Goal: Task Accomplishment & Management: Use online tool/utility

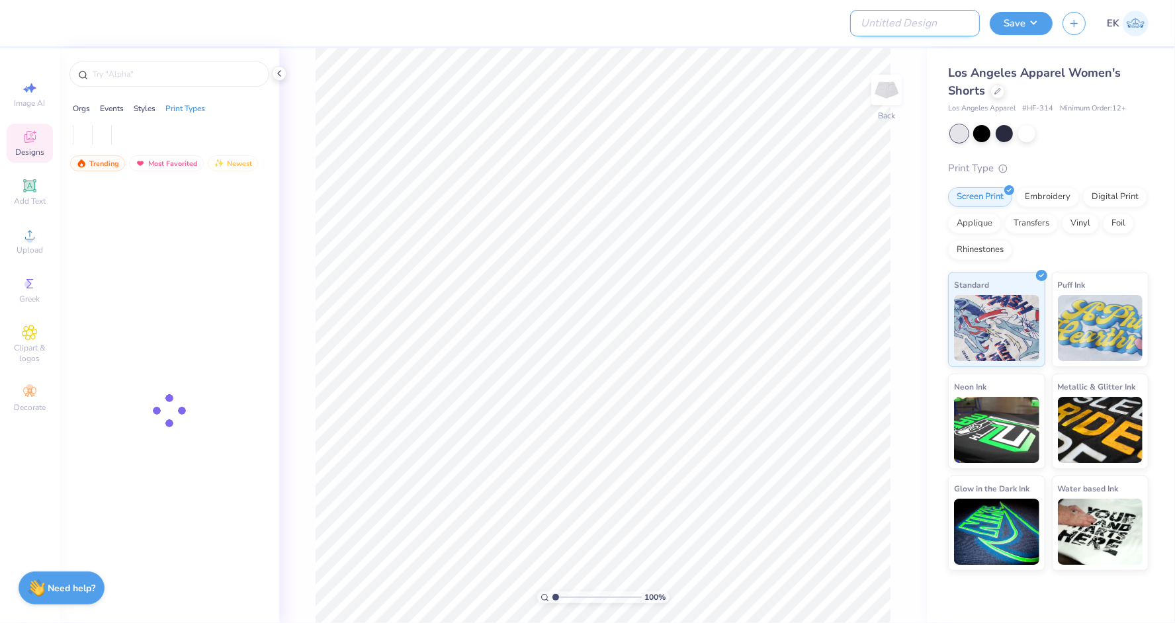
click at [927, 19] on input "Design Title" at bounding box center [915, 23] width 130 height 26
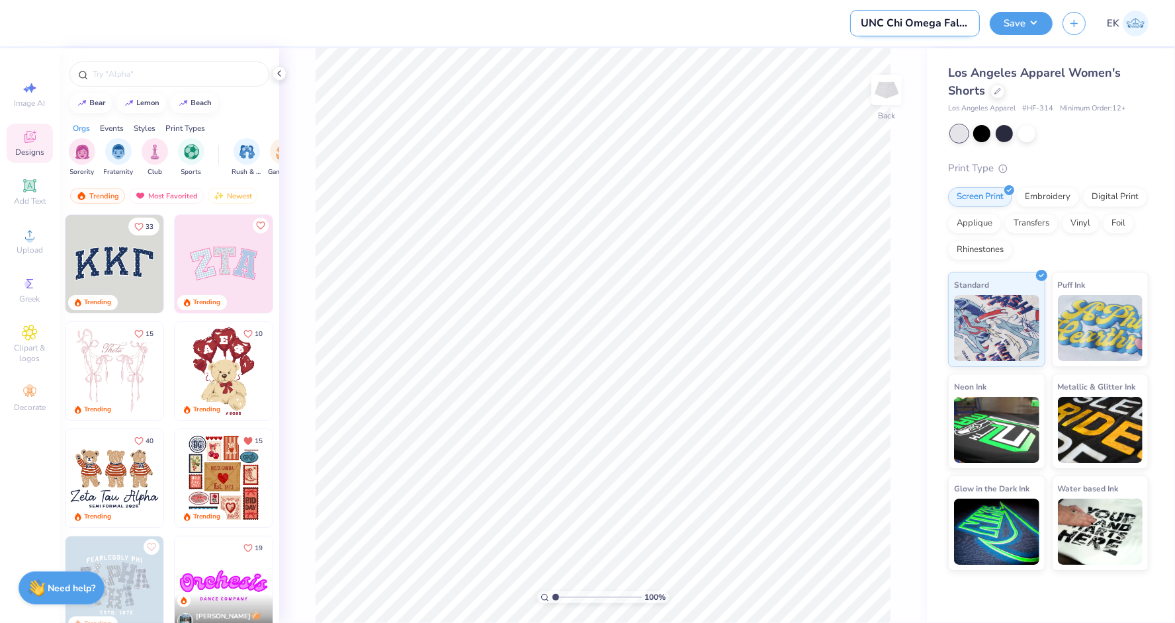
scroll to position [0, 9]
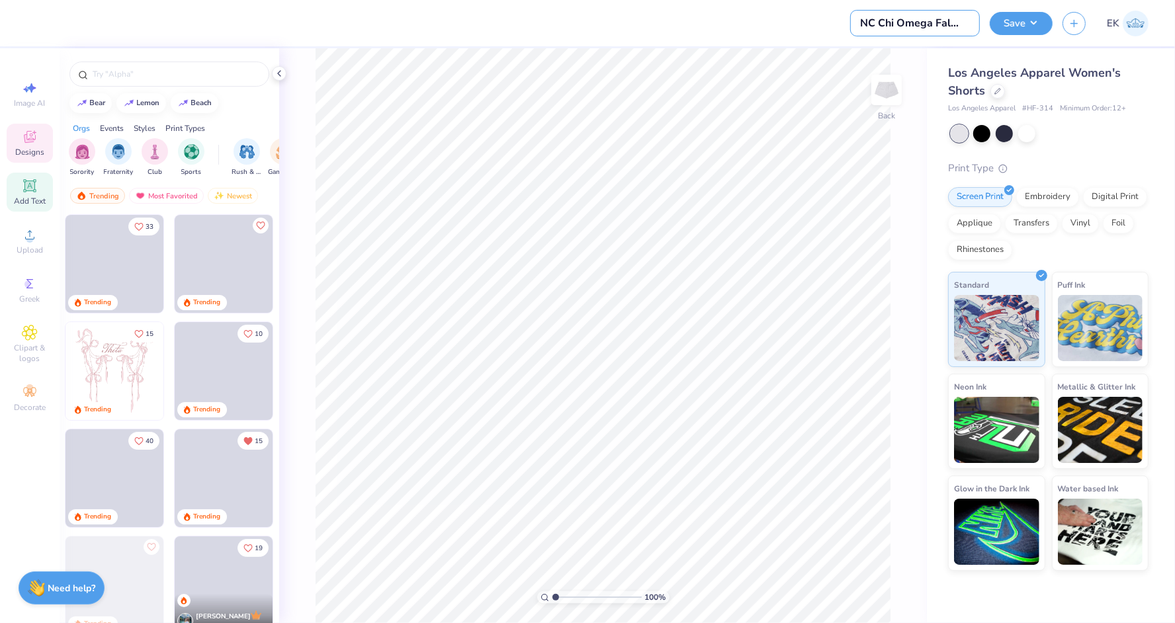
type input "UNC Chi Omega Fall PR"
click at [38, 181] on div "Add Text" at bounding box center [30, 192] width 46 height 39
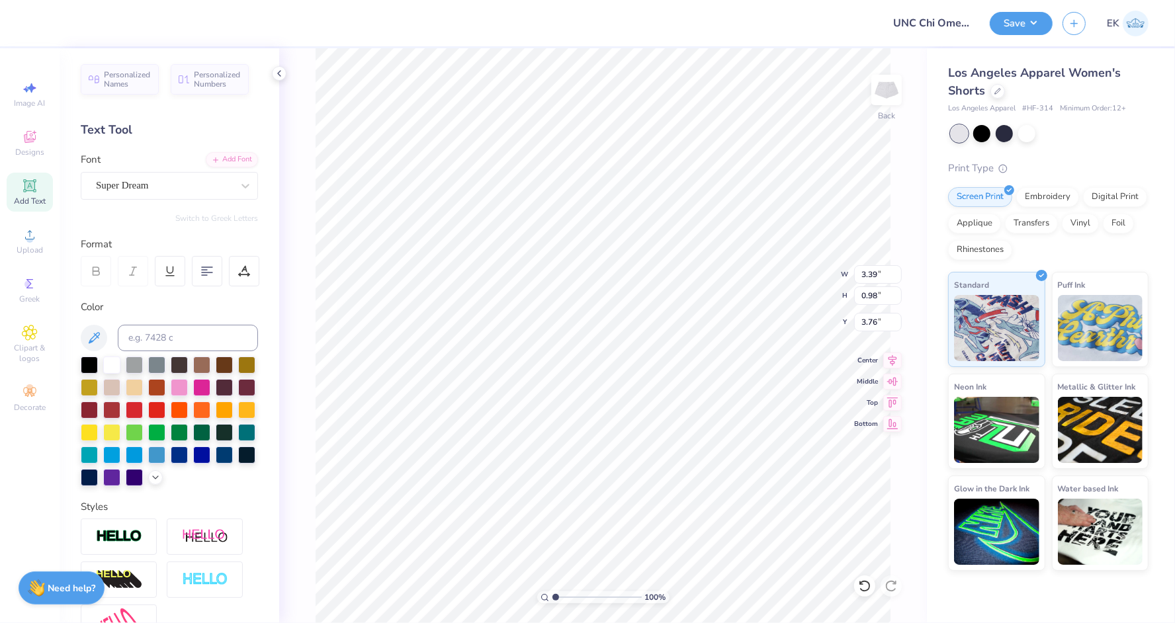
type input "4.69"
type textarea "Chapel Hill, North Carolina"
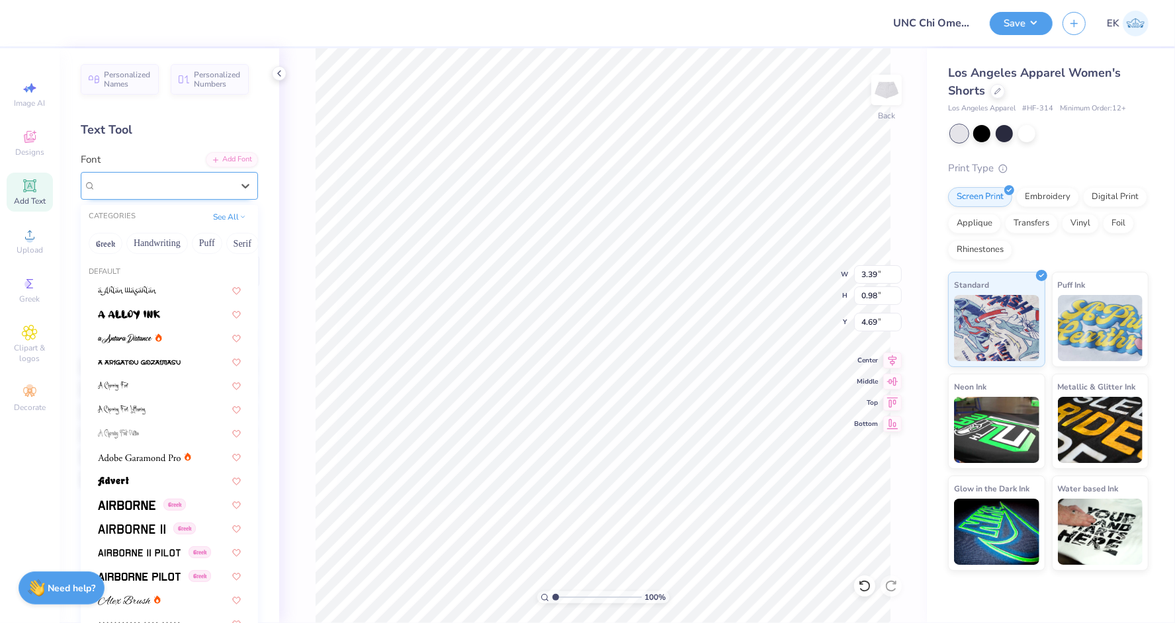
click at [160, 184] on div "Super Dream" at bounding box center [164, 185] width 139 height 21
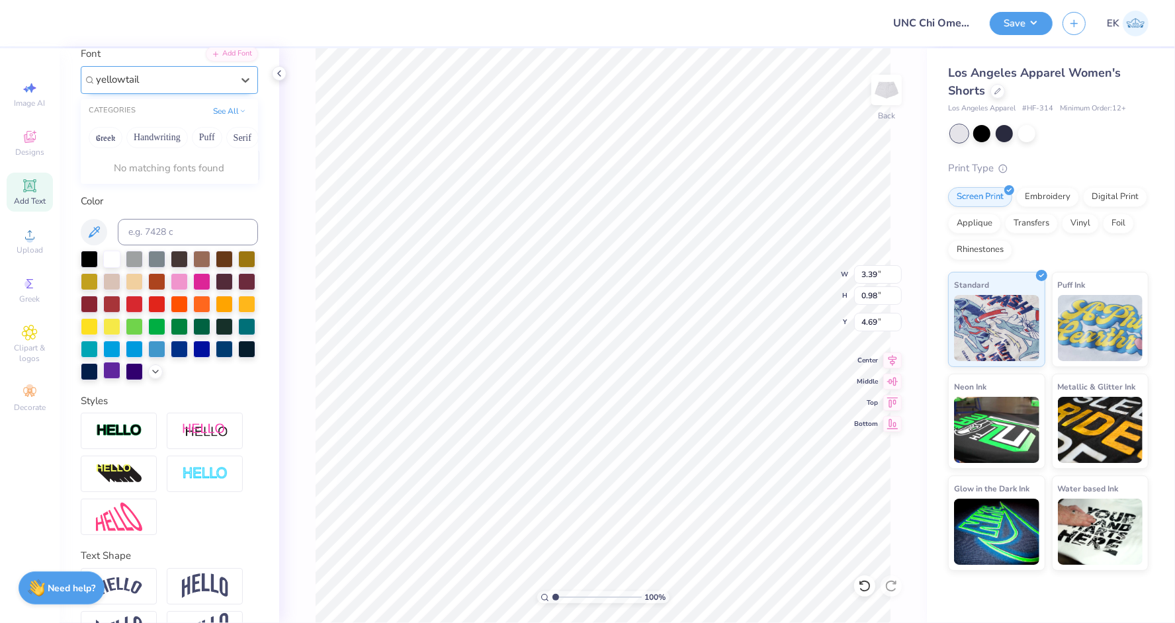
scroll to position [0, 0]
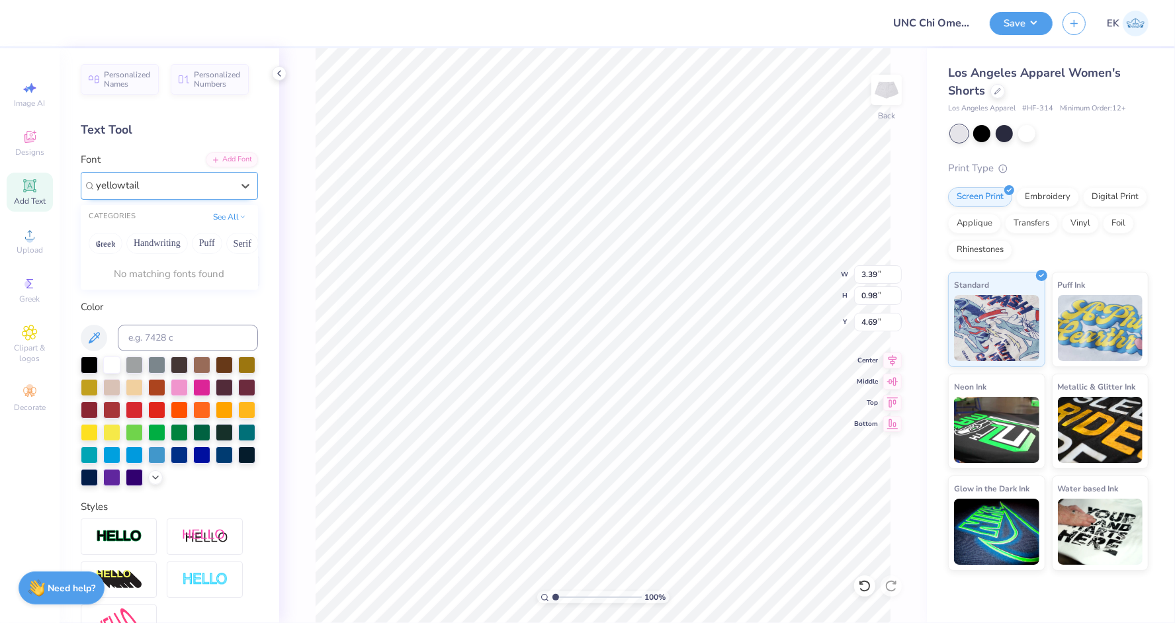
type input "yellowtail"
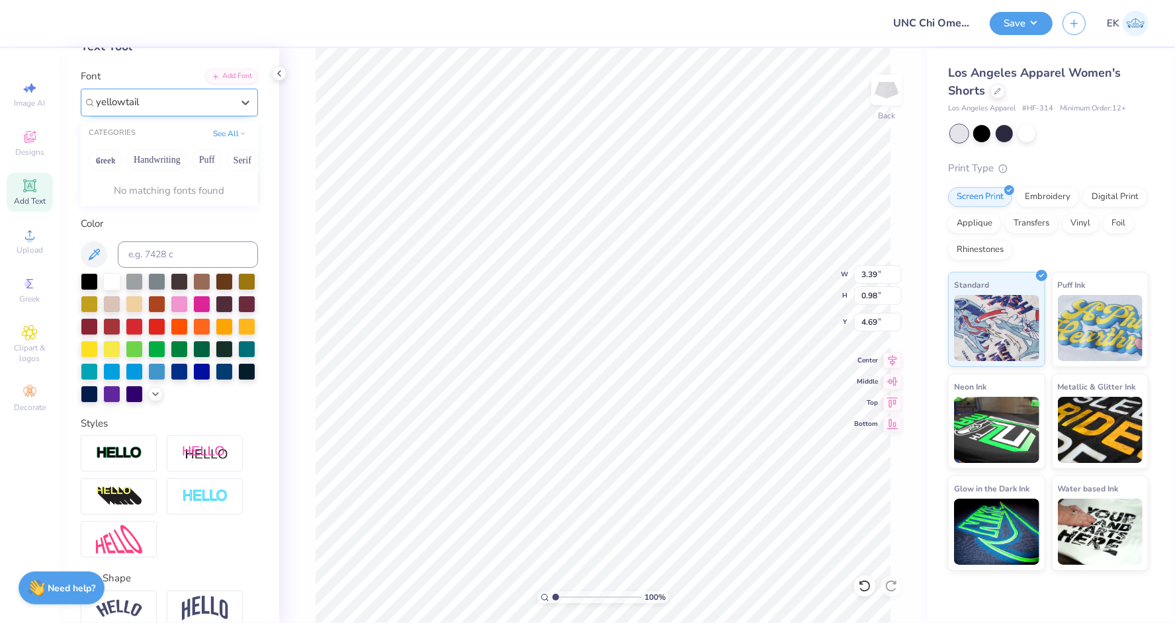
scroll to position [56, 0]
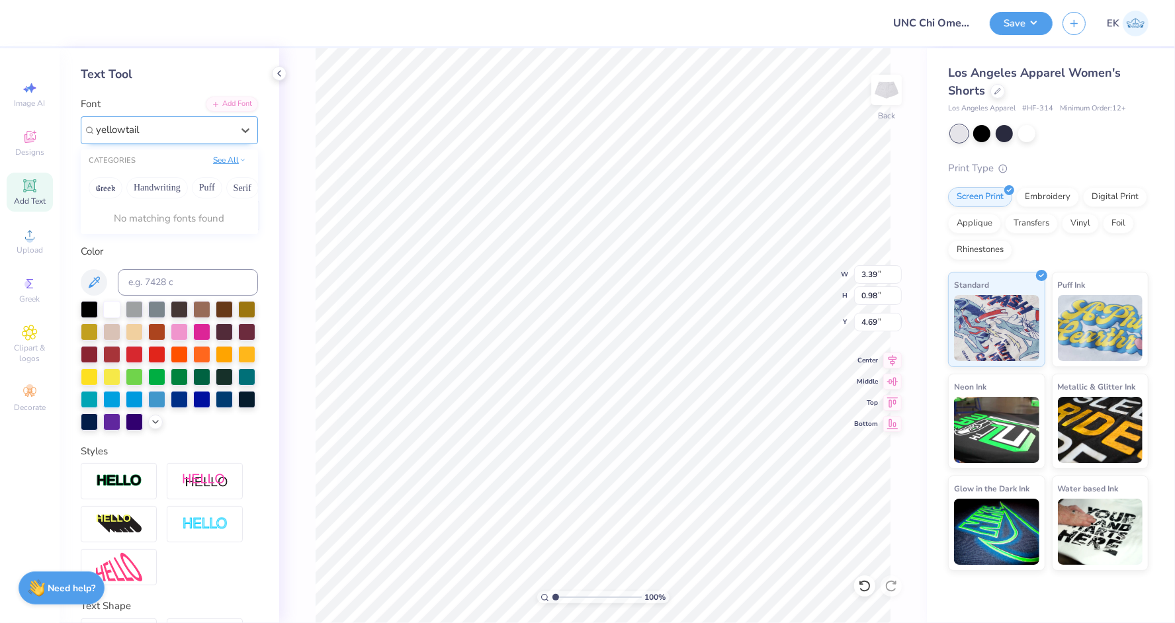
click at [226, 161] on button "See All" at bounding box center [229, 159] width 41 height 13
click at [185, 126] on div at bounding box center [164, 130] width 139 height 21
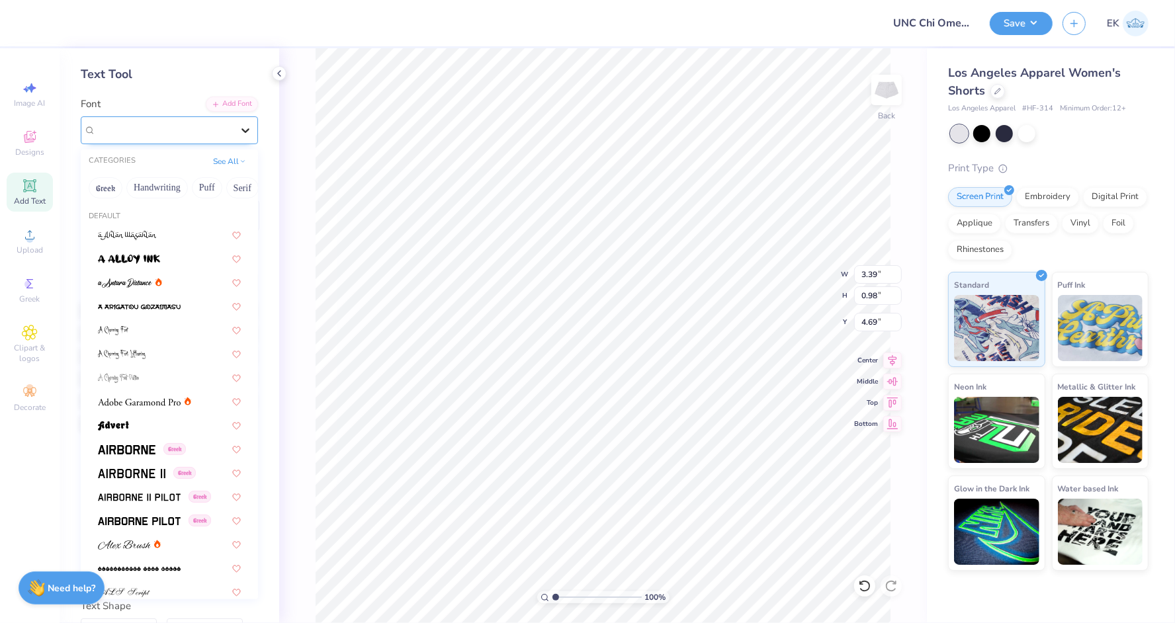
click at [250, 128] on icon at bounding box center [245, 130] width 13 height 13
click at [161, 185] on button "Handwriting" at bounding box center [157, 187] width 62 height 21
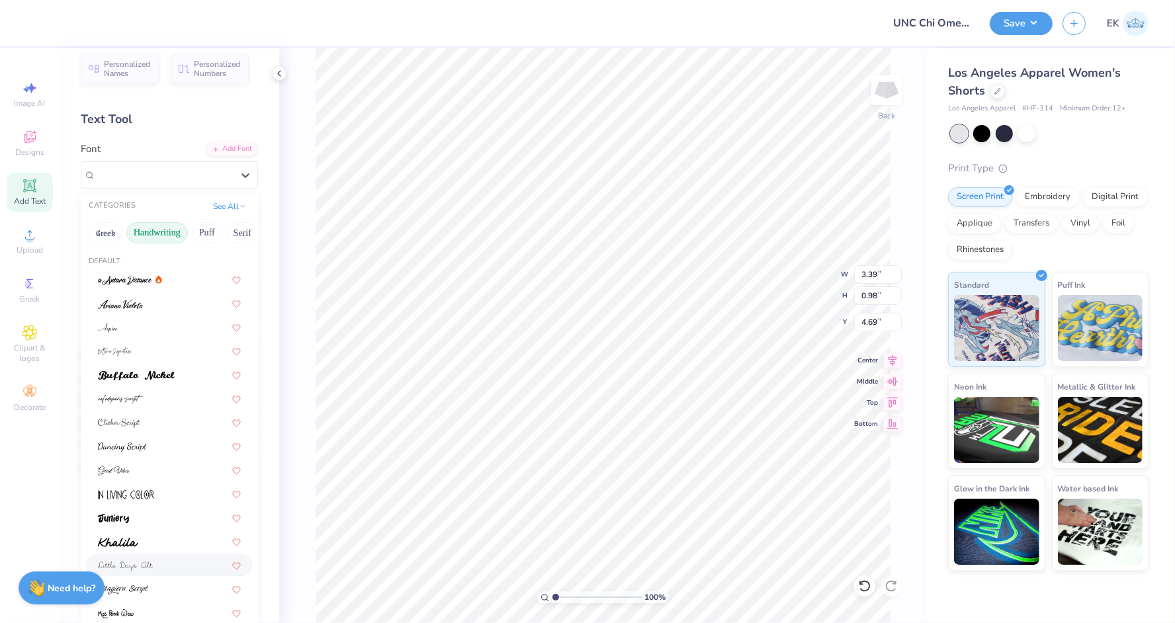
scroll to position [6, 0]
click at [165, 237] on button "Handwriting" at bounding box center [157, 237] width 62 height 21
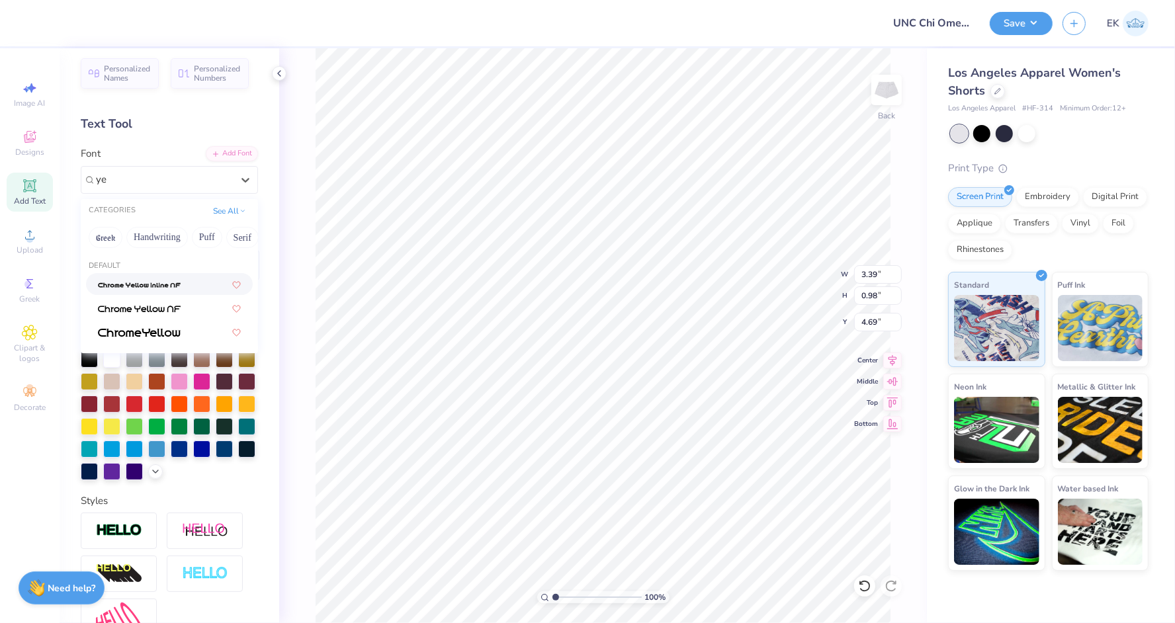
type input "y"
type input "yelot"
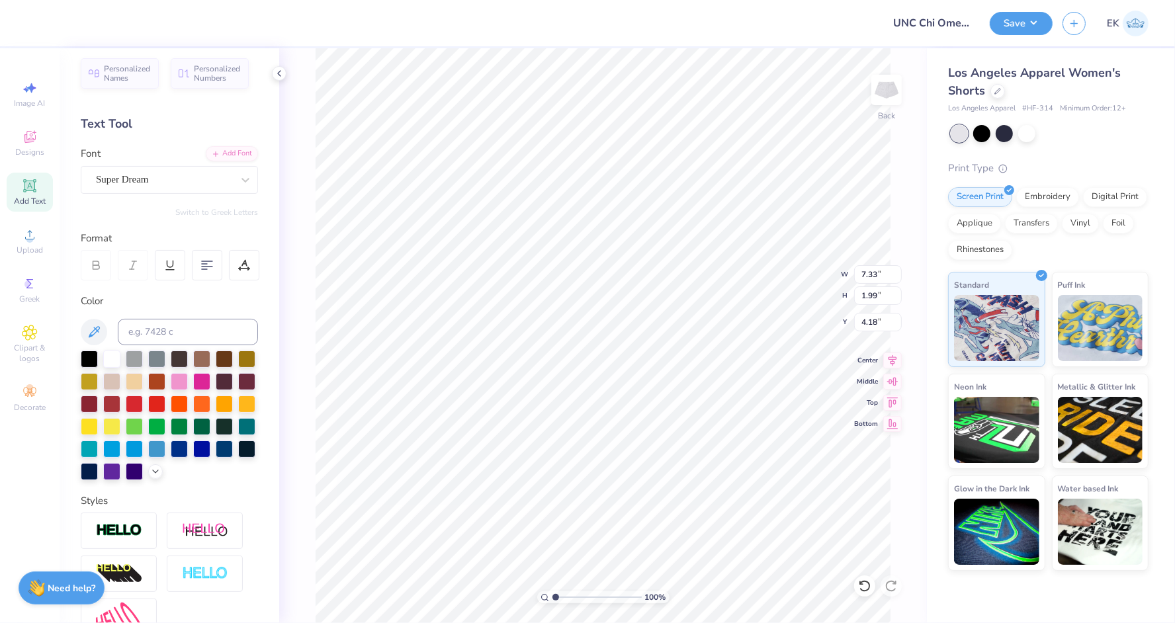
scroll to position [1, 0]
type textarea "Chapel Hill, North Carolina"
click at [149, 199] on div "Personalized Names Personalized Numbers Text Tool Add Font Font Super Dream Swi…" at bounding box center [170, 335] width 220 height 575
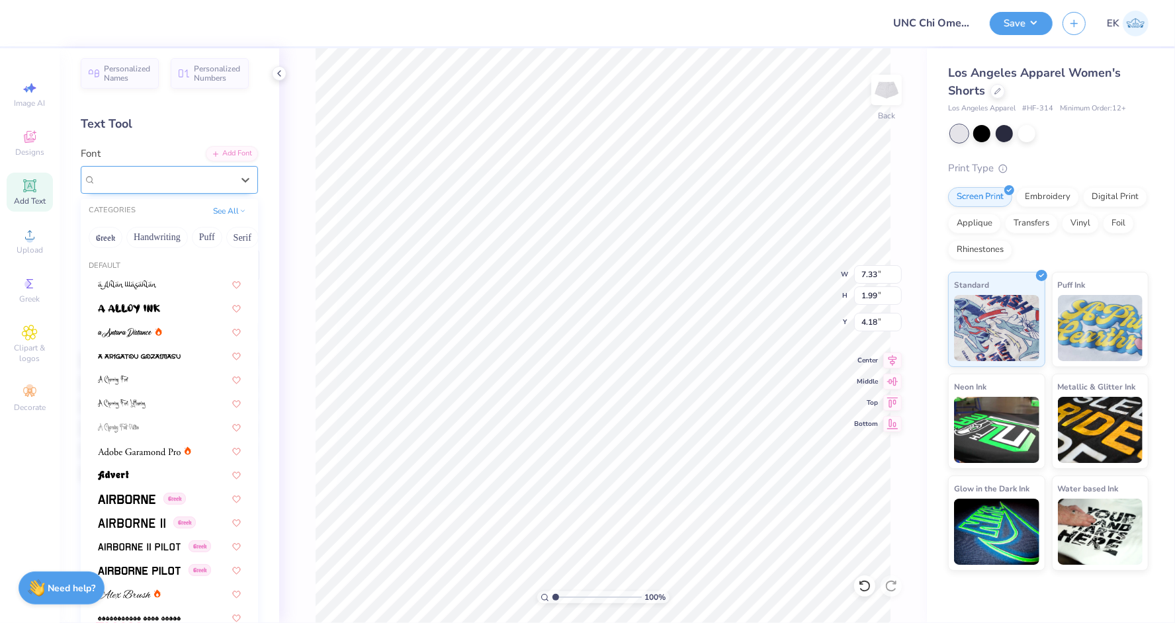
click at [161, 182] on div "Super Dream" at bounding box center [164, 179] width 139 height 21
click at [161, 225] on div "Greek Handwriting Puff Serif Bold Calligraphy Retro Sans Serif Minimal Fantasy …" at bounding box center [169, 237] width 177 height 29
click at [161, 234] on button "Handwriting" at bounding box center [157, 237] width 62 height 21
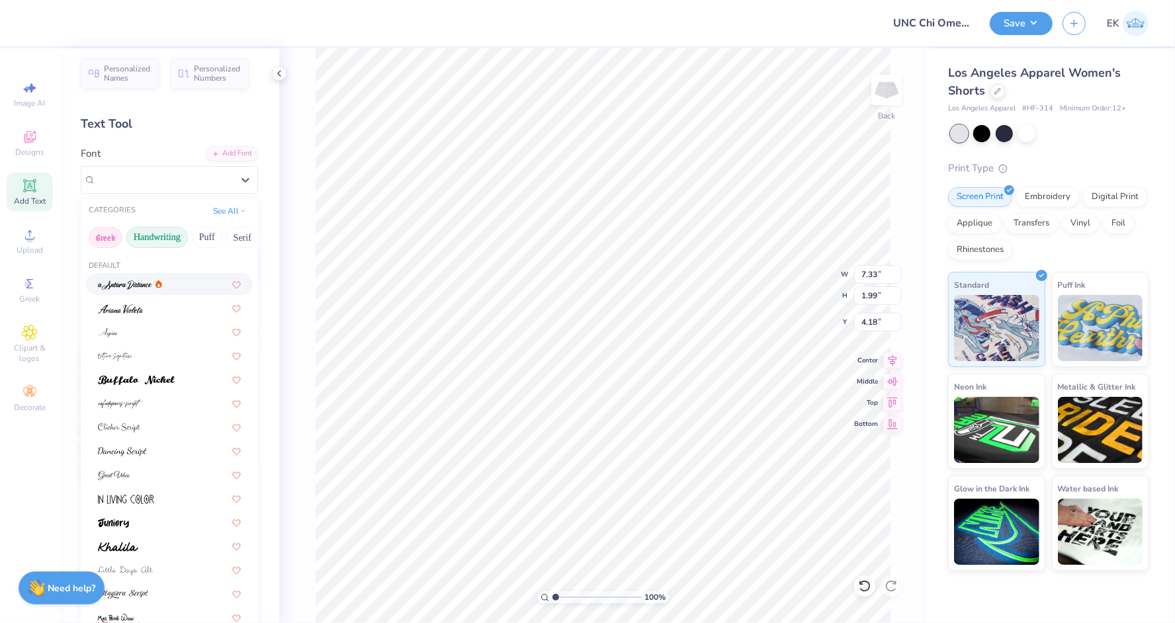
click at [113, 237] on button "Greek" at bounding box center [106, 237] width 34 height 21
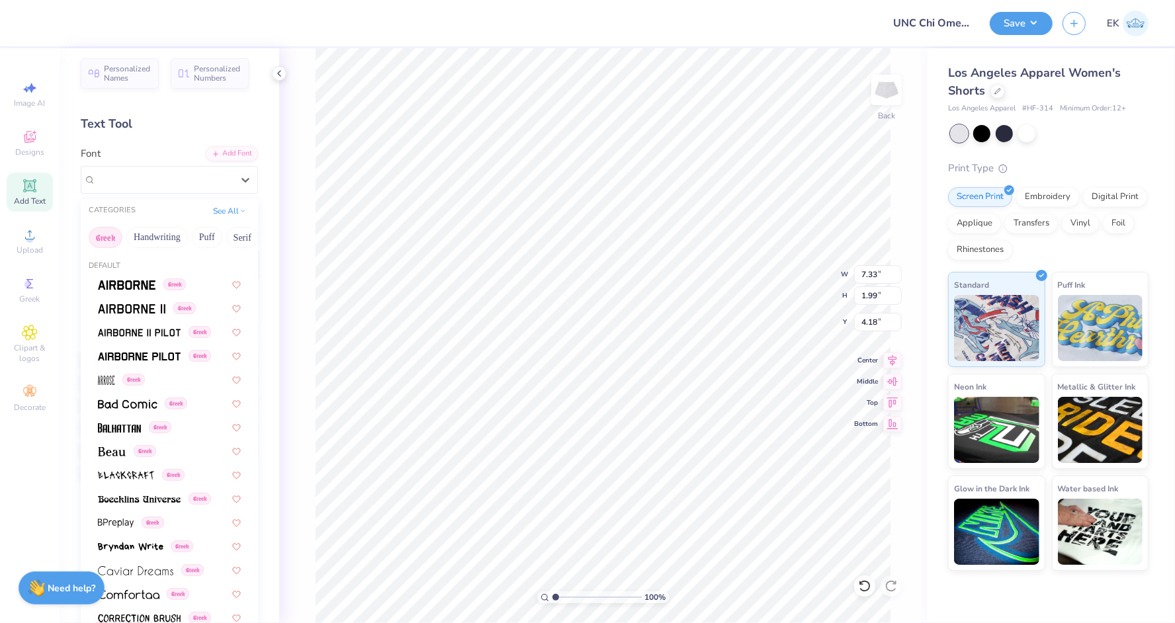
click at [105, 237] on button "Greek" at bounding box center [106, 237] width 34 height 21
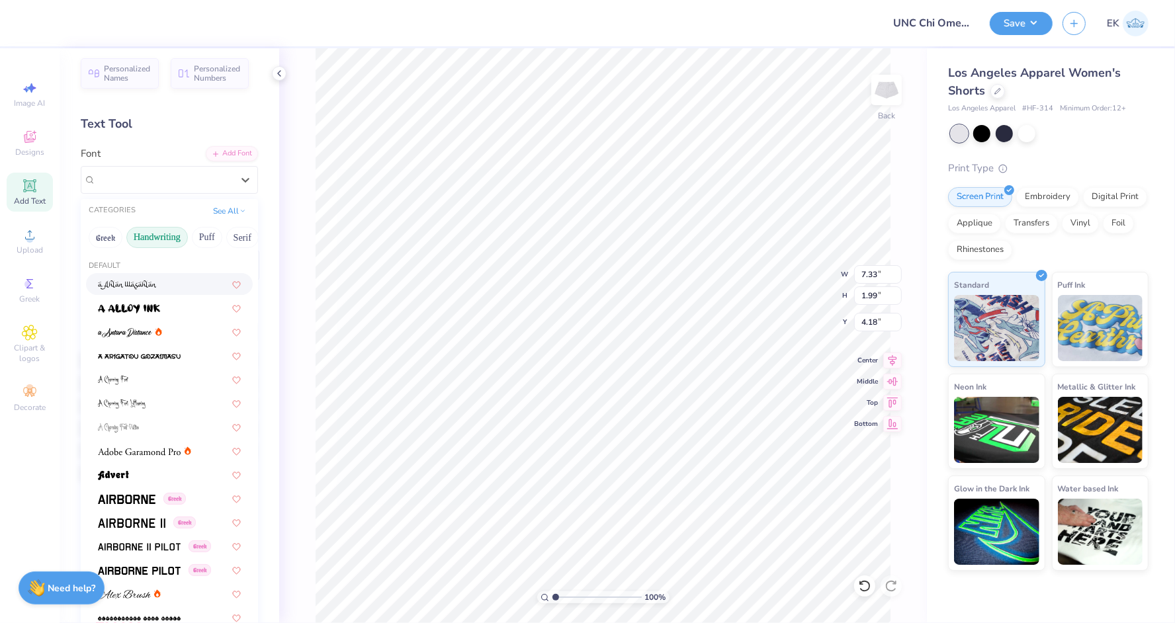
click at [162, 236] on button "Handwriting" at bounding box center [157, 237] width 62 height 21
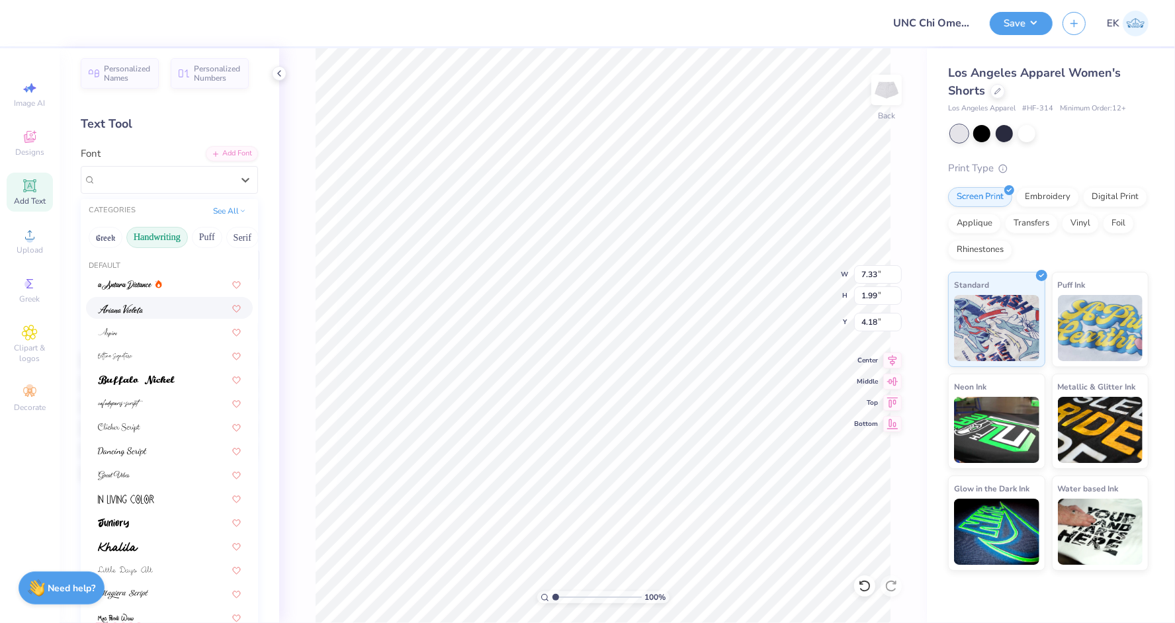
click at [159, 312] on div at bounding box center [169, 308] width 143 height 14
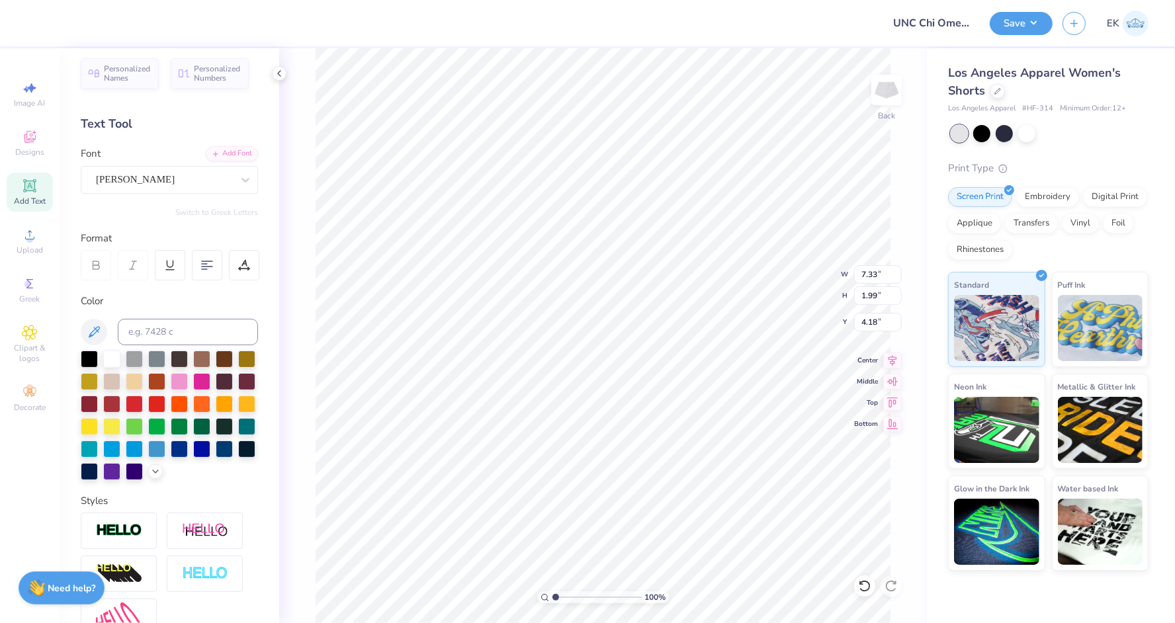
click at [192, 192] on div "Personalized Names Personalized Numbers Text Tool Add Font Font Ariana Violeta …" at bounding box center [170, 335] width 220 height 575
click at [198, 187] on div at bounding box center [164, 180] width 136 height 18
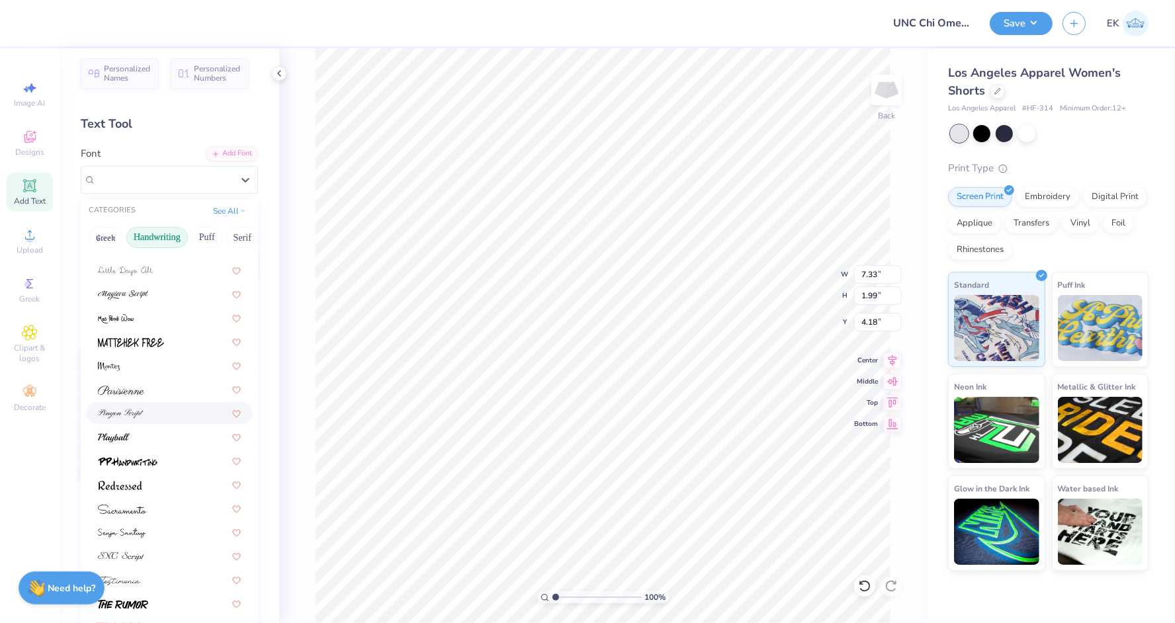
scroll to position [145, 0]
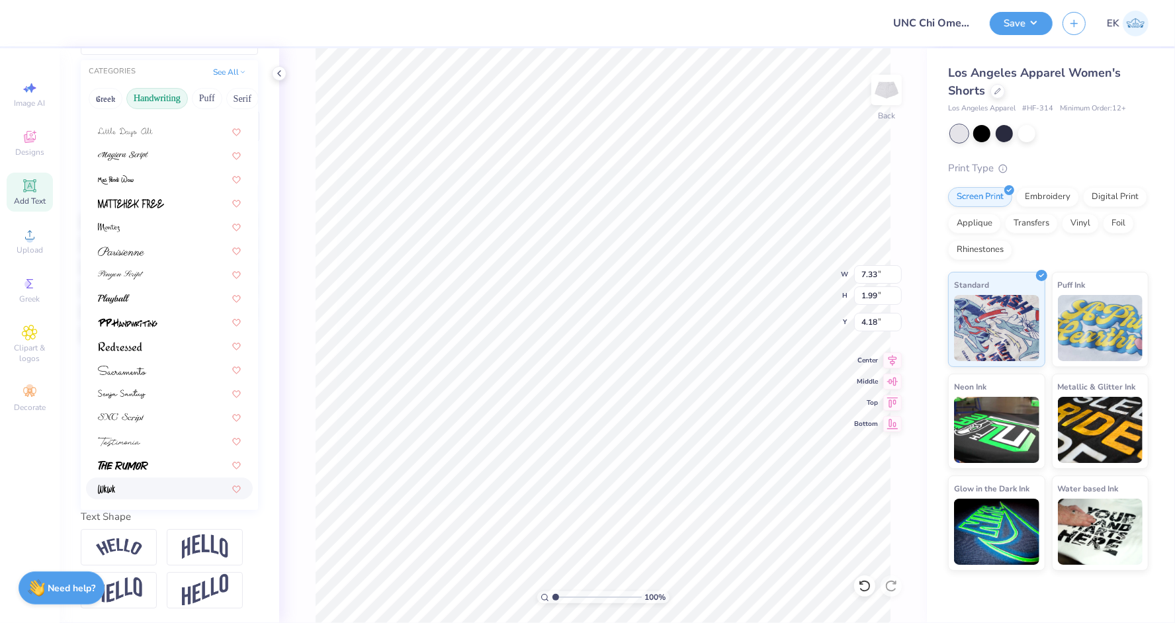
click at [140, 483] on div at bounding box center [169, 489] width 143 height 14
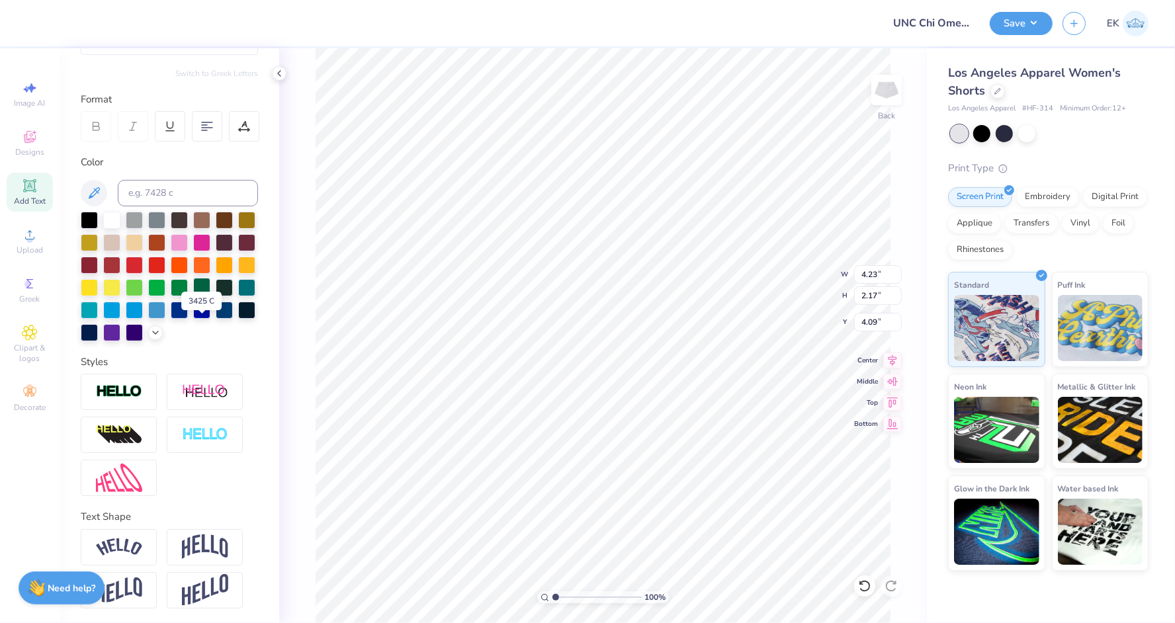
scroll to position [0, 0]
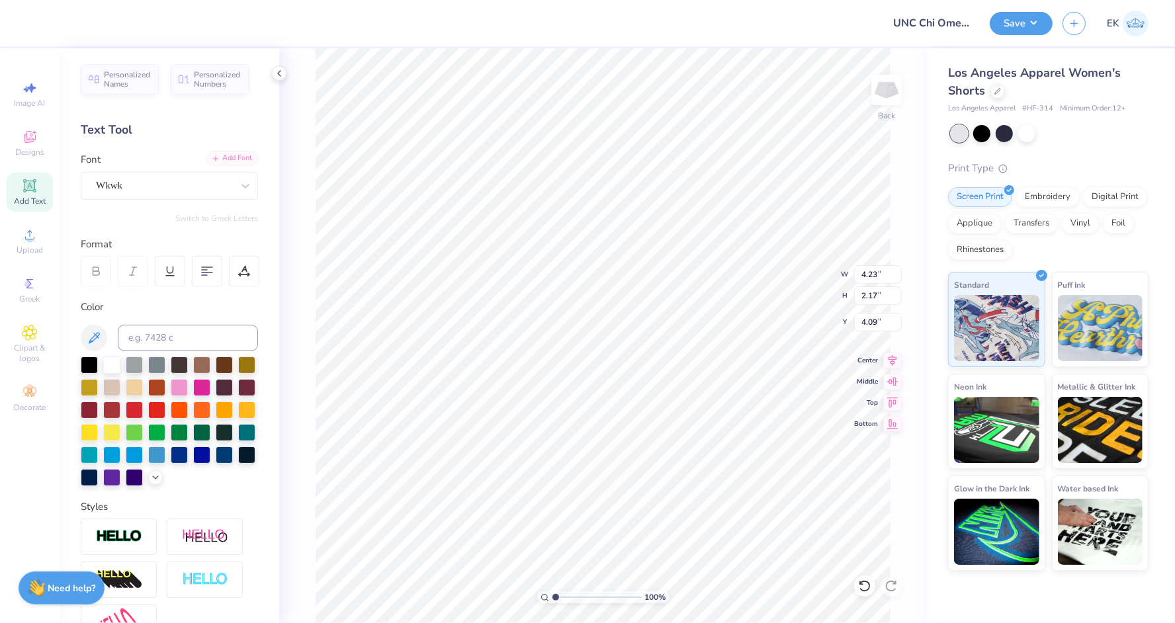
click at [235, 151] on div "Add Font" at bounding box center [232, 158] width 52 height 15
click at [217, 163] on div "Add Font" at bounding box center [232, 158] width 52 height 15
click at [239, 158] on div "Add Font" at bounding box center [232, 158] width 52 height 15
click at [230, 161] on div "Add Font" at bounding box center [232, 158] width 52 height 15
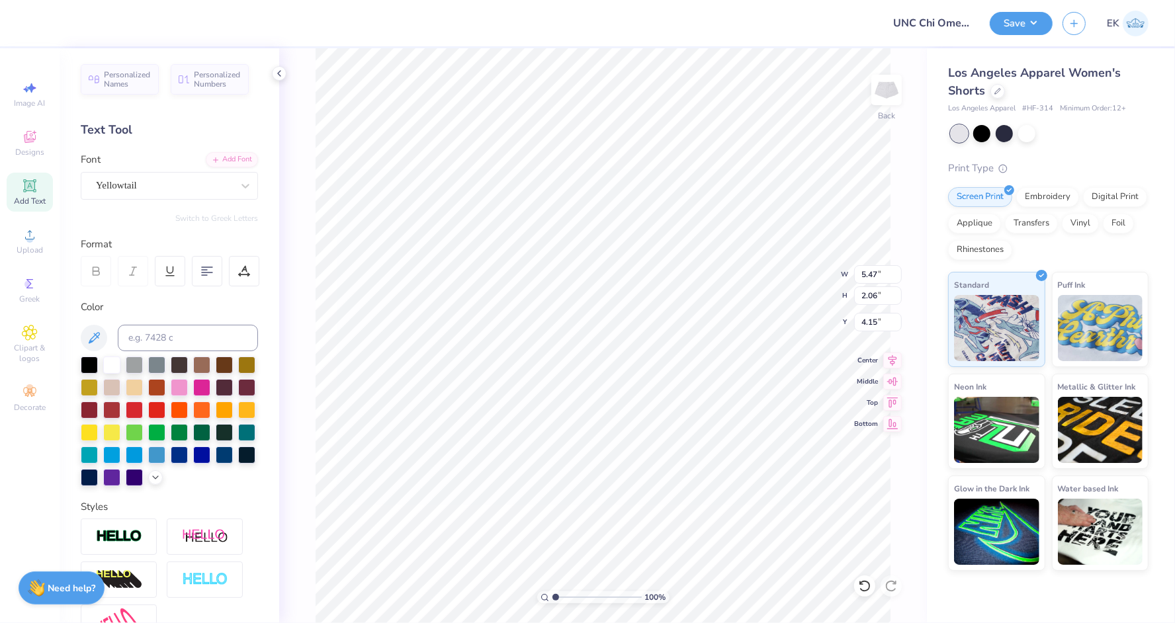
type textarea "Chapel Hill, North Carolina"
type input "3.40"
type input "5.53"
type input "3.14"
type input "3.00"
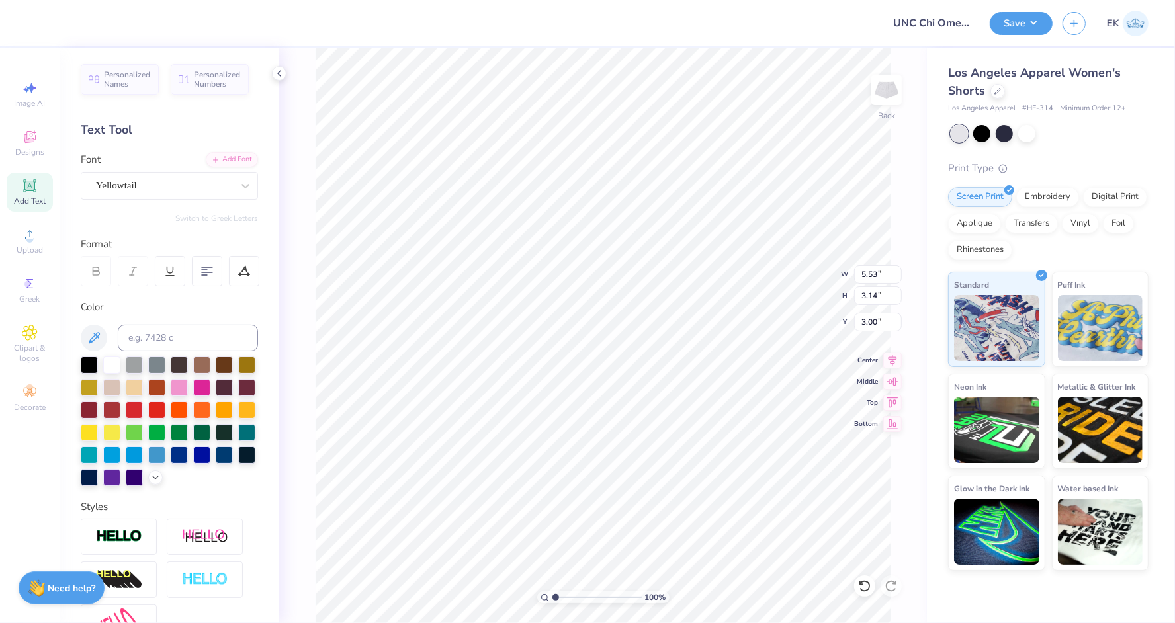
type input "3.74"
click at [134, 453] on div at bounding box center [134, 453] width 17 height 17
click at [1049, 17] on button "Save" at bounding box center [1021, 21] width 63 height 23
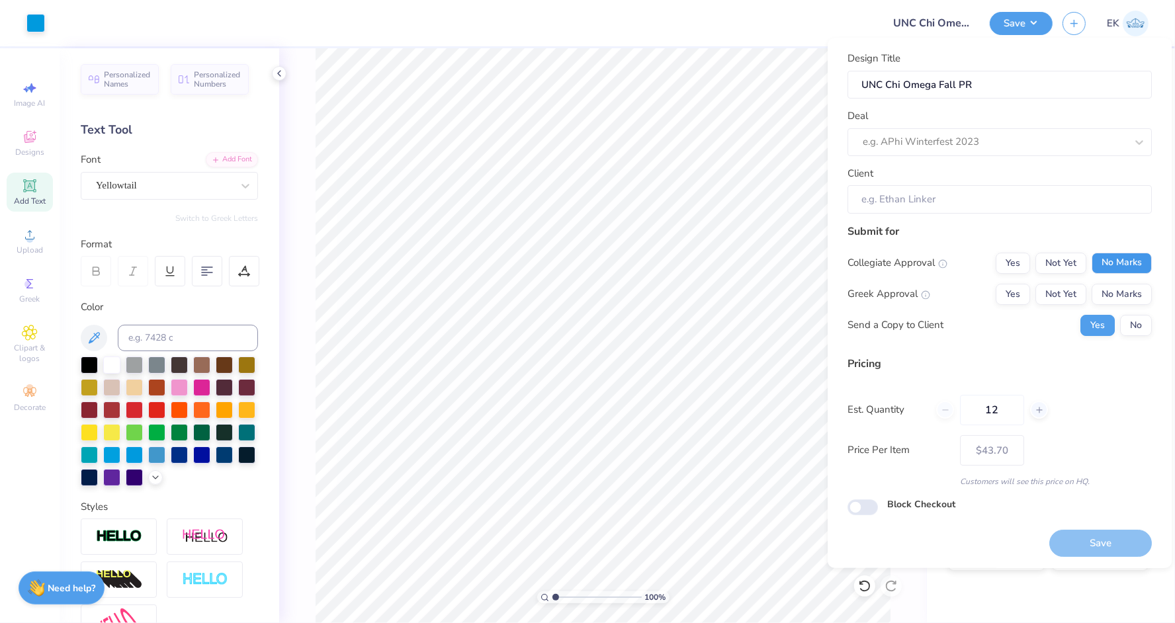
click at [1134, 267] on button "No Marks" at bounding box center [1121, 263] width 60 height 21
click at [1018, 294] on button "Yes" at bounding box center [1012, 294] width 34 height 21
click at [1132, 292] on button "No Marks" at bounding box center [1121, 294] width 60 height 21
type input "$43.70"
click at [1138, 327] on button "No" at bounding box center [1136, 325] width 32 height 21
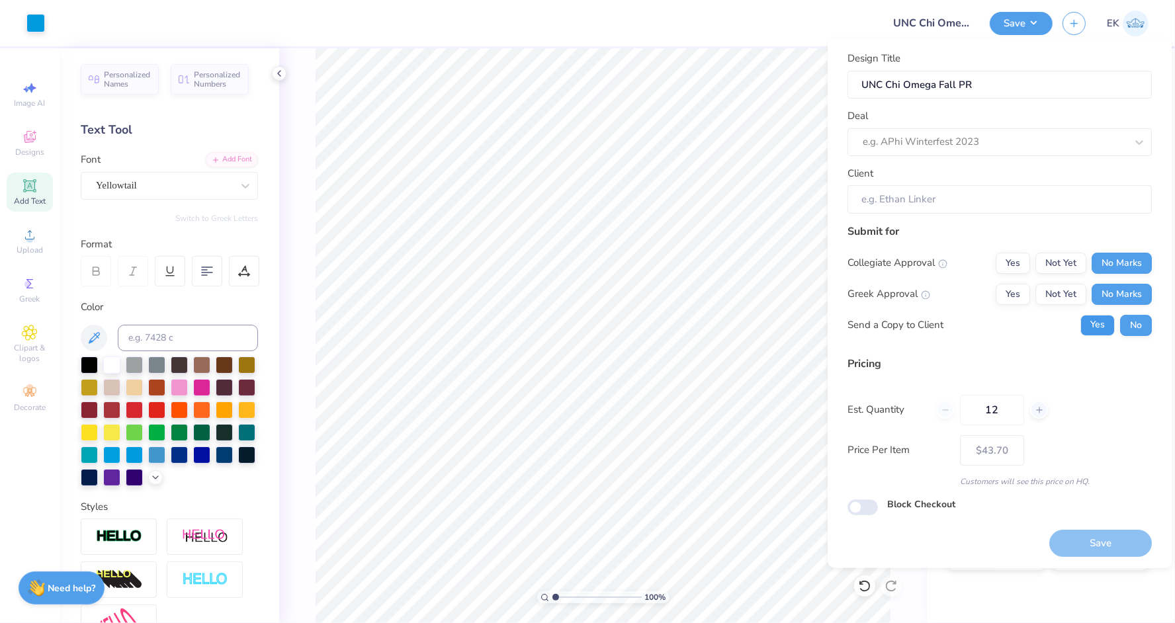
click at [1103, 325] on button "Yes" at bounding box center [1097, 325] width 34 height 21
click at [1007, 137] on div at bounding box center [994, 143] width 263 height 18
click at [1048, 185] on div "UNC Chi O Post Bid Day PR Drop [FIRST]" at bounding box center [1000, 178] width 294 height 22
type input "unc ch"
type input "Chelsea Coleman"
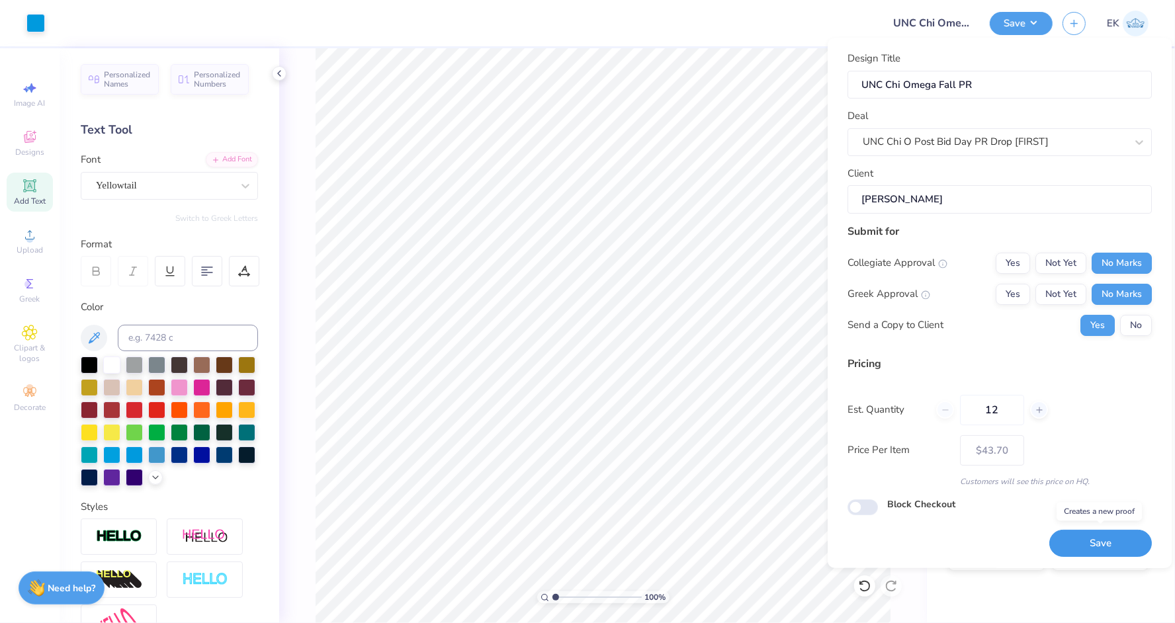
click at [1140, 532] on button "Save" at bounding box center [1100, 543] width 103 height 27
type input "$43.70"
click at [1005, 405] on input "12" at bounding box center [992, 410] width 64 height 30
type input "120"
type input "– –"
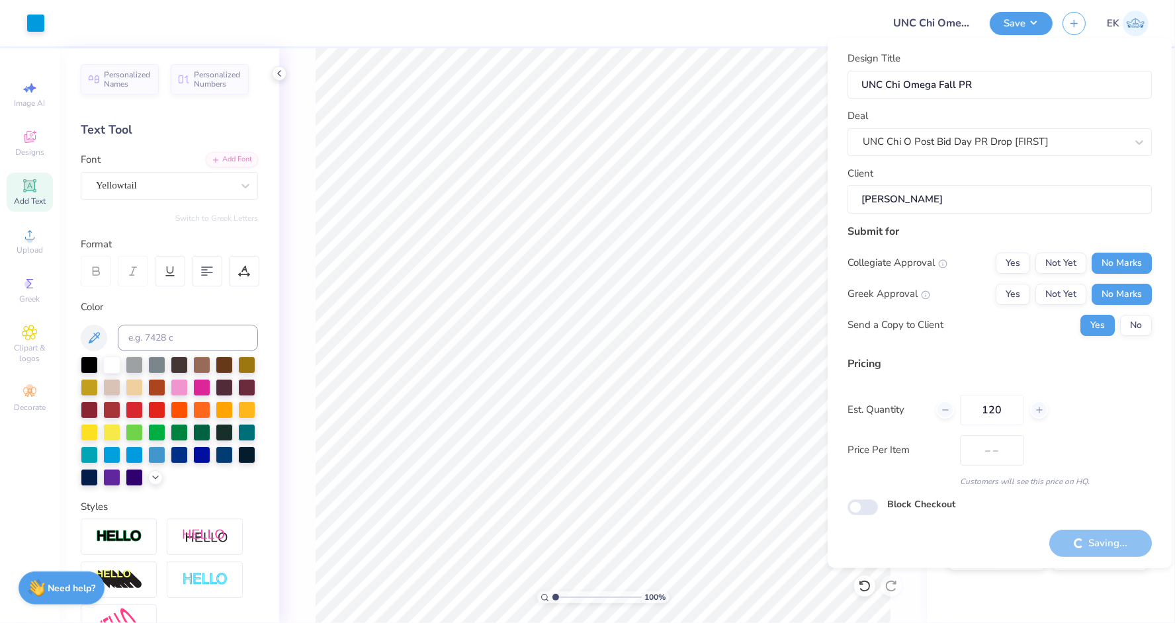
type input "120"
click at [1101, 436] on div "Price Per Item – –" at bounding box center [999, 450] width 304 height 30
click at [1085, 539] on div "Saving..." at bounding box center [1100, 543] width 103 height 27
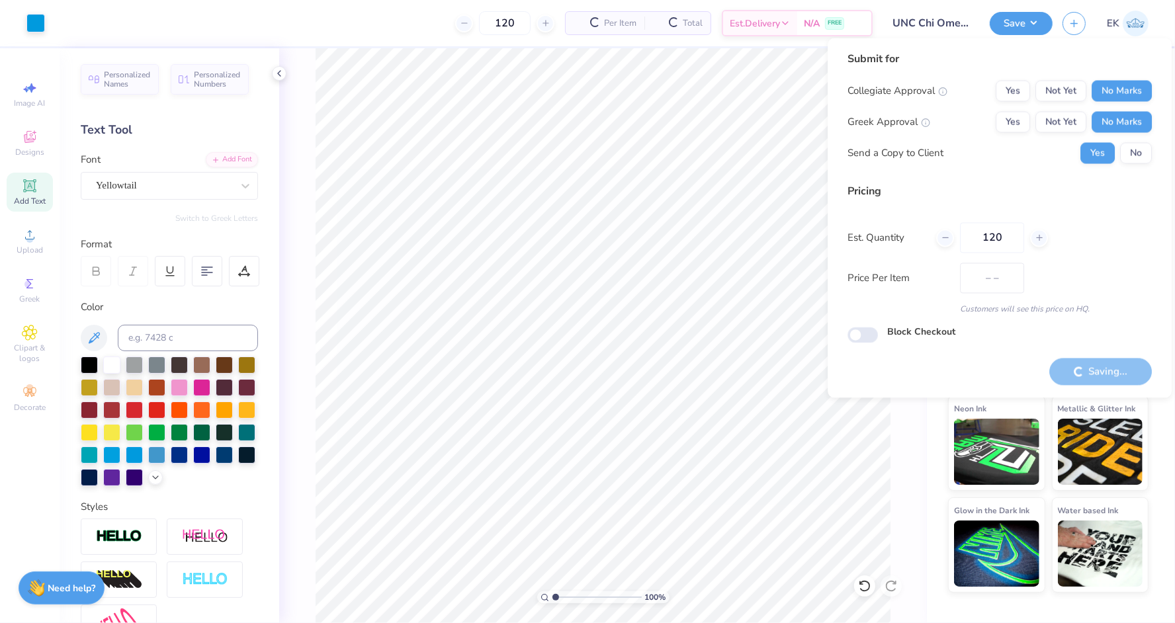
type input "12"
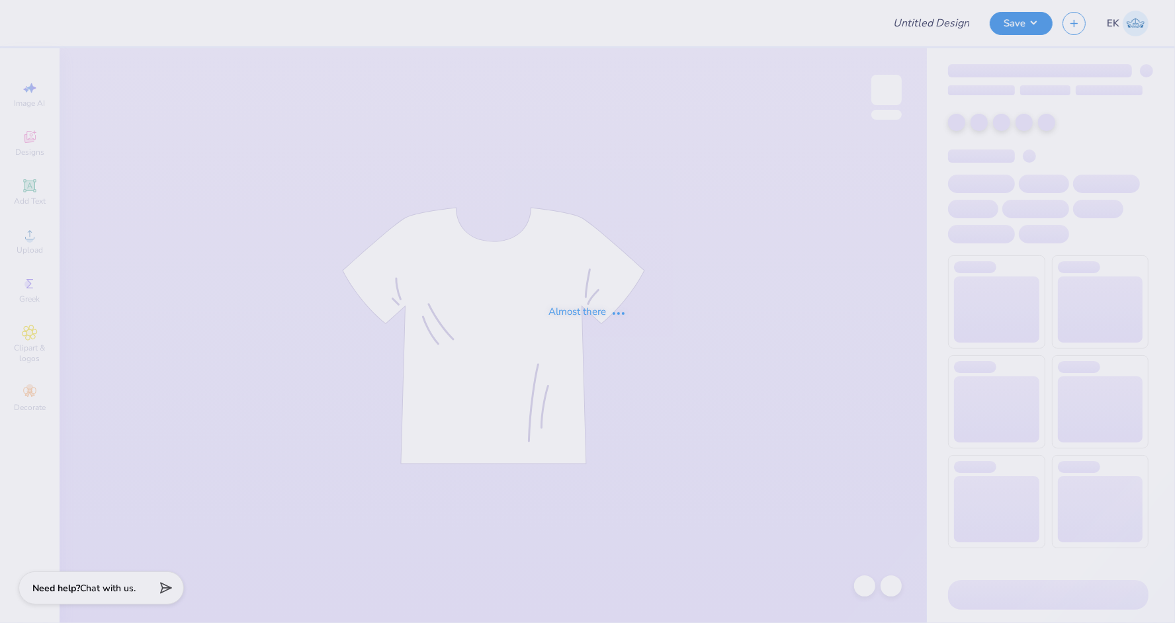
type input "UO Chi O Work Week F25"
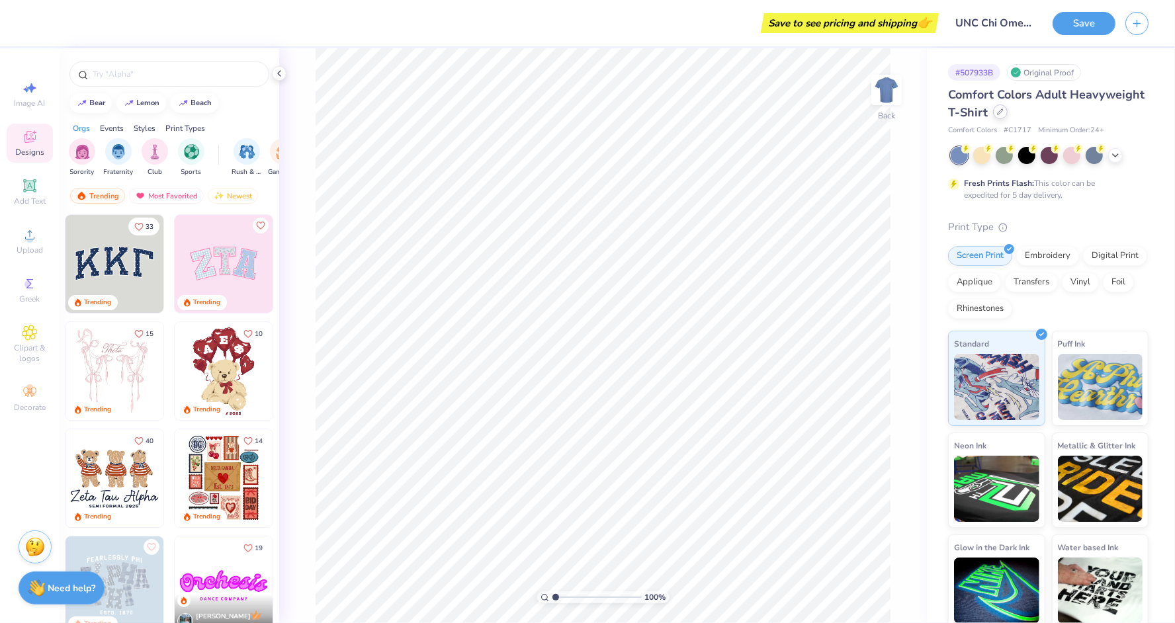
click at [1001, 110] on icon at bounding box center [999, 111] width 5 height 5
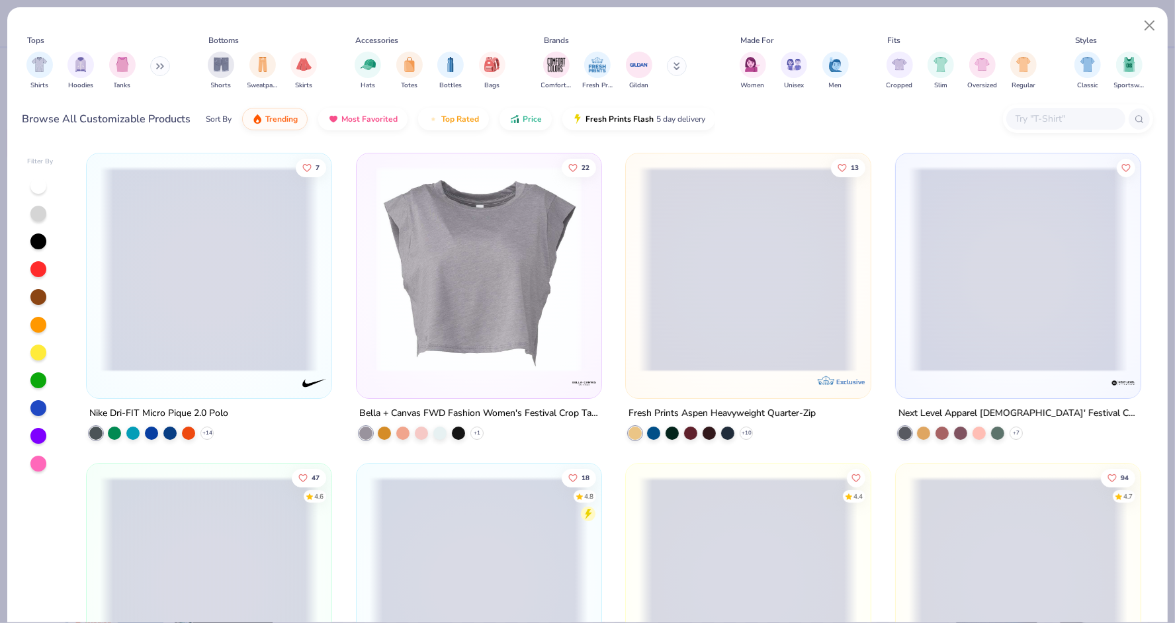
click at [675, 67] on icon at bounding box center [676, 66] width 7 height 8
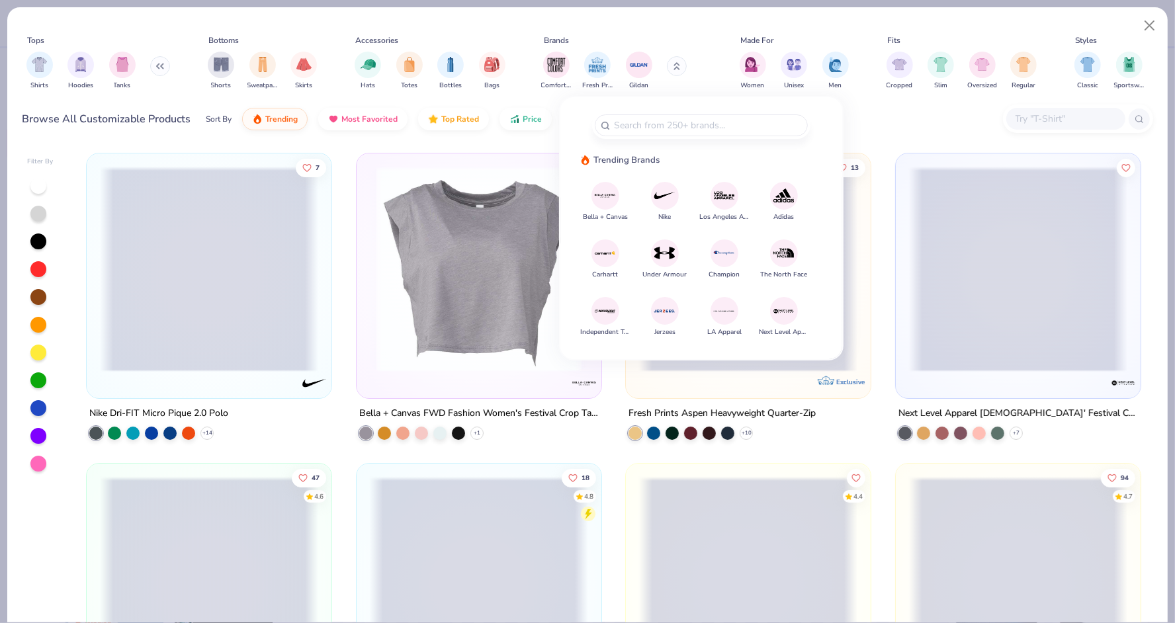
click at [724, 194] on img at bounding box center [723, 195] width 23 height 23
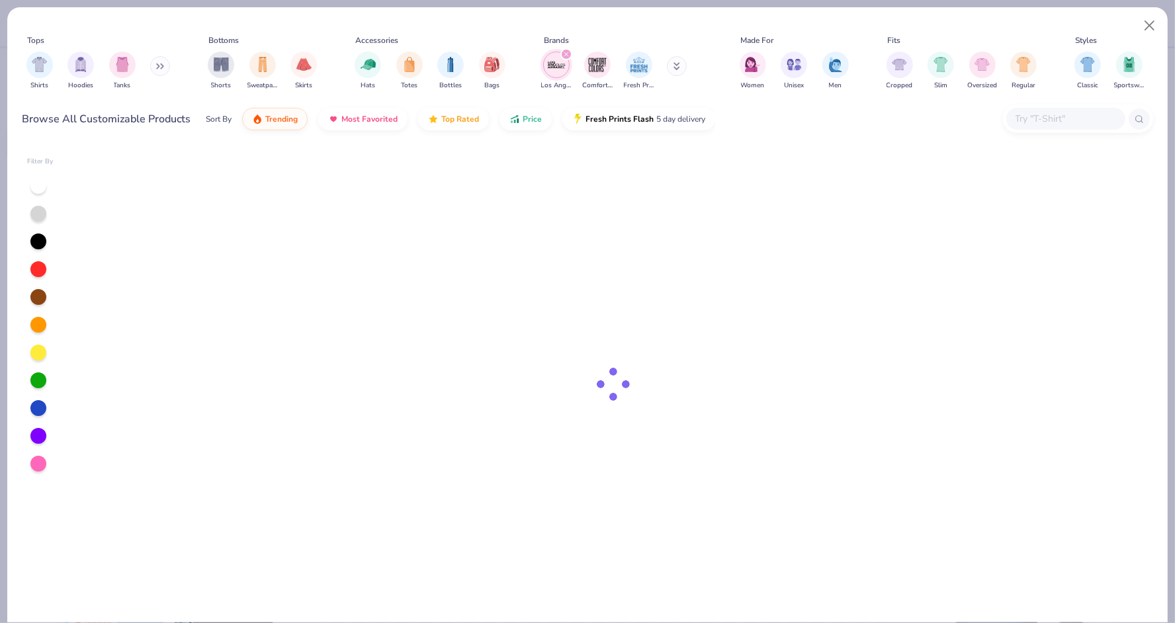
click at [895, 128] on div "Browse All Customizable Products Sort By Trending Most Favorited Top Rated Pric…" at bounding box center [587, 119] width 1130 height 37
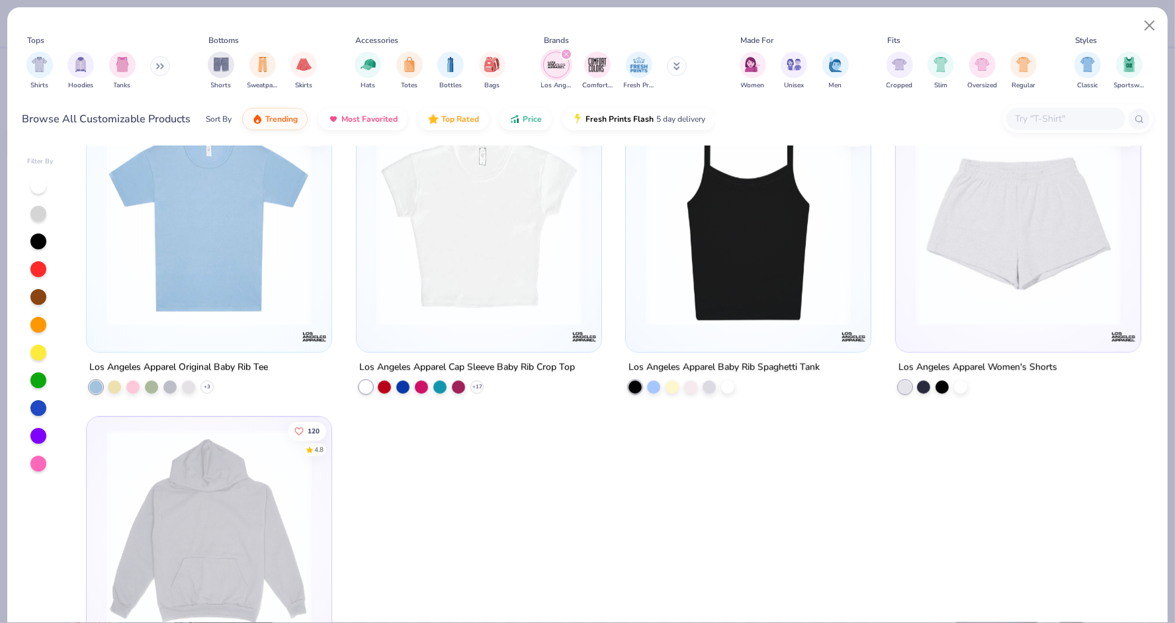
scroll to position [3124, 0]
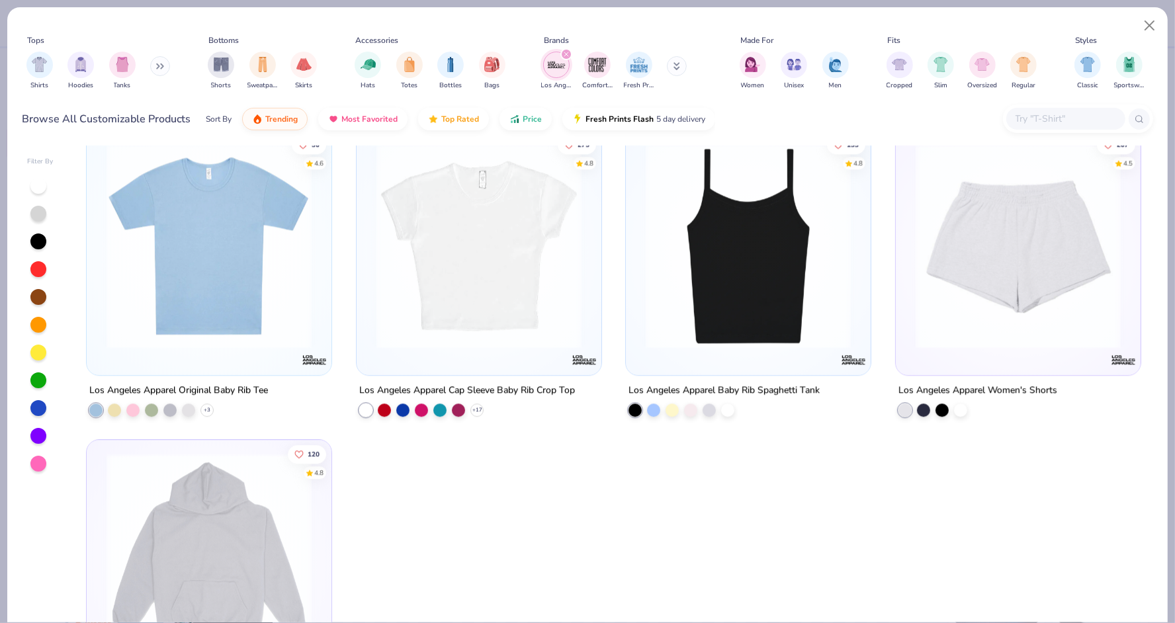
click at [691, 335] on img at bounding box center [748, 245] width 218 height 205
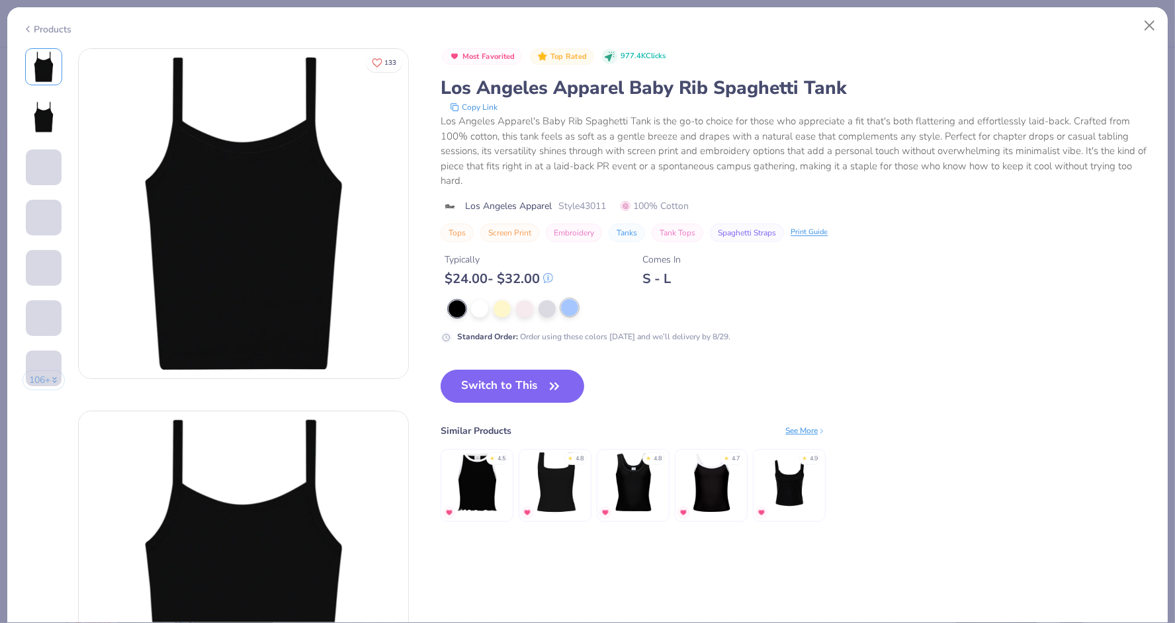
click at [568, 299] on div at bounding box center [569, 307] width 17 height 17
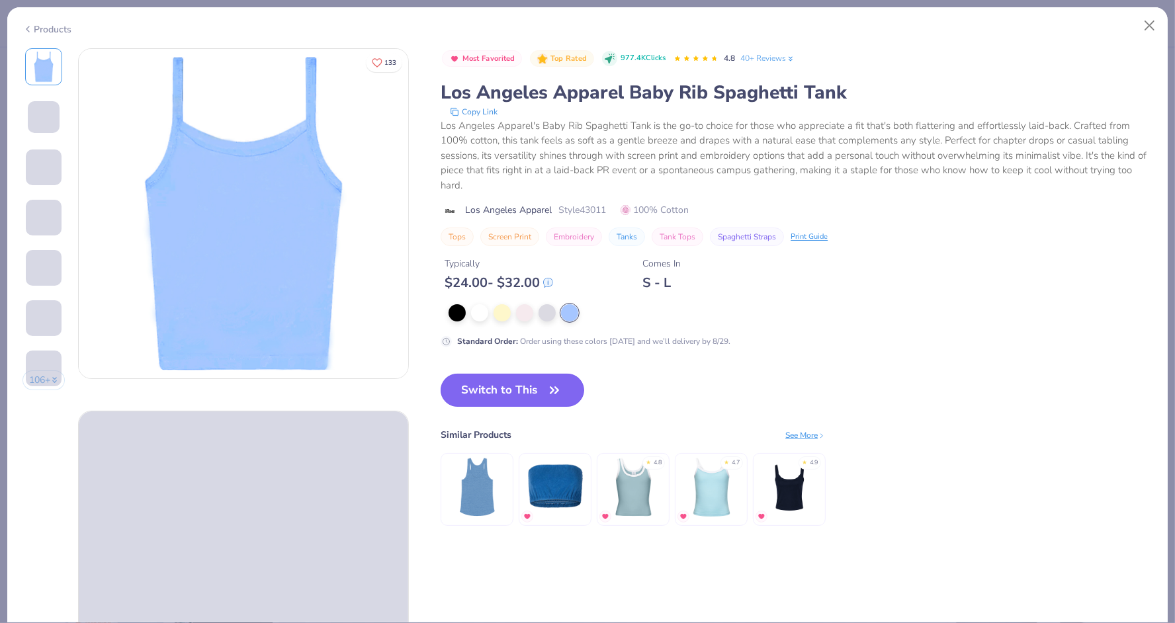
click at [552, 387] on icon "button" at bounding box center [554, 390] width 19 height 19
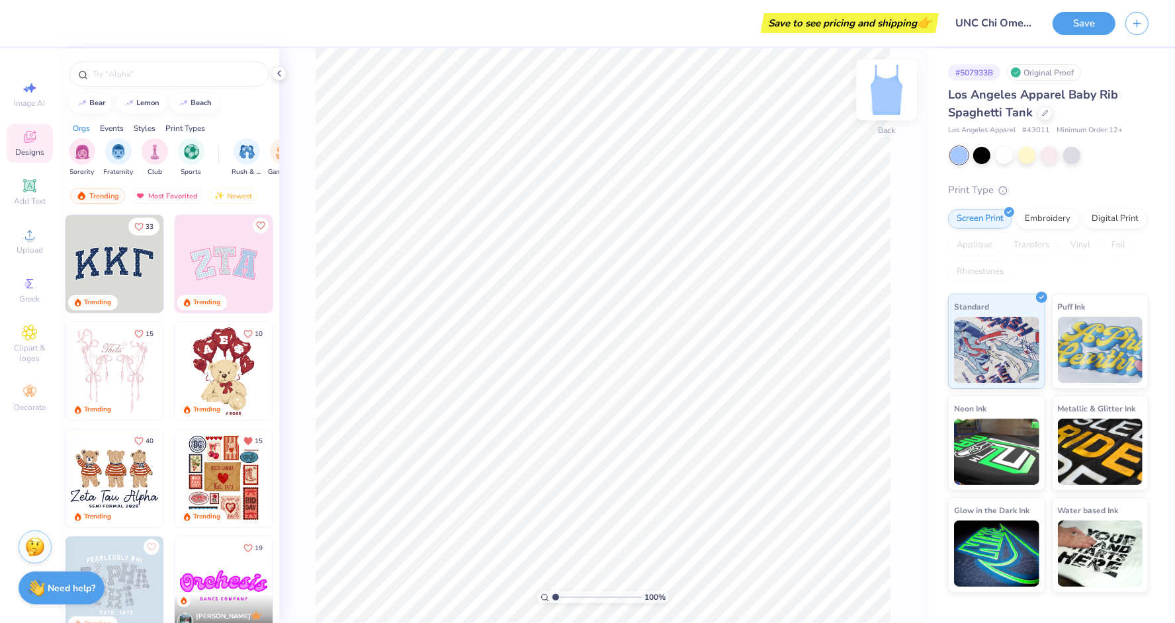
click at [882, 85] on img at bounding box center [886, 89] width 53 height 53
click at [882, 85] on img at bounding box center [886, 90] width 26 height 26
click at [982, 150] on div at bounding box center [981, 154] width 17 height 17
click at [1101, 159] on div at bounding box center [1049, 155] width 198 height 17
click at [1075, 155] on div at bounding box center [1071, 154] width 17 height 17
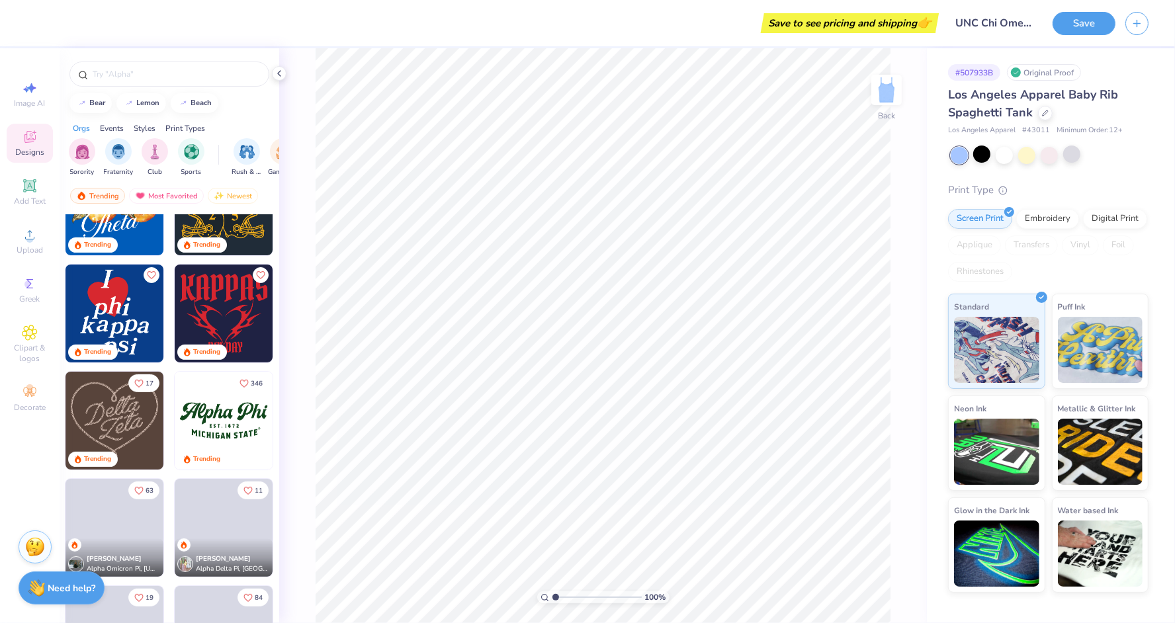
scroll to position [71, 0]
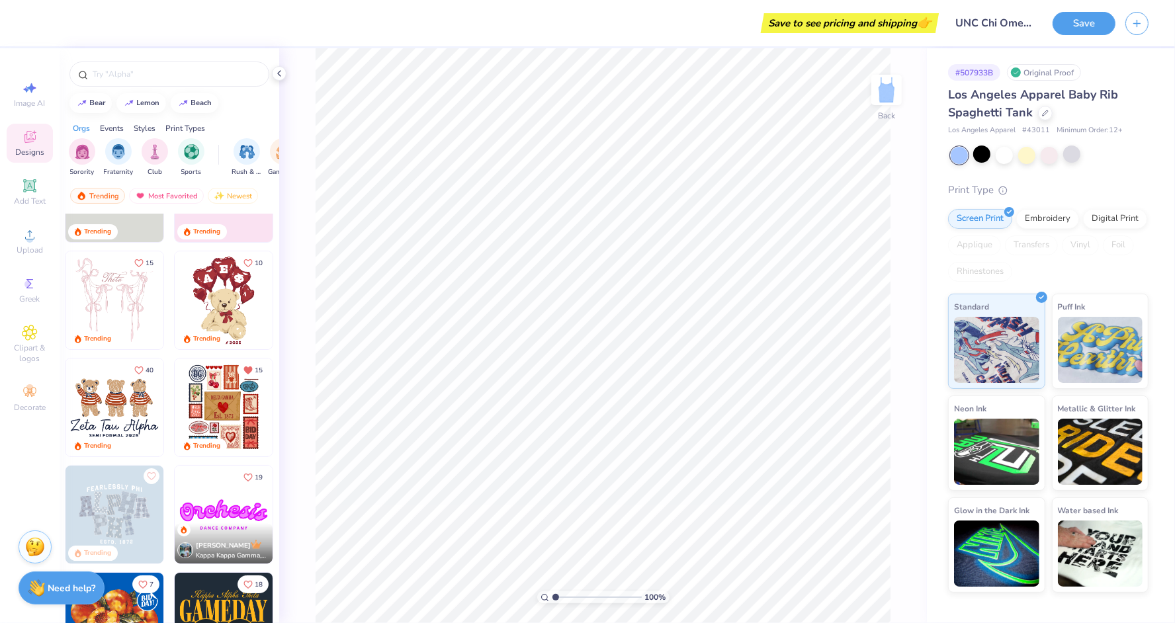
click at [960, 157] on div at bounding box center [958, 155] width 17 height 17
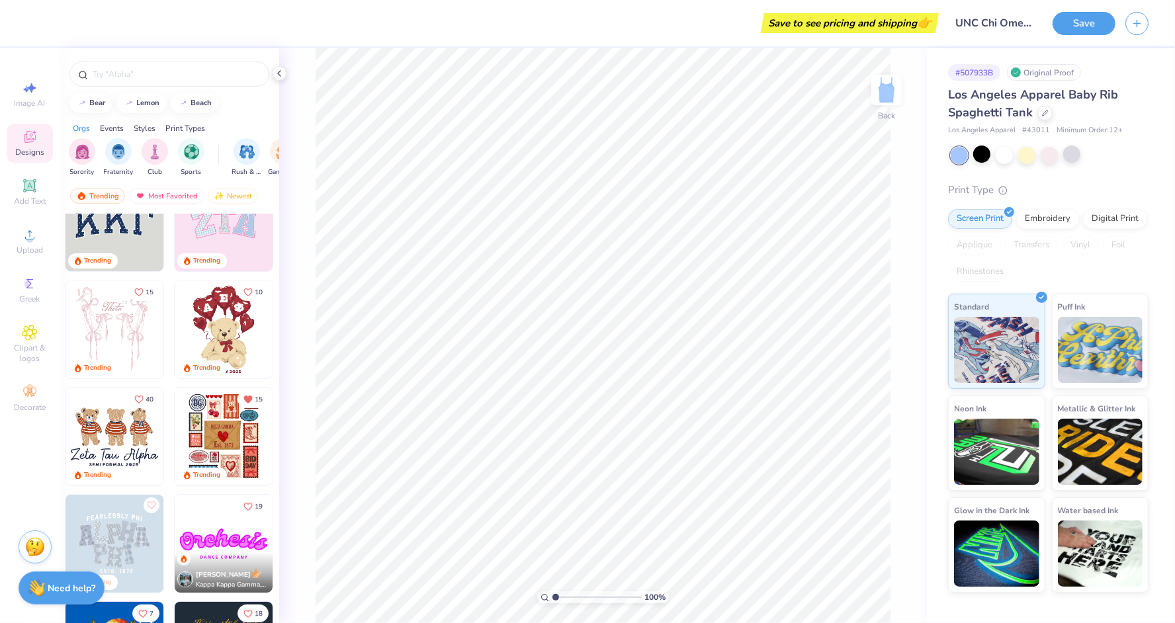
scroll to position [0, 0]
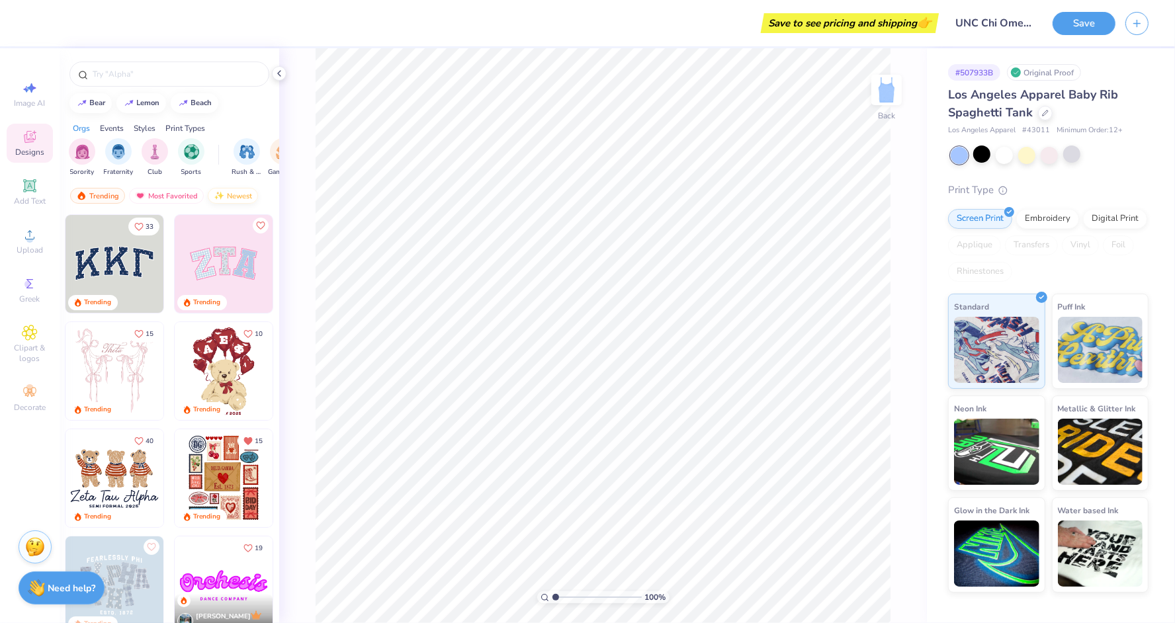
click at [235, 196] on div "Newest" at bounding box center [233, 196] width 50 height 16
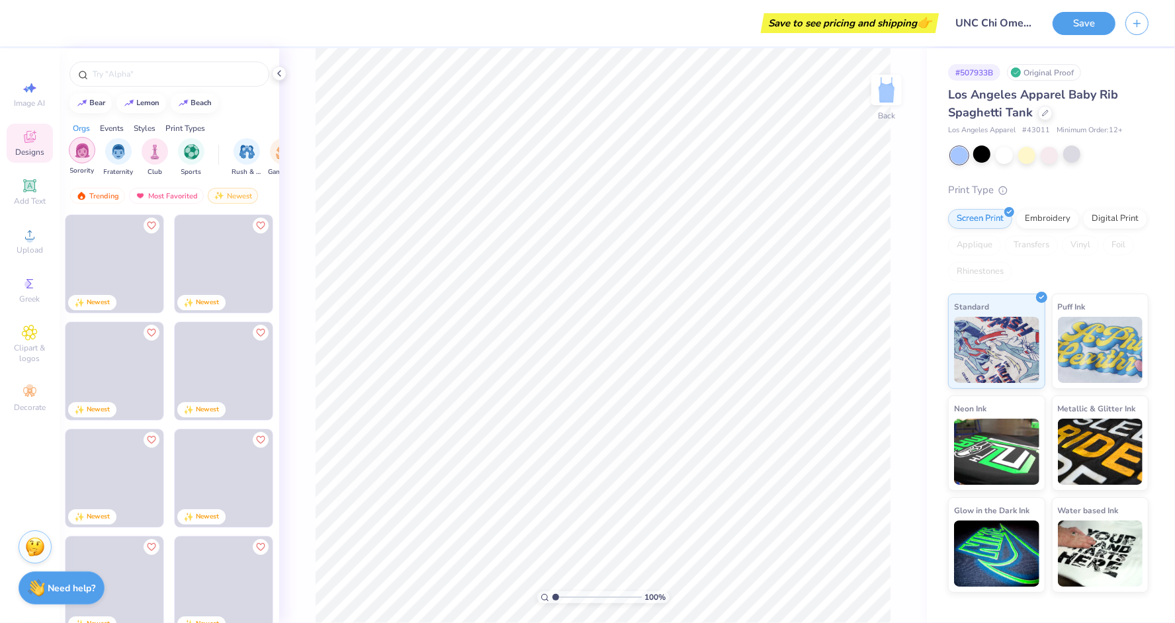
click at [89, 146] on img "filter for Sorority" at bounding box center [82, 150] width 15 height 15
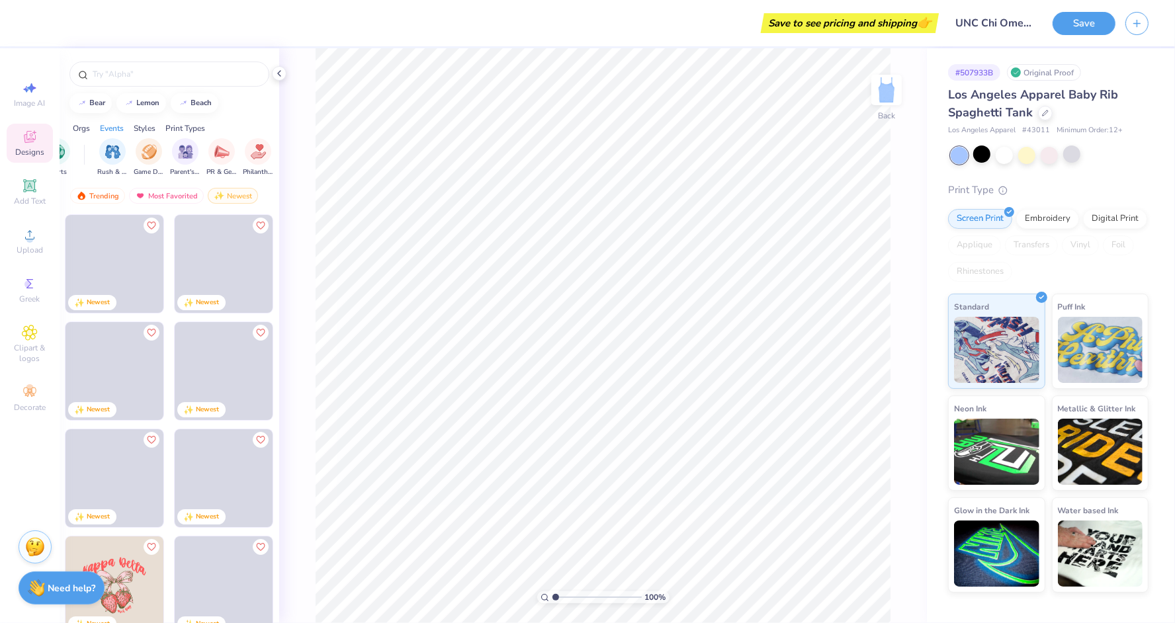
scroll to position [0, 136]
click at [226, 153] on img "filter for PR & General" at bounding box center [219, 150] width 15 height 15
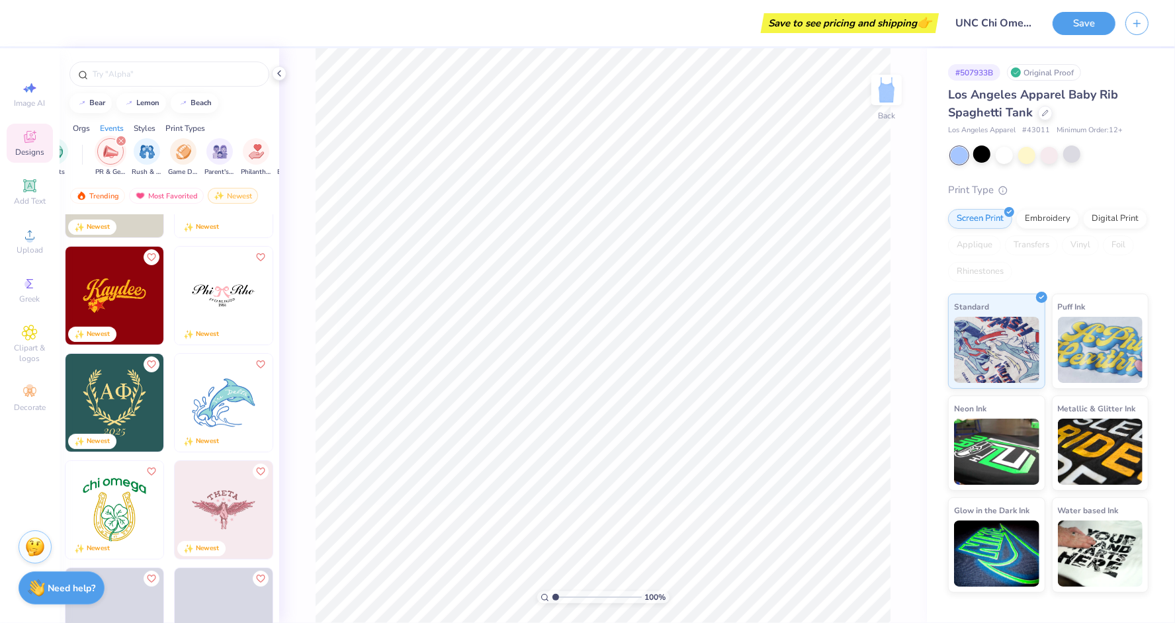
scroll to position [388, 0]
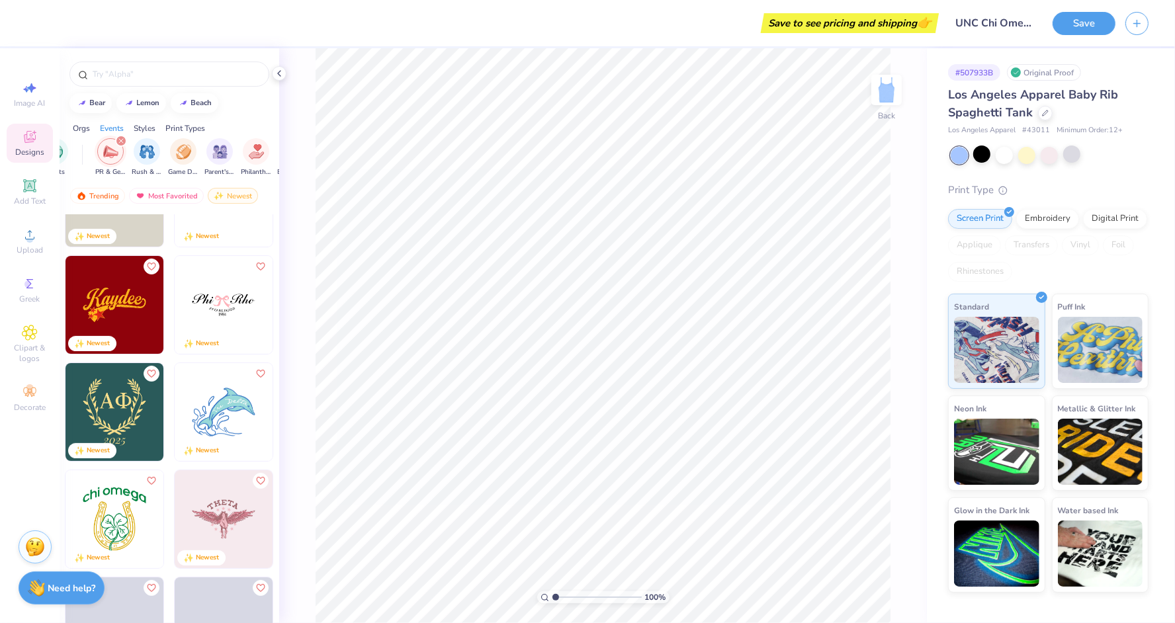
click at [958, 152] on div at bounding box center [958, 155] width 17 height 17
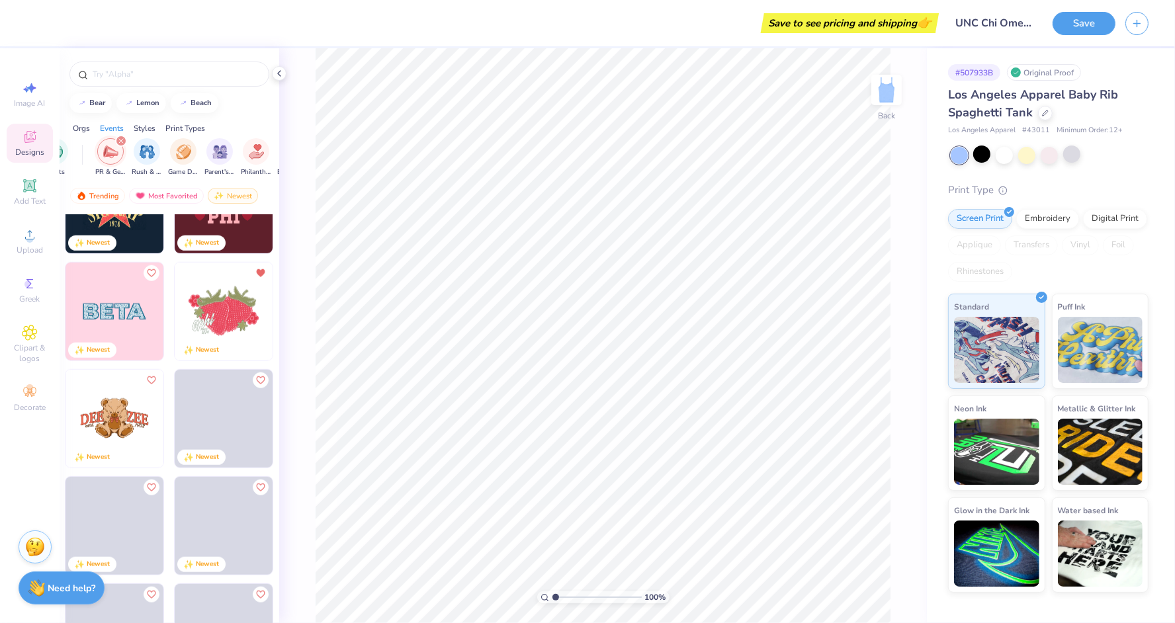
scroll to position [1135, 0]
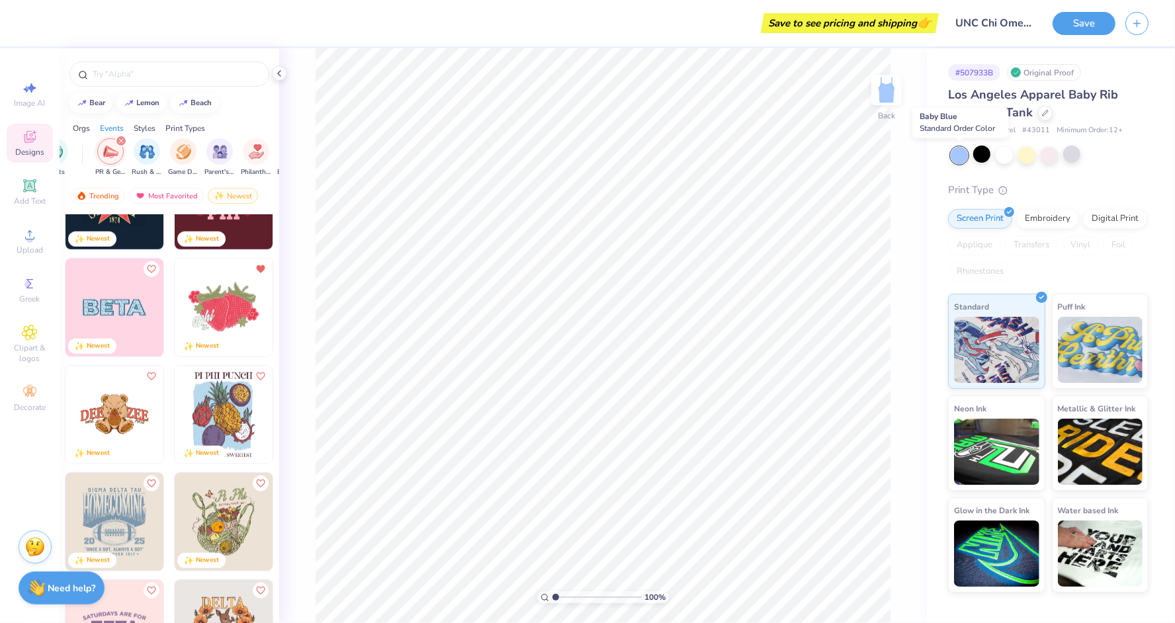
click at [954, 153] on div at bounding box center [958, 155] width 17 height 17
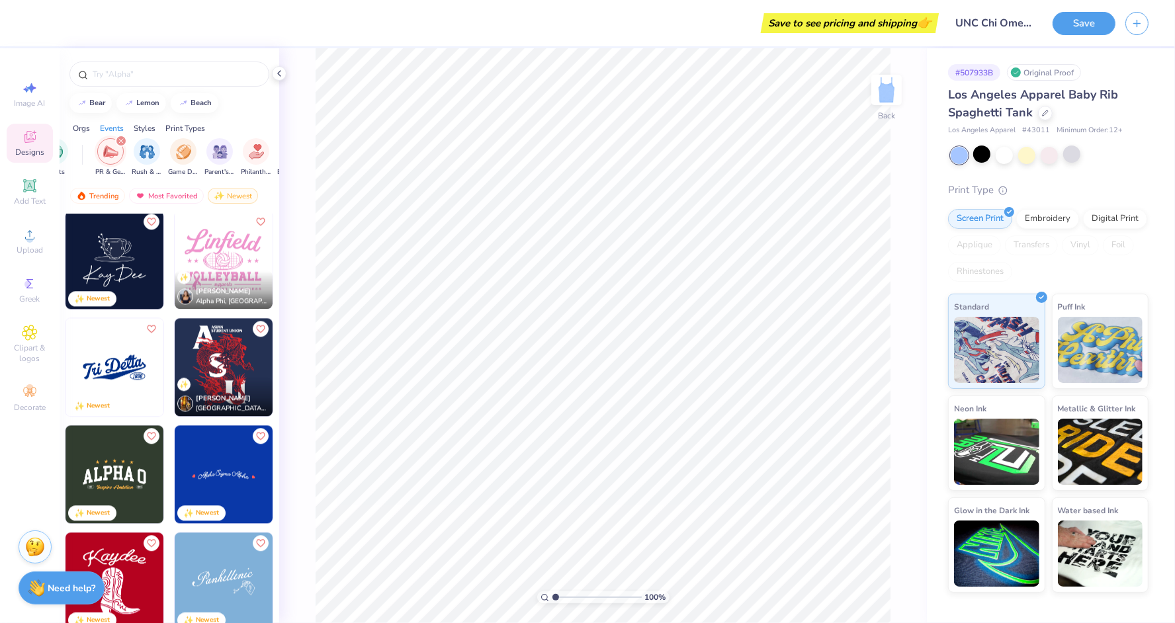
scroll to position [2998, 0]
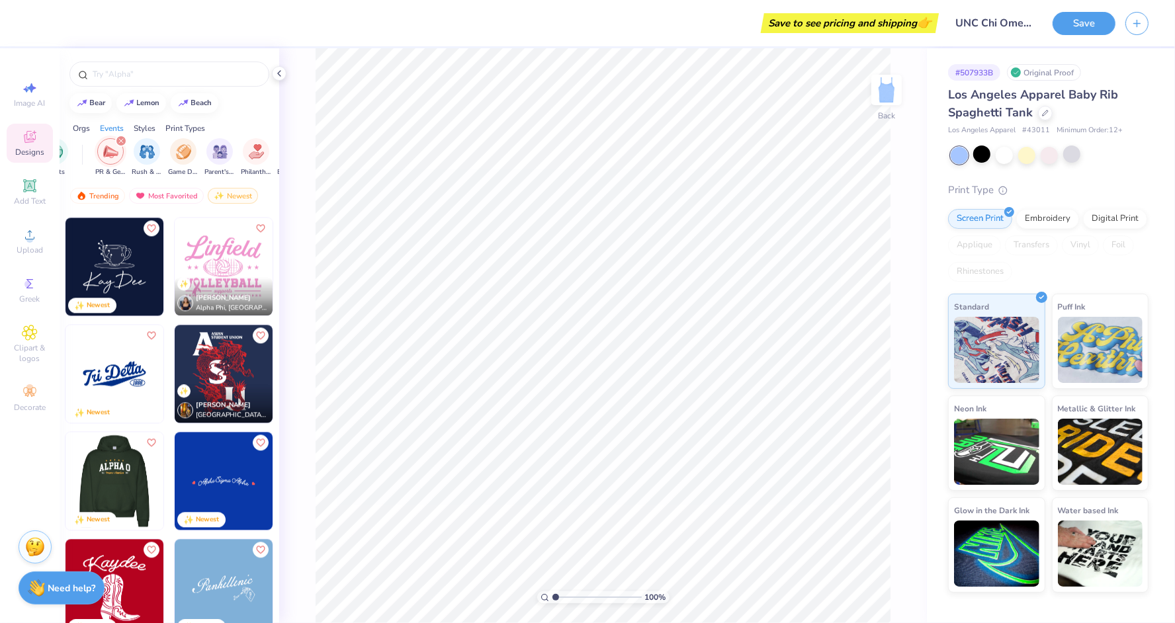
click at [65, 476] on img at bounding box center [17, 481] width 98 height 98
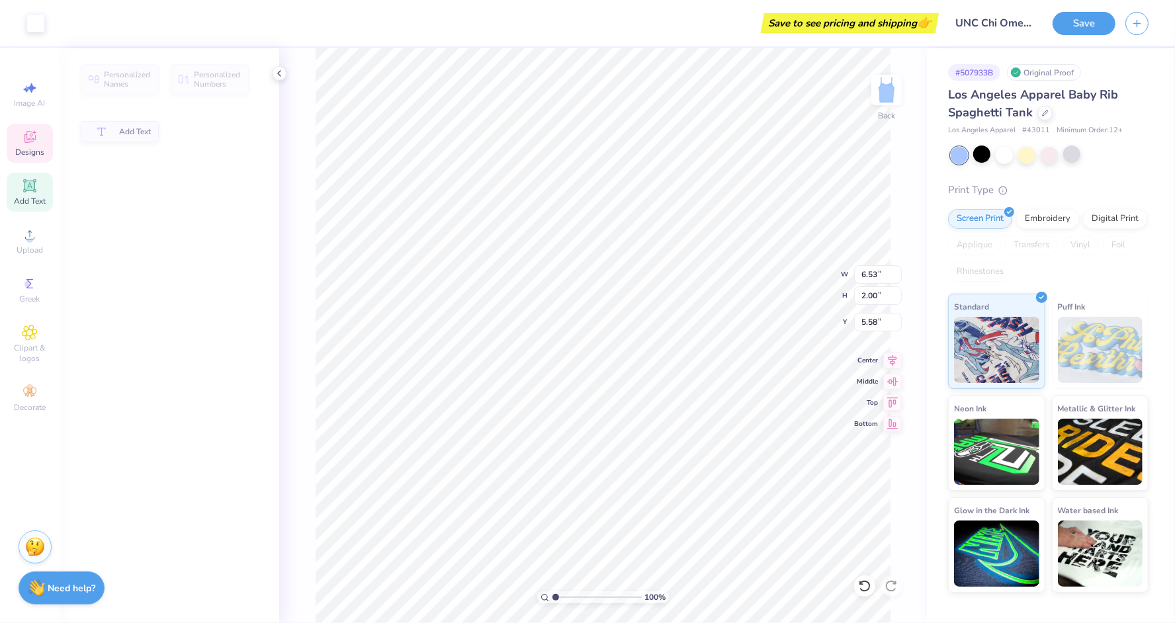
type input "2.00"
type input "5.58"
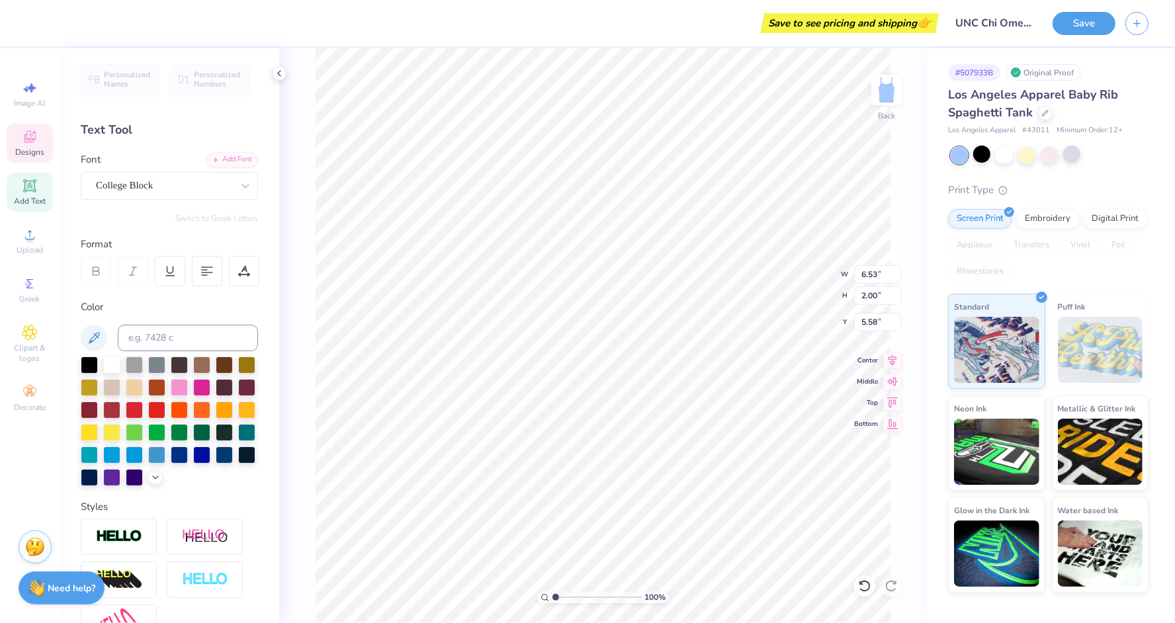
scroll to position [0, 0]
type textarea "Chi Omega"
type input "1.57"
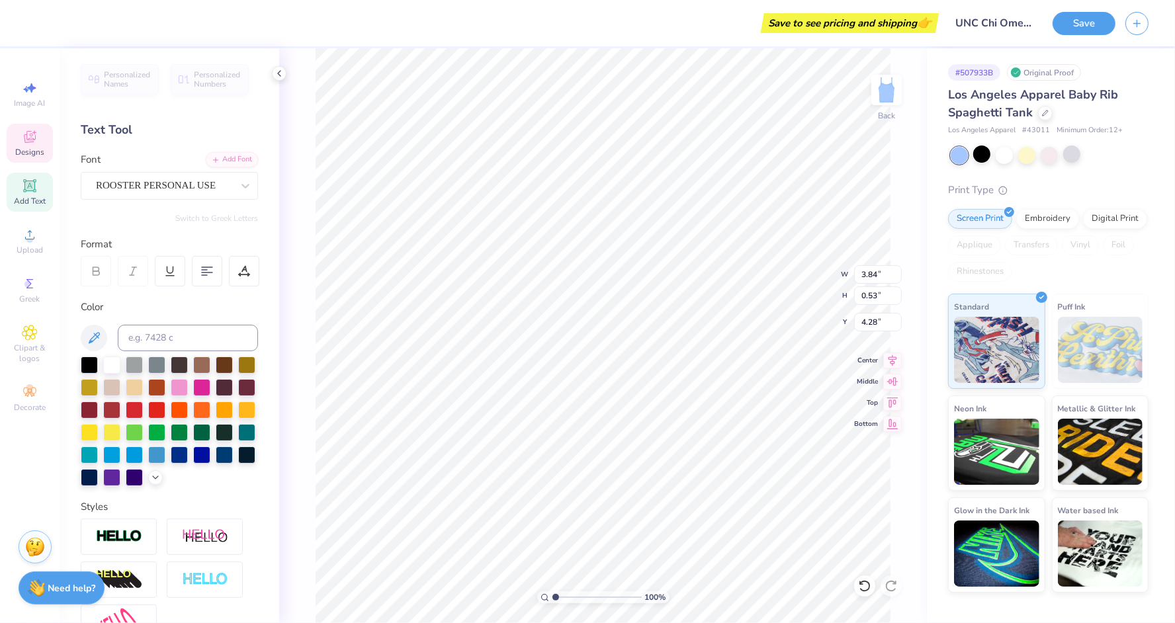
type textarea "Make a Wish"
click at [31, 22] on div at bounding box center [35, 22] width 19 height 19
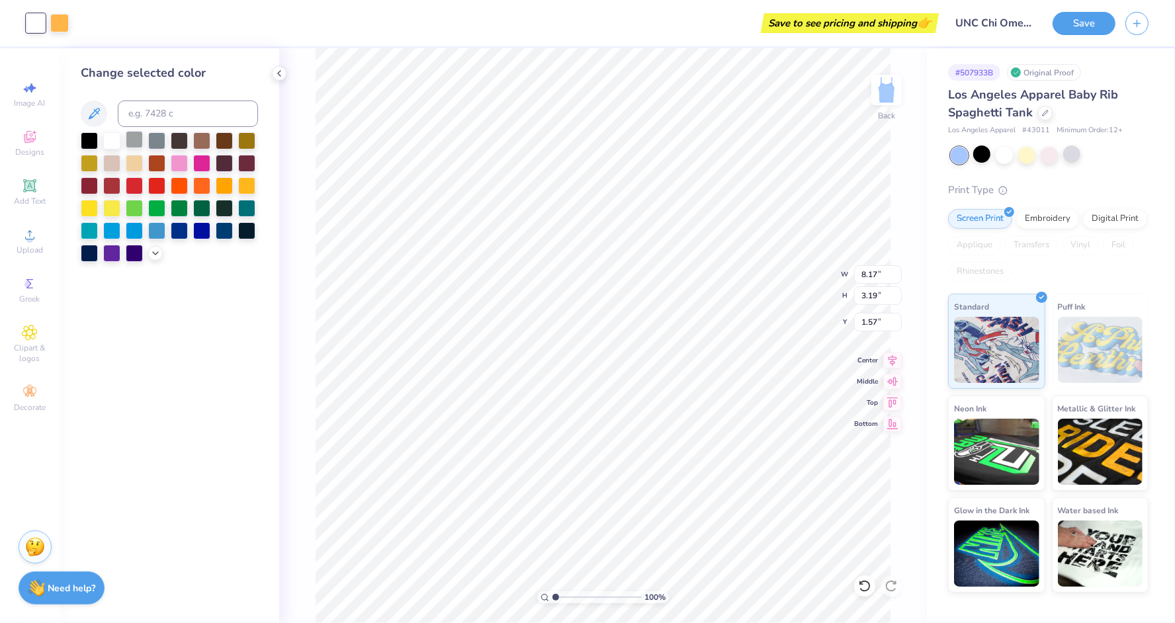
click at [139, 146] on div at bounding box center [134, 139] width 17 height 17
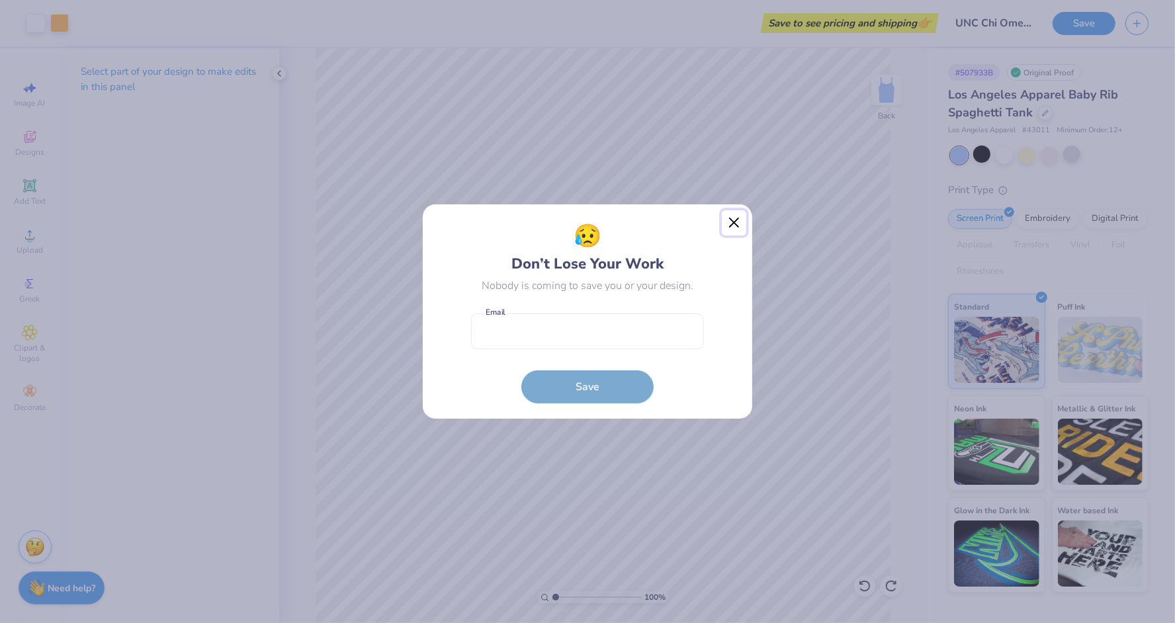
click at [738, 226] on button "Close" at bounding box center [734, 222] width 25 height 25
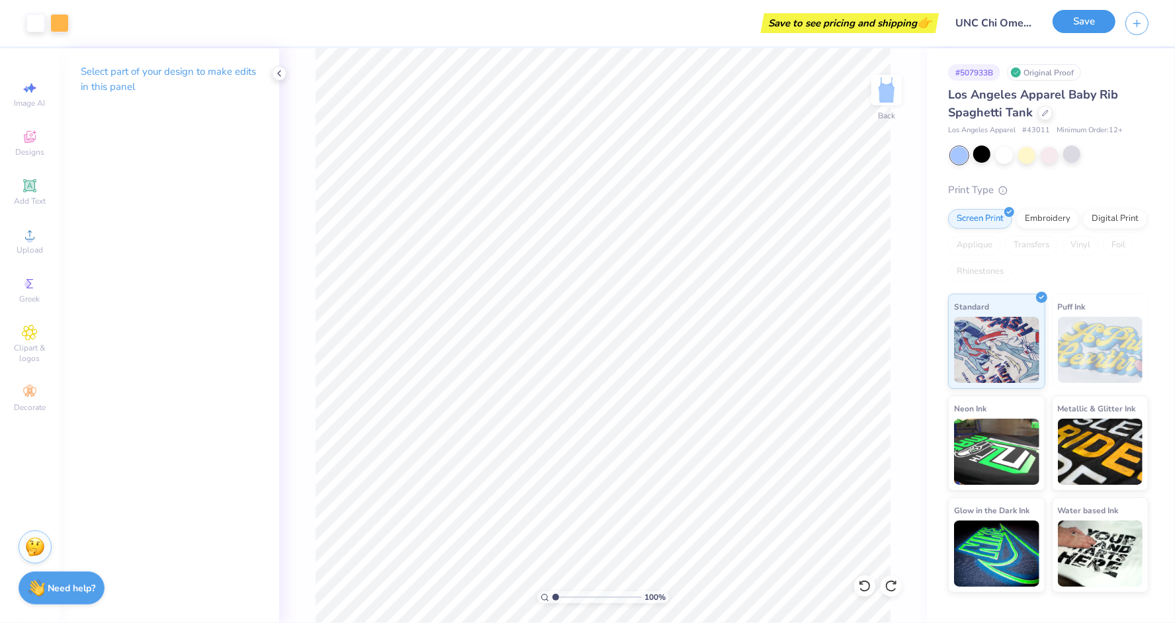
click at [1093, 17] on button "Save" at bounding box center [1083, 21] width 63 height 23
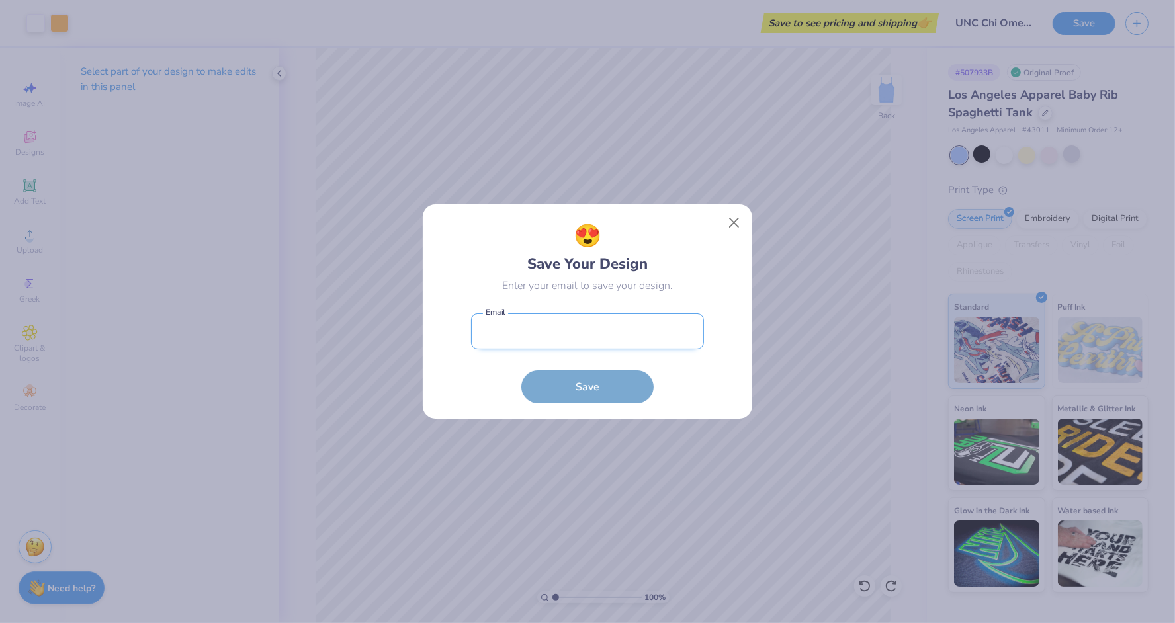
click at [652, 332] on input "email" at bounding box center [587, 332] width 233 height 36
click at [736, 413] on div "😍 Save Your Design Enter your email to save your design. Email is a required fi…" at bounding box center [587, 311] width 329 height 214
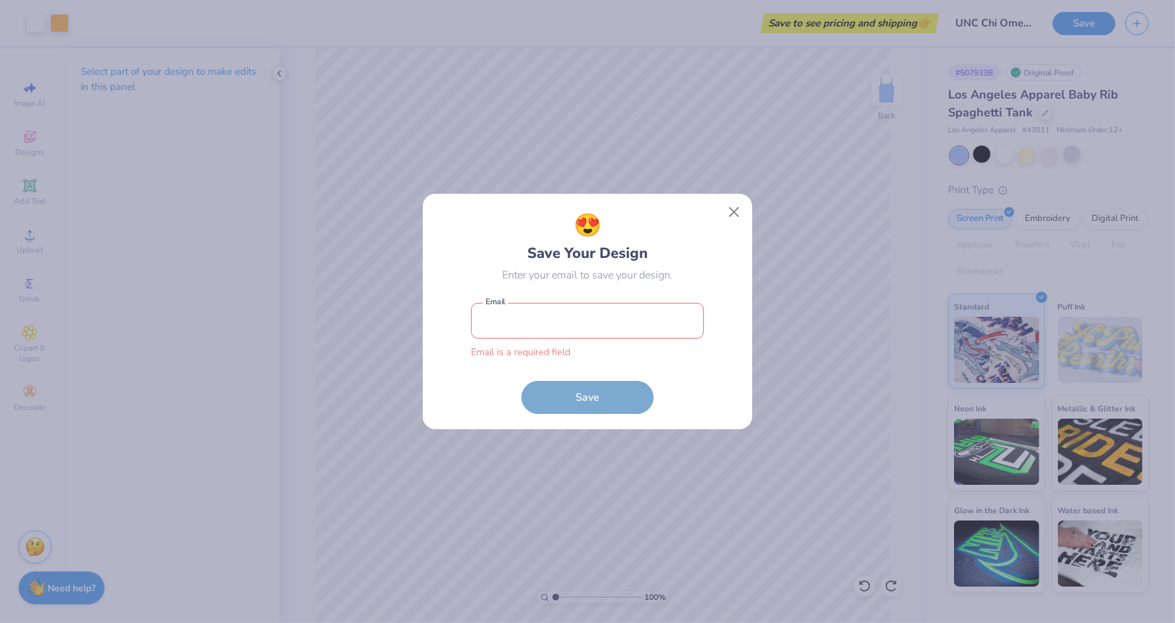
click at [857, 366] on div "😍 Save Your Design Enter your email to save your design. Email is a required fi…" at bounding box center [587, 311] width 1175 height 623
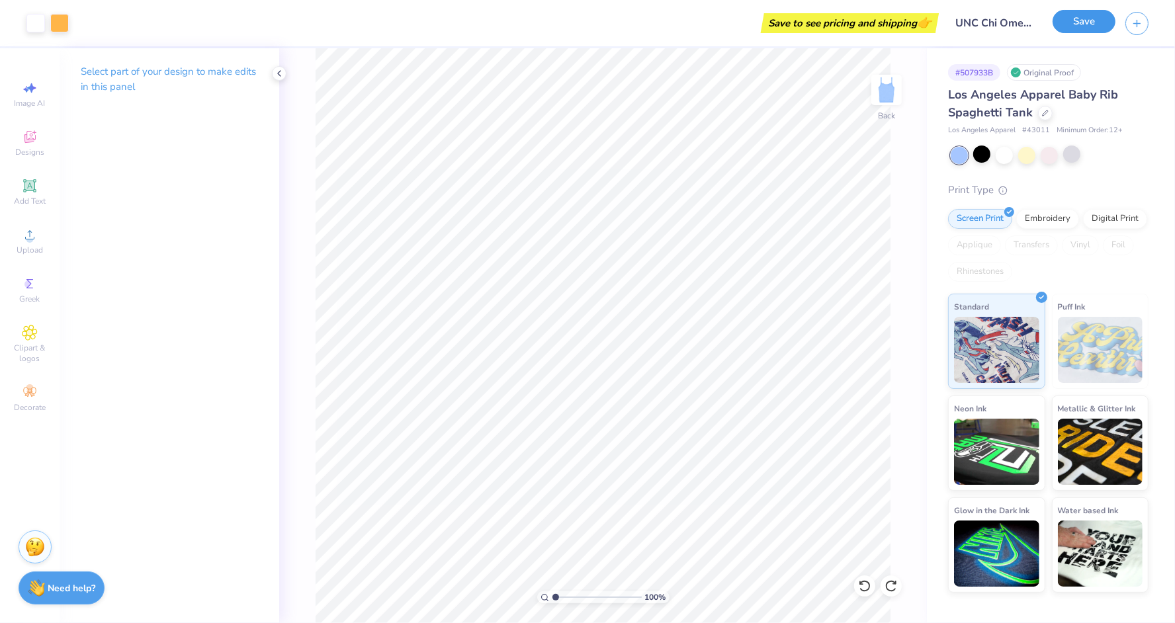
click at [1084, 12] on button "Save" at bounding box center [1083, 21] width 63 height 23
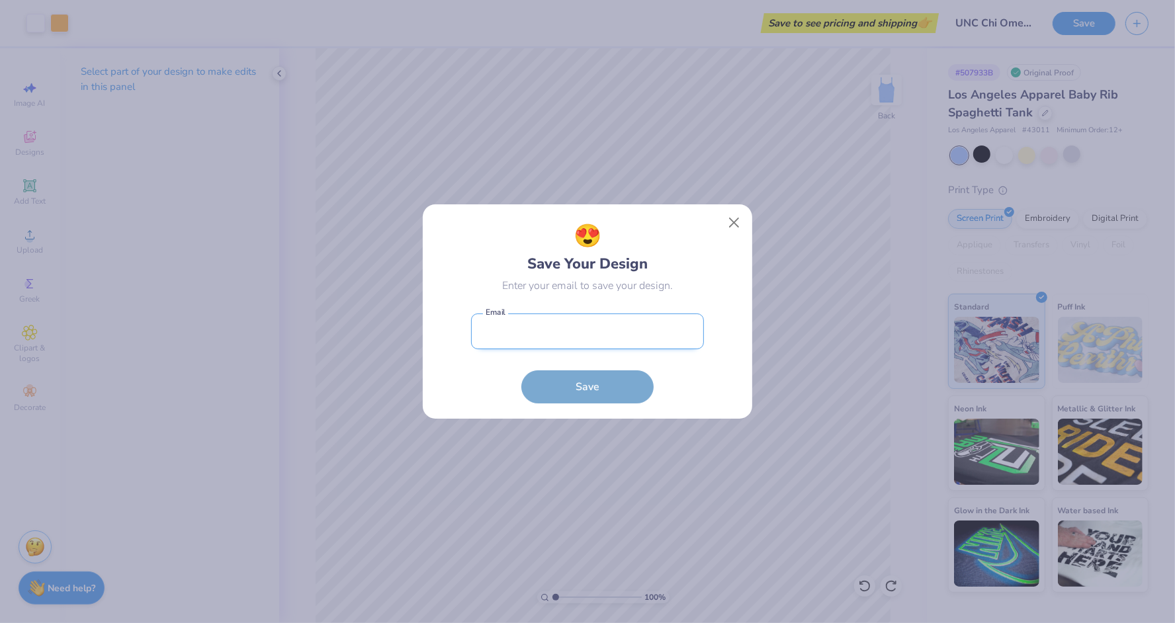
click at [626, 336] on input "email" at bounding box center [587, 332] width 233 height 36
type input "emilyklevan@freshprints.com"
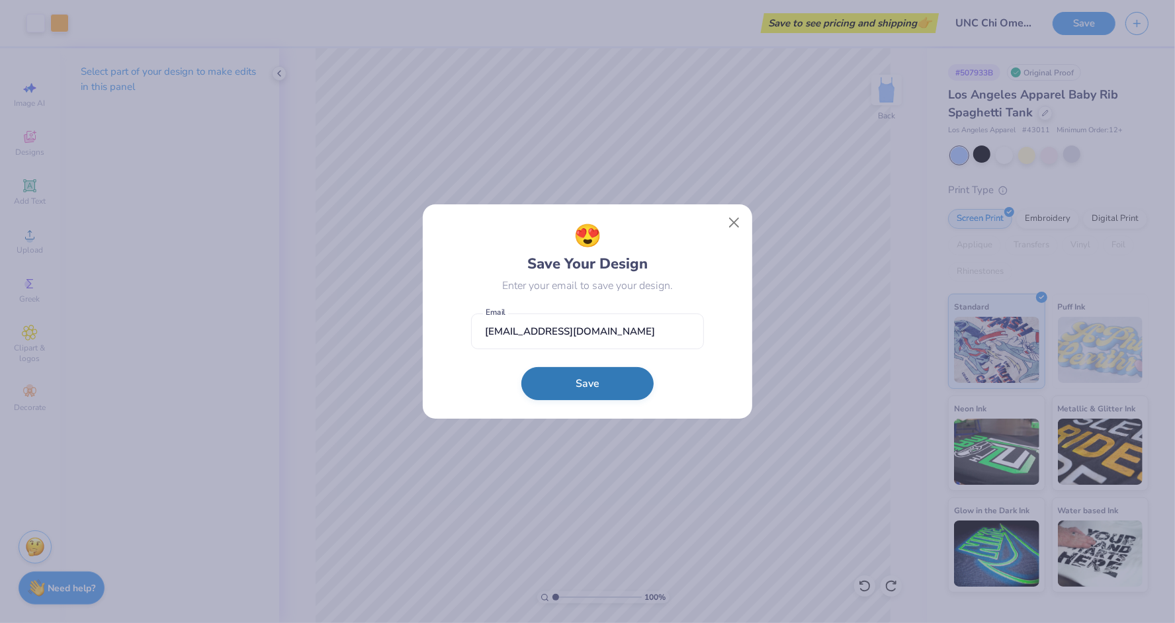
click at [601, 388] on button "Save" at bounding box center [587, 383] width 132 height 33
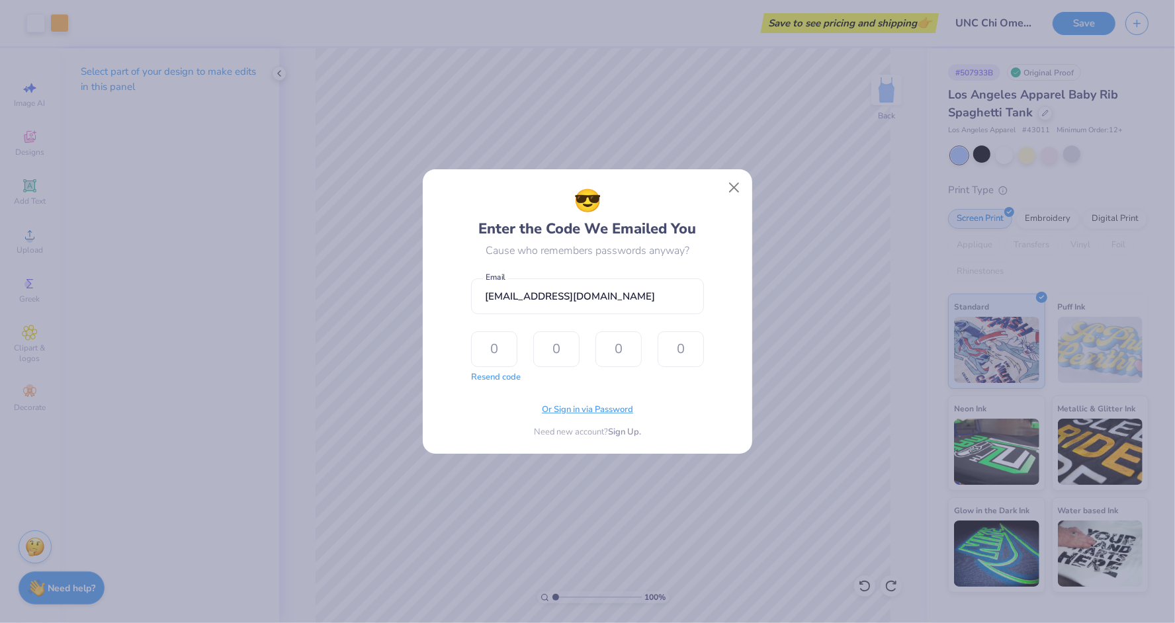
click at [590, 405] on span "Or Sign in via Password" at bounding box center [587, 409] width 91 height 13
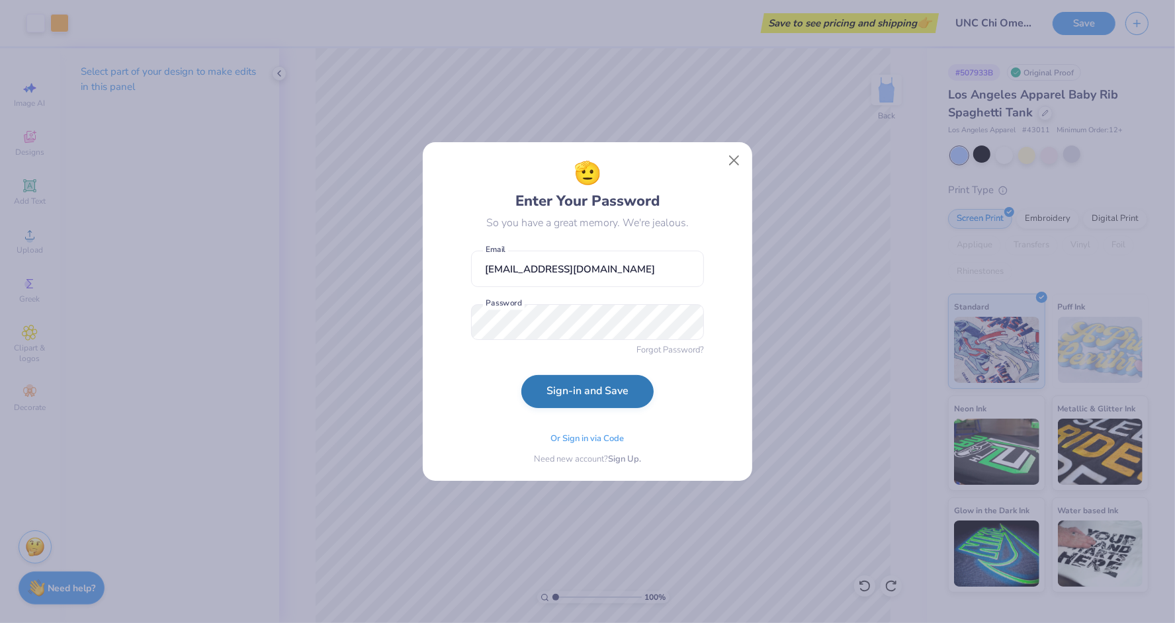
click at [606, 391] on button "Sign-in and Save" at bounding box center [587, 391] width 132 height 33
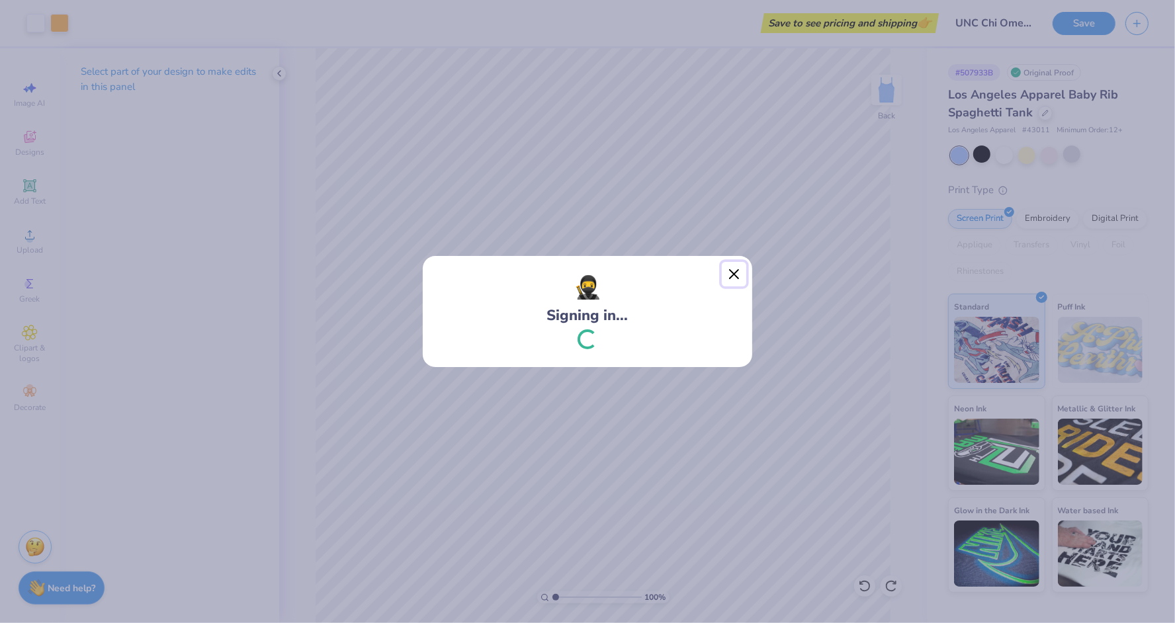
click at [733, 278] on div "🥷 Signing in..." at bounding box center [587, 311] width 1175 height 623
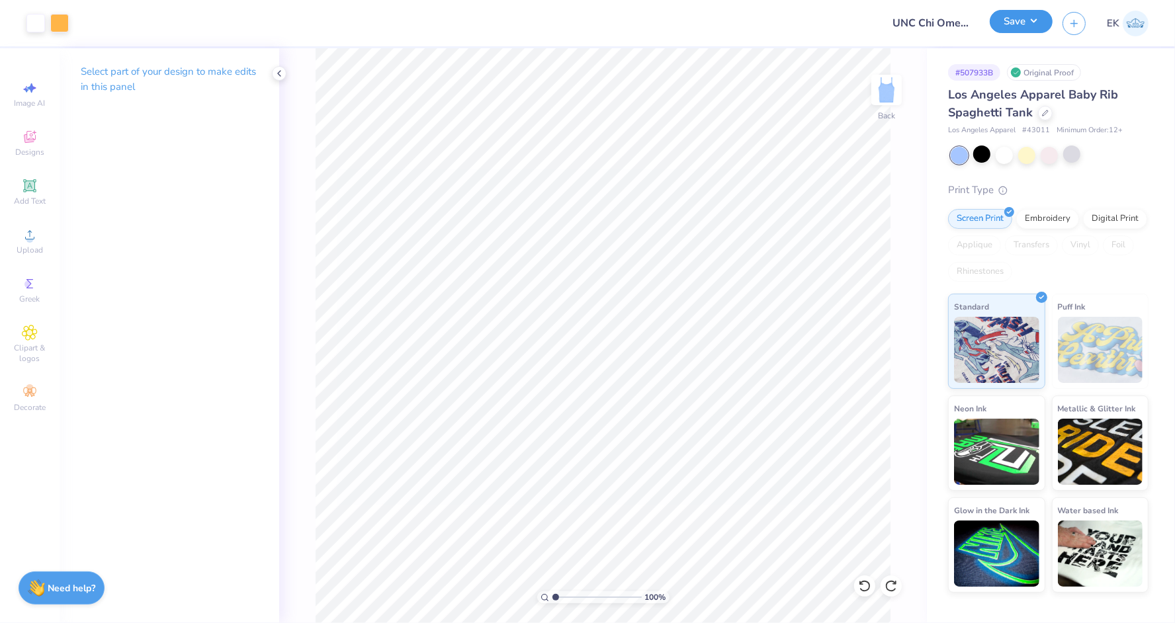
click at [1027, 24] on button "Save" at bounding box center [1021, 21] width 63 height 23
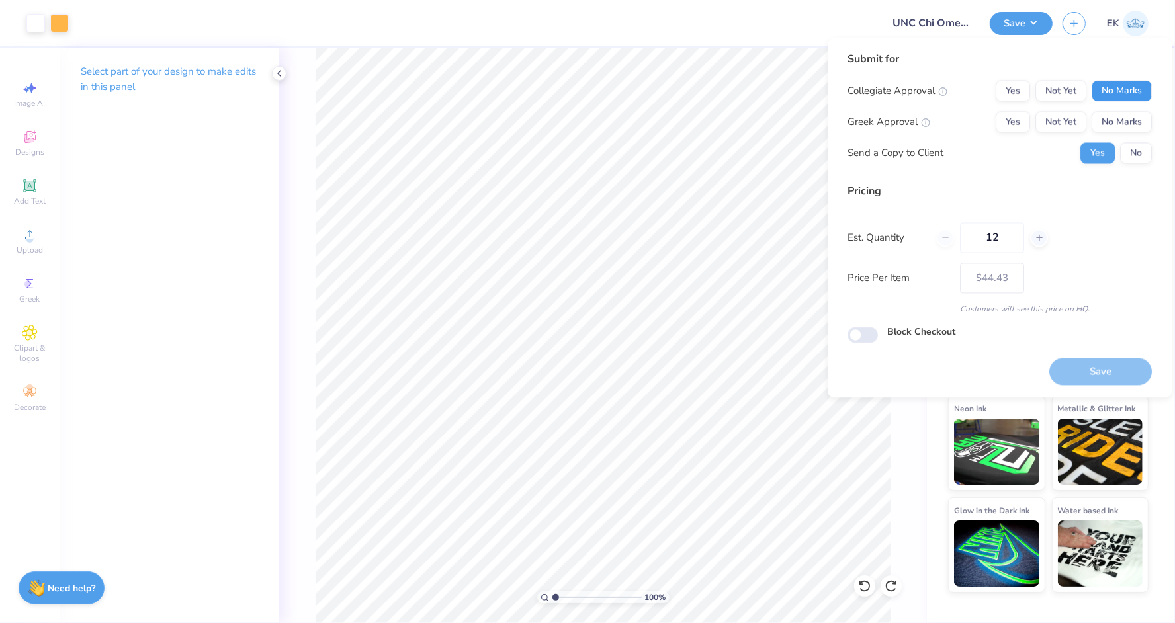
click at [1127, 90] on button "No Marks" at bounding box center [1121, 91] width 60 height 21
click at [1127, 120] on button "No Marks" at bounding box center [1121, 122] width 60 height 21
click at [1137, 144] on button "No" at bounding box center [1136, 153] width 32 height 21
click at [1091, 161] on button "Yes" at bounding box center [1097, 153] width 34 height 21
click at [1101, 377] on button "Save" at bounding box center [1100, 371] width 103 height 27
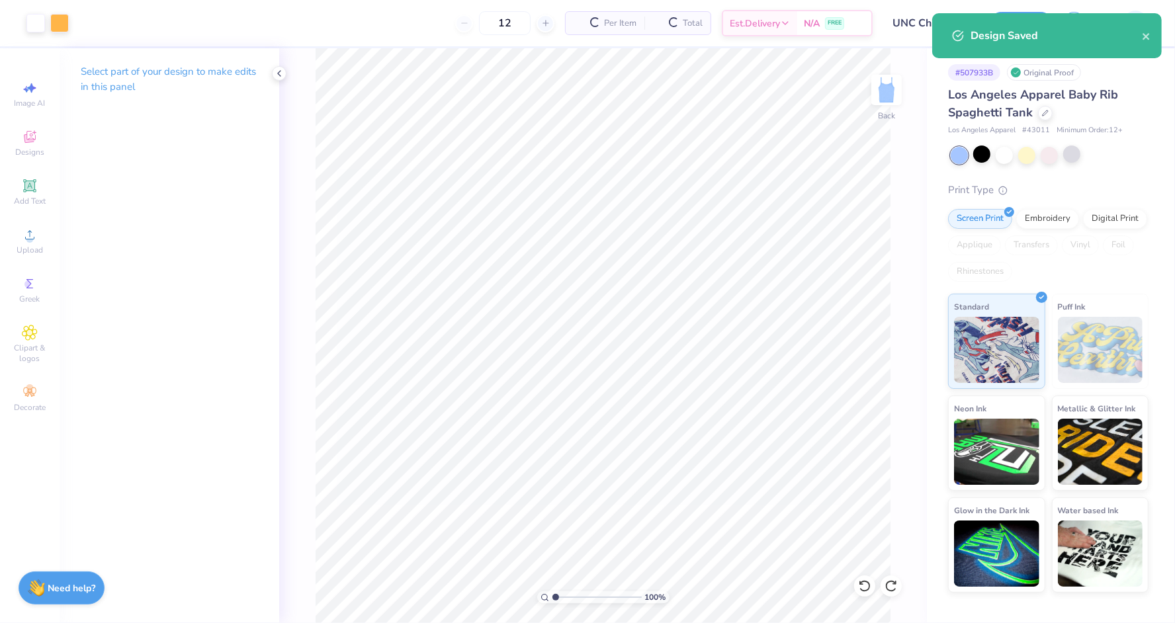
type input "$37.47"
click at [1147, 37] on icon "close" at bounding box center [1145, 36] width 7 height 7
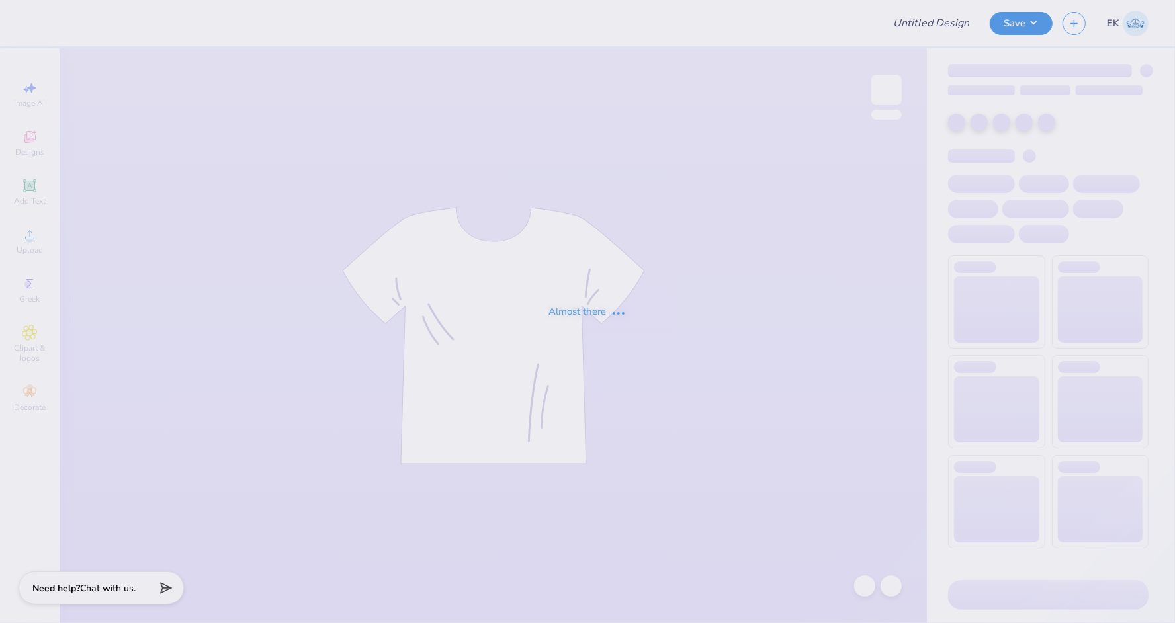
type input "UNC Chi Omega Fall PR"
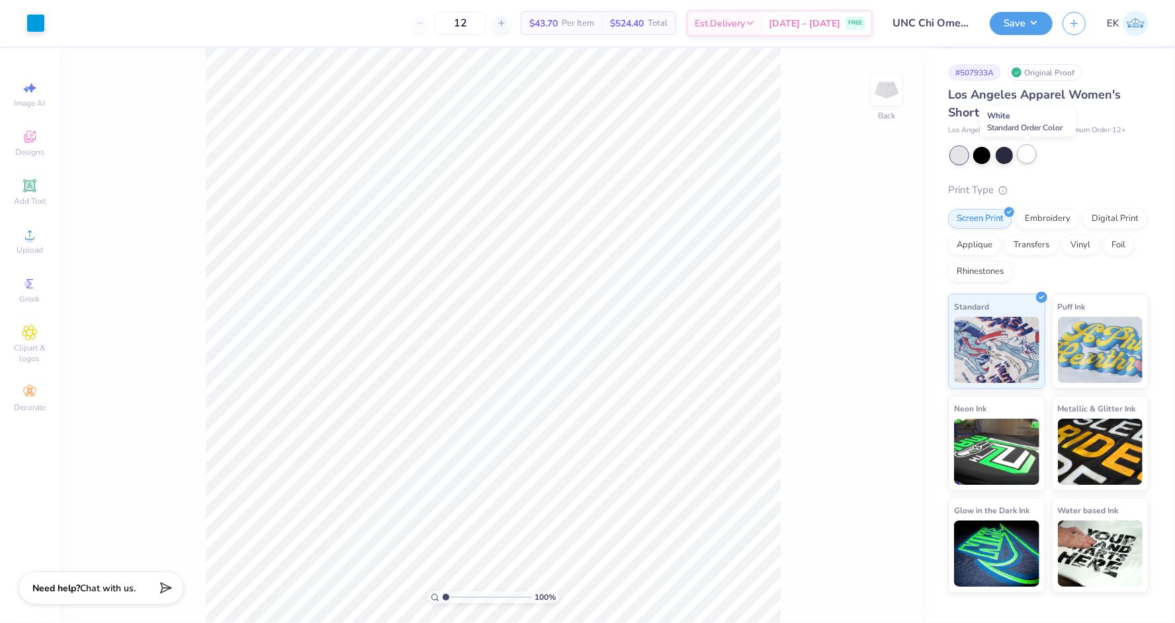
click at [1029, 158] on div at bounding box center [1026, 154] width 17 height 17
click at [1031, 13] on button "Save" at bounding box center [1021, 21] width 63 height 23
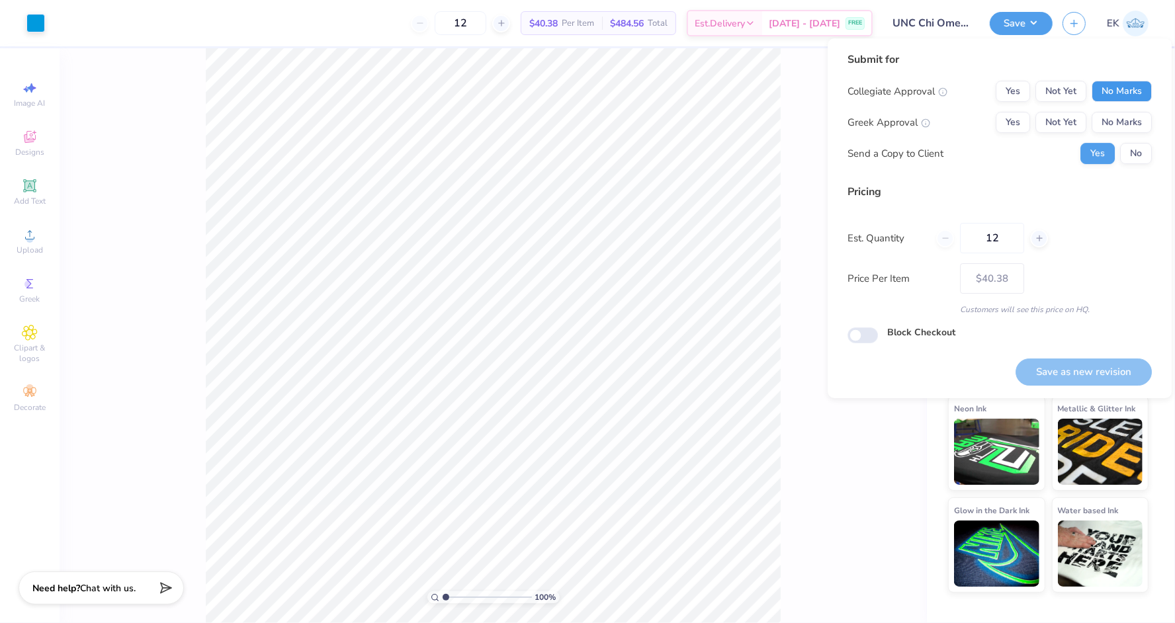
click at [1124, 92] on button "No Marks" at bounding box center [1121, 91] width 60 height 21
click at [1130, 127] on button "No Marks" at bounding box center [1121, 122] width 60 height 21
click at [1138, 153] on button "No" at bounding box center [1136, 153] width 32 height 21
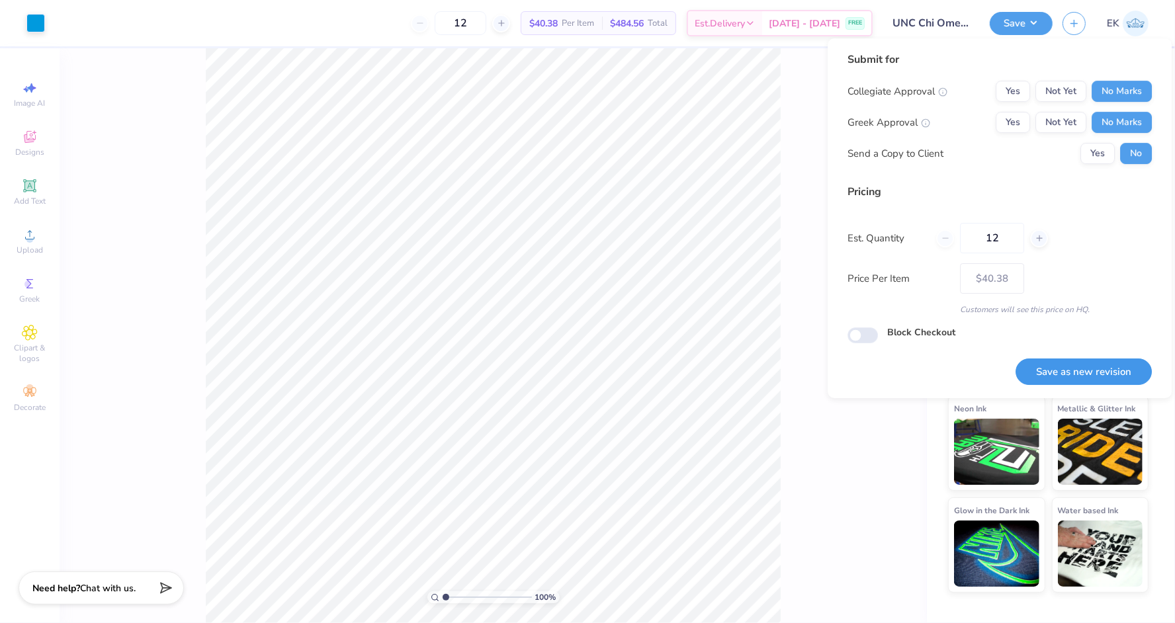
click at [1109, 377] on button "Save as new revision" at bounding box center [1083, 371] width 136 height 27
type input "$40.38"
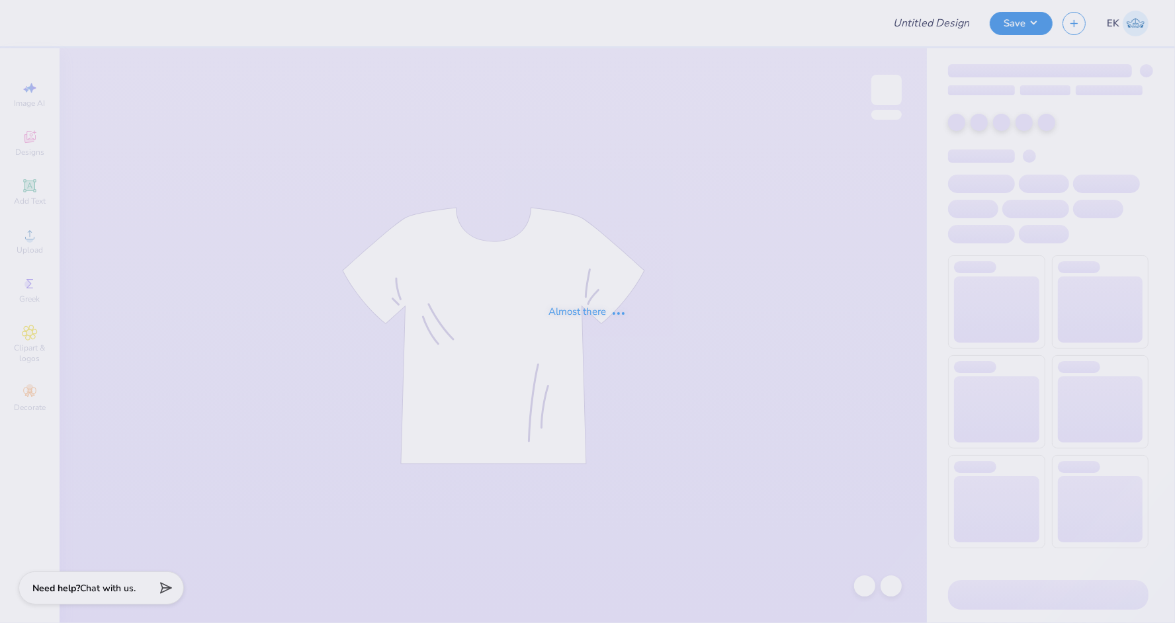
type input "UNC Chi Omega Fall PR"
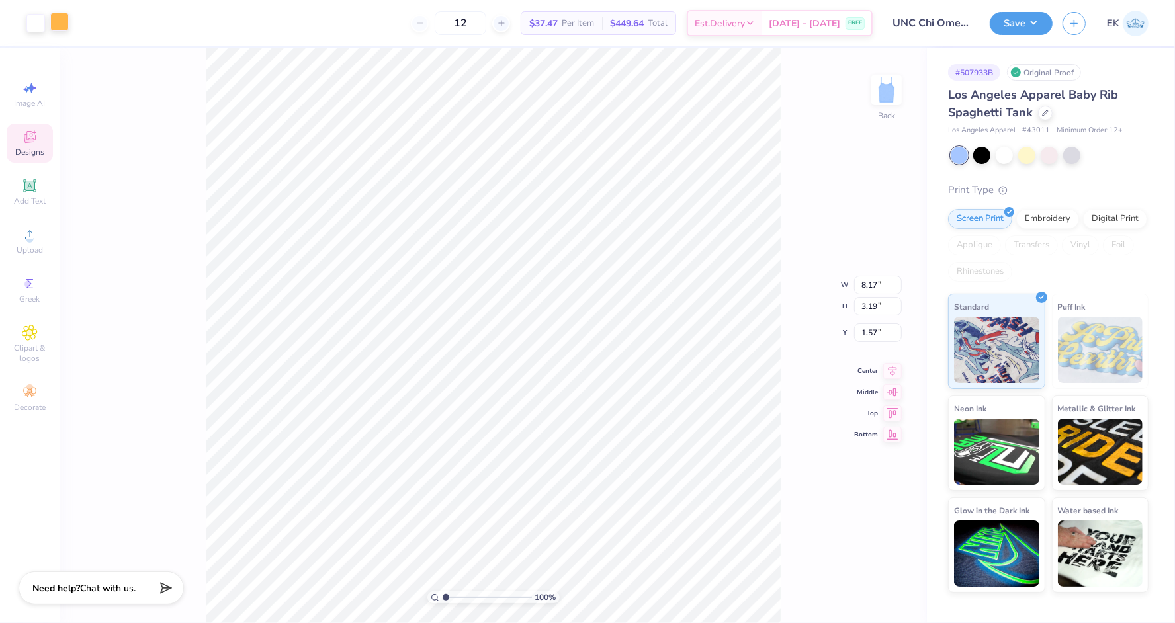
click at [56, 28] on div at bounding box center [59, 22] width 19 height 19
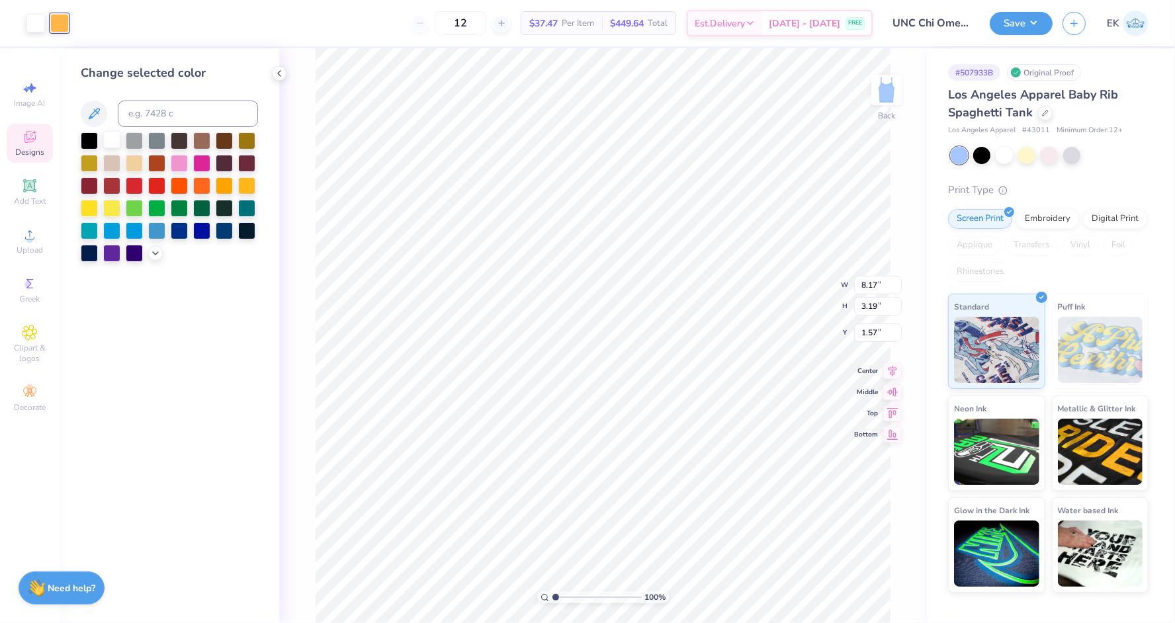
click at [112, 138] on div at bounding box center [111, 139] width 17 height 17
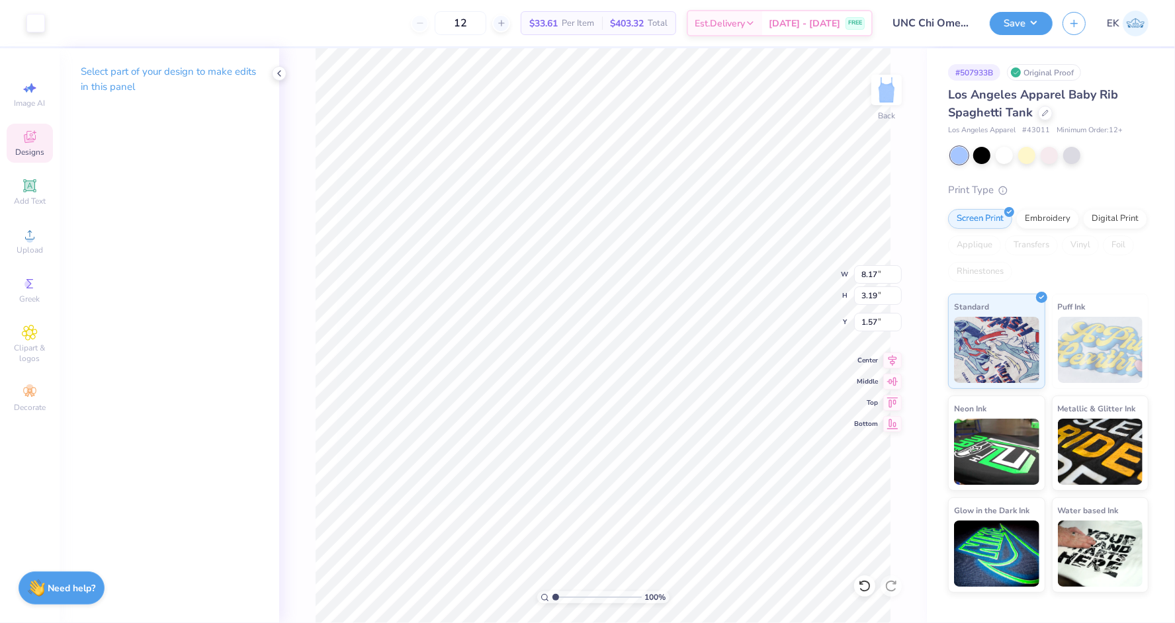
type input "3.23"
type input "0.44"
type input "4.32"
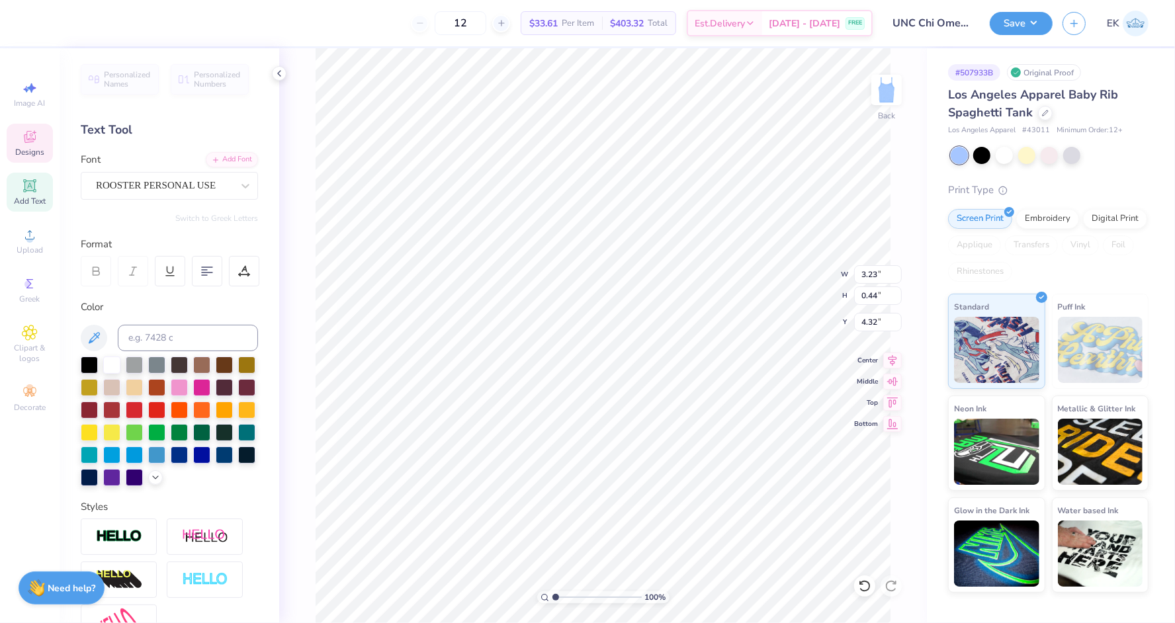
scroll to position [0, 4]
type textarea "Sisters on Purpose"
click at [239, 189] on icon at bounding box center [245, 185] width 13 height 13
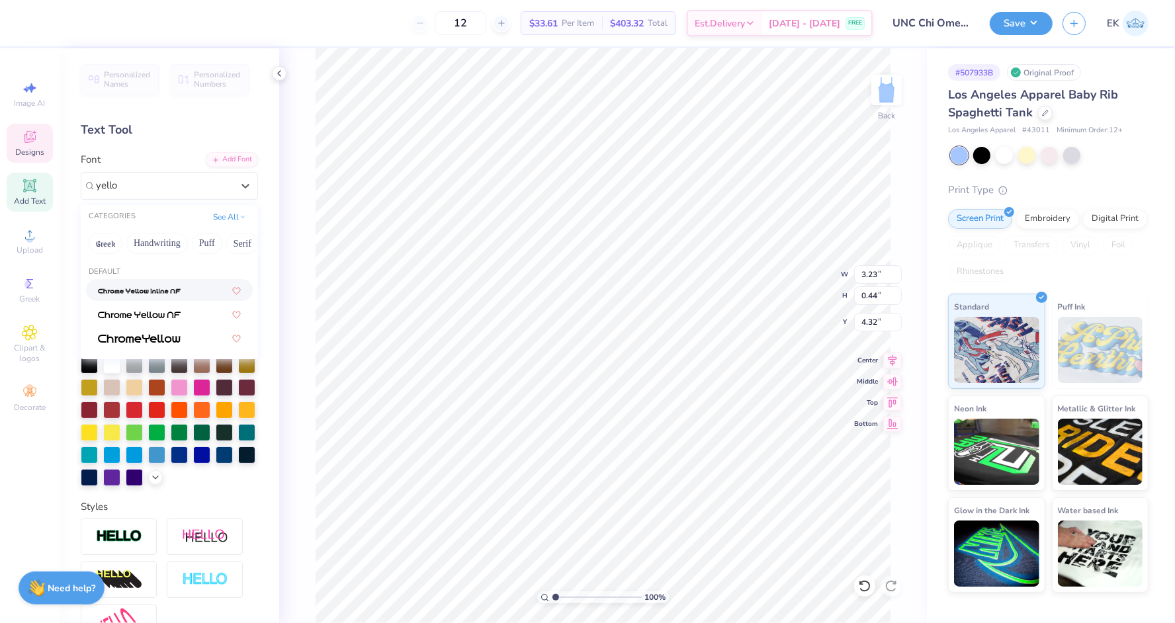
type input "yellow"
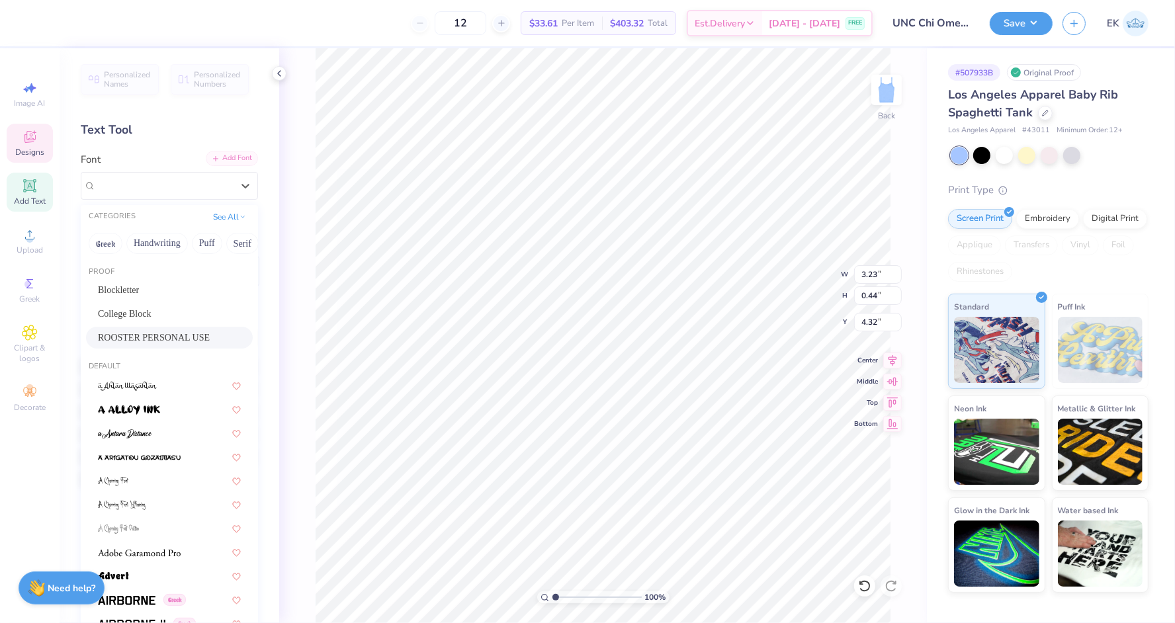
click at [235, 152] on div "Add Font" at bounding box center [232, 158] width 52 height 15
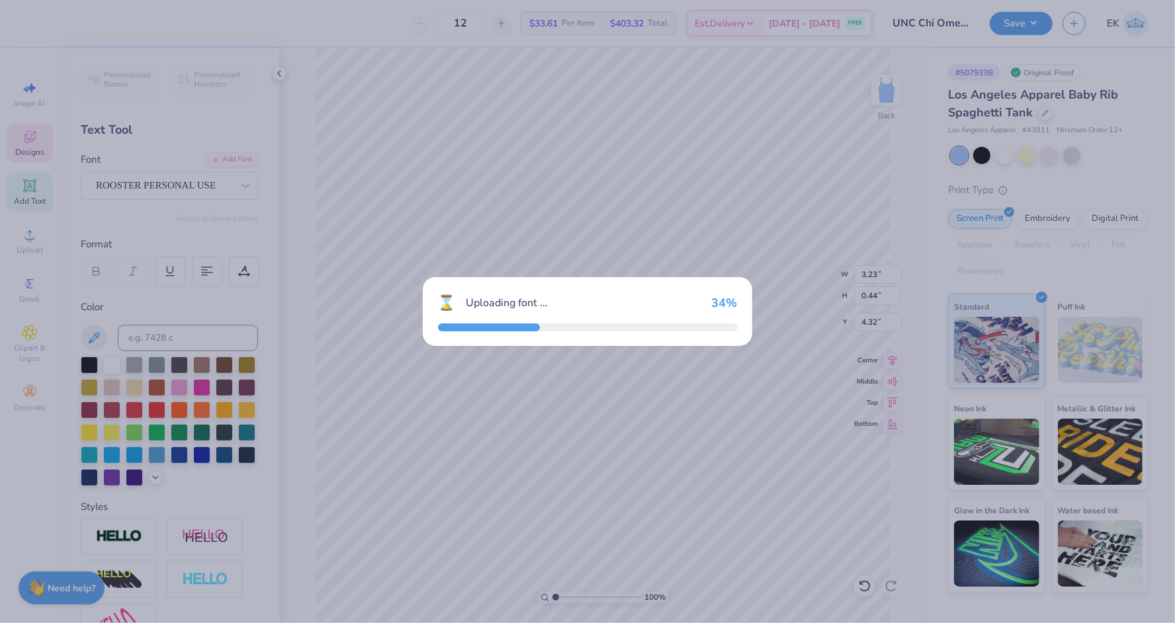
type input "4.41"
type input "0.53"
type input "4.27"
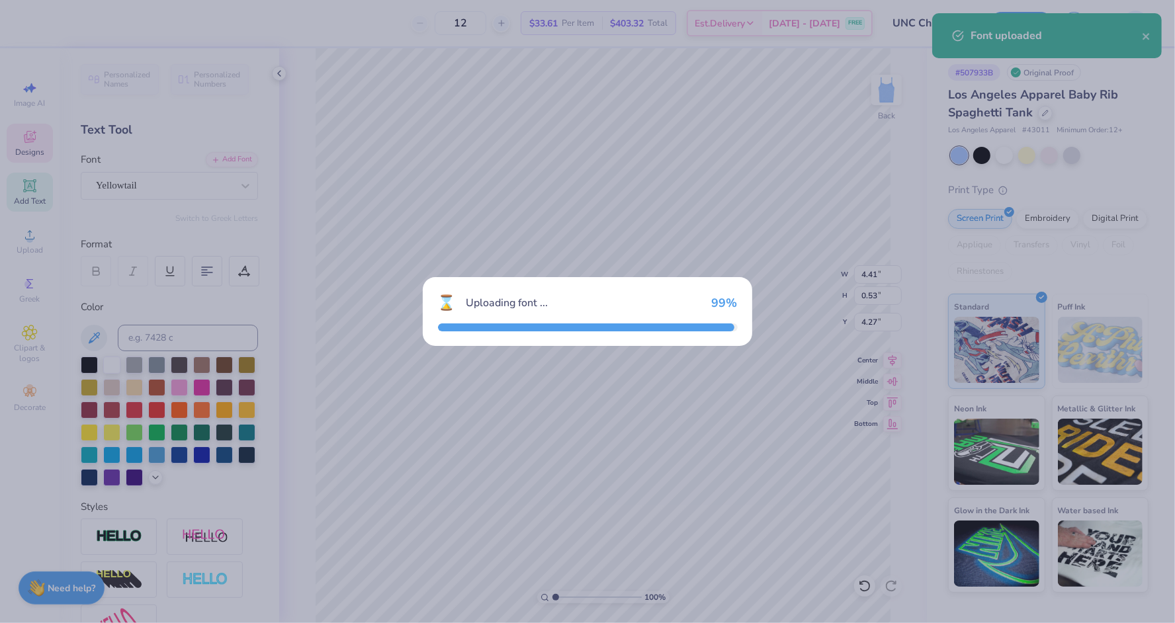
type input "4.48"
type input "0.69"
type input "4.20"
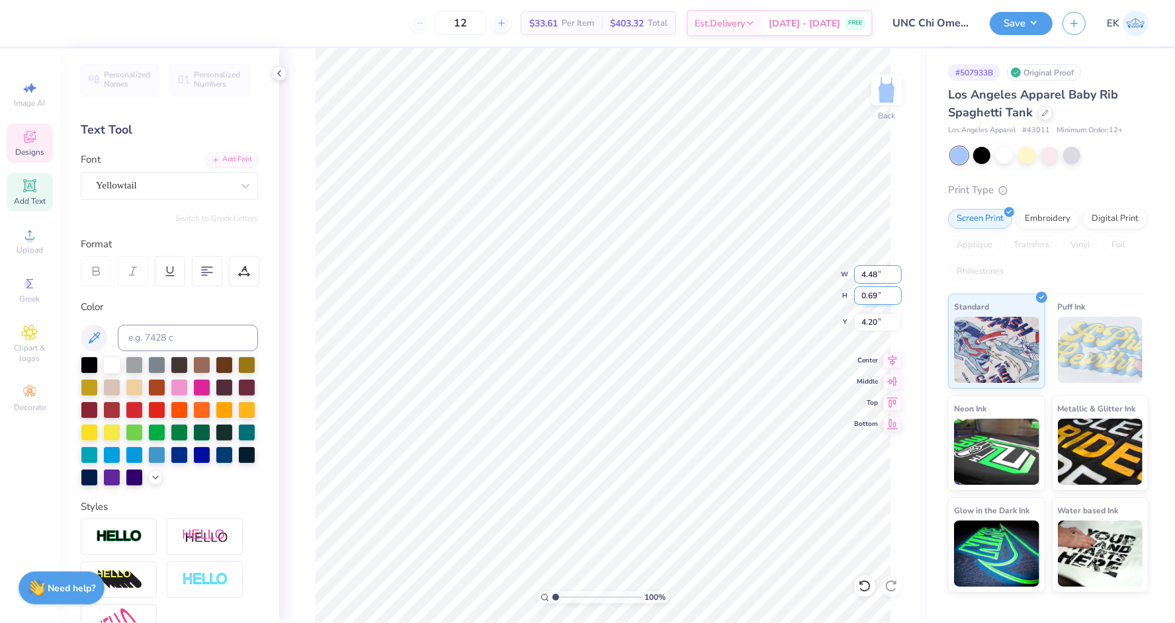
click at [876, 274] on input "4.48" at bounding box center [878, 274] width 48 height 19
type input "4.30"
type input "0.66"
type input "4.21"
click at [875, 280] on input "4.30" at bounding box center [878, 274] width 48 height 19
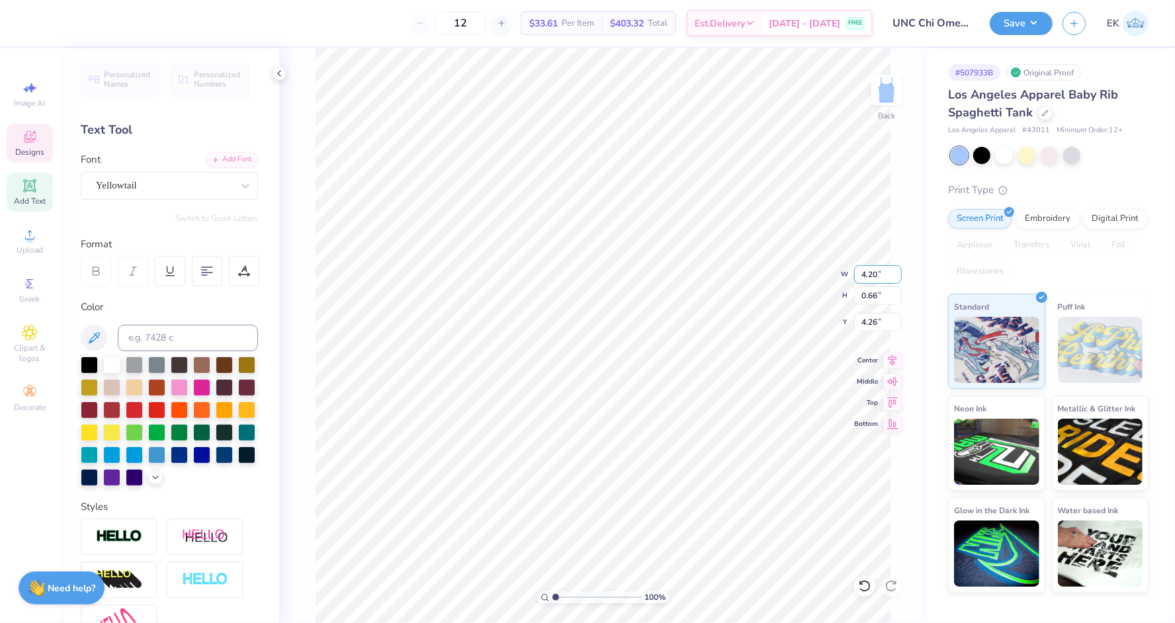
type input "4.20"
type input "0.65"
click at [232, 159] on div "Add Font" at bounding box center [232, 158] width 52 height 15
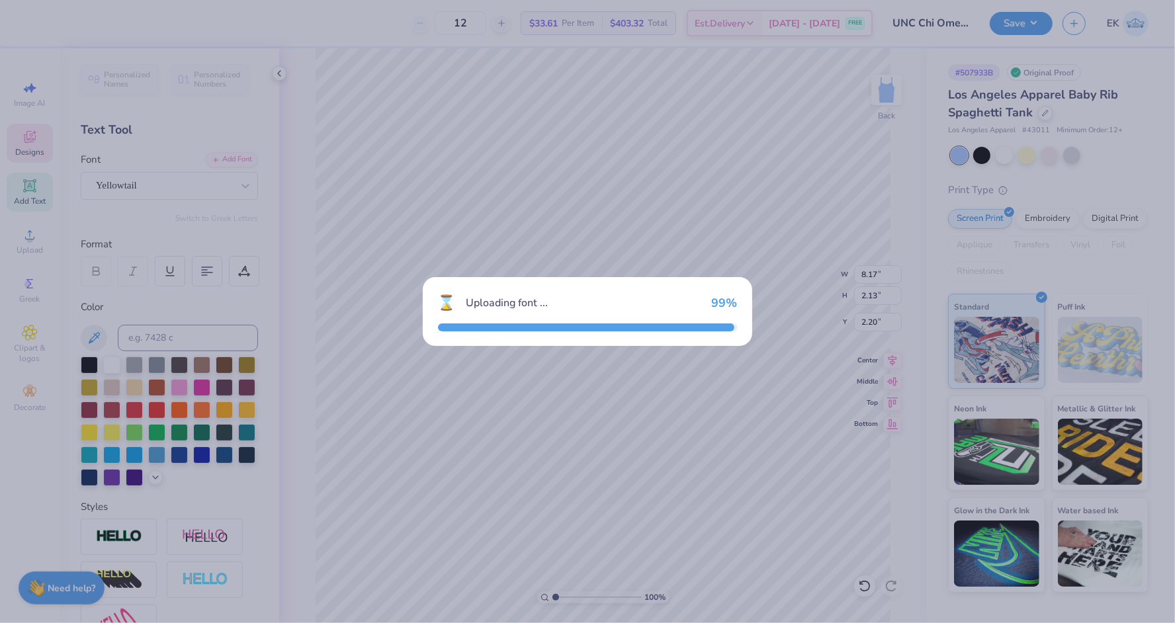
type input "7.12"
type input "2.10"
type input "2.21"
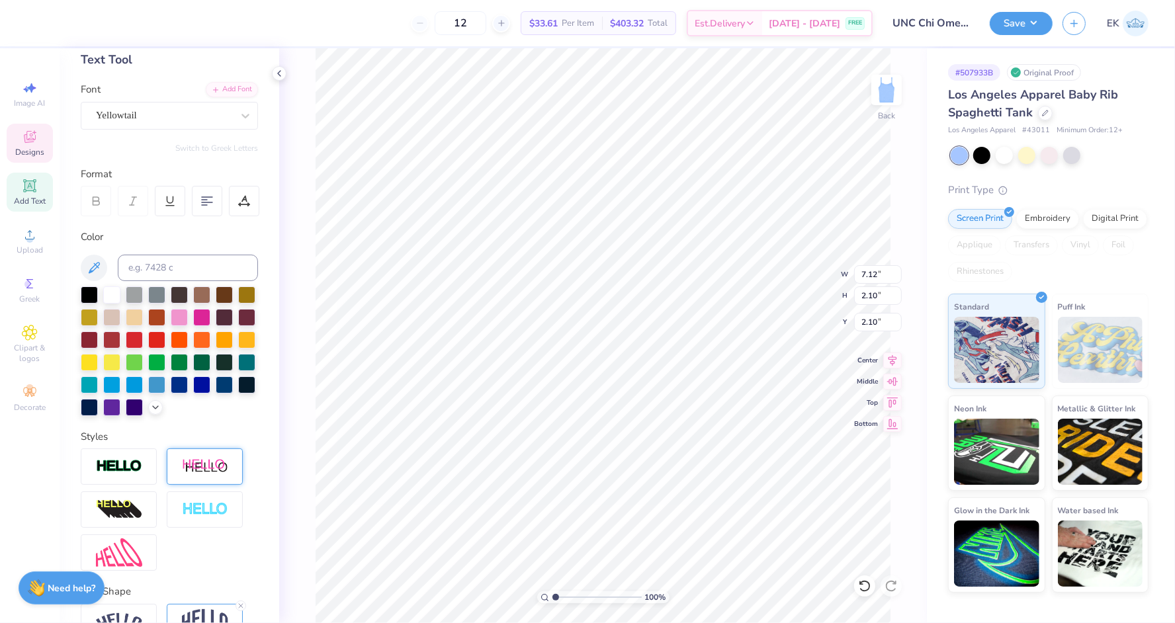
scroll to position [145, 0]
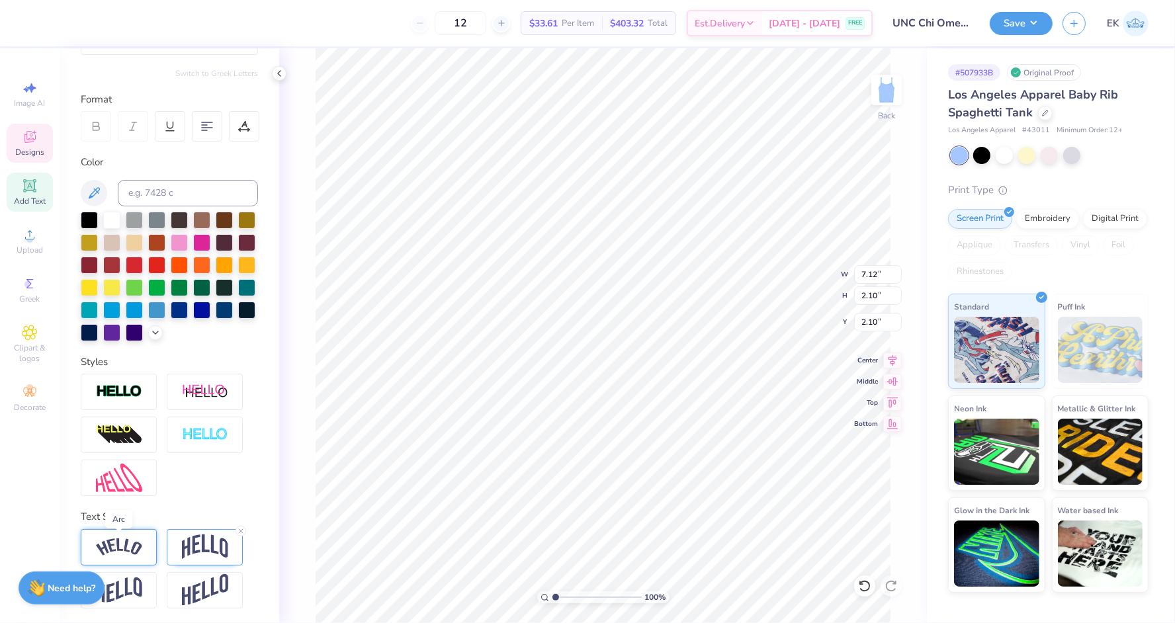
click at [121, 549] on img at bounding box center [119, 547] width 46 height 18
type input "7.70"
type input "1.99"
type input "2.16"
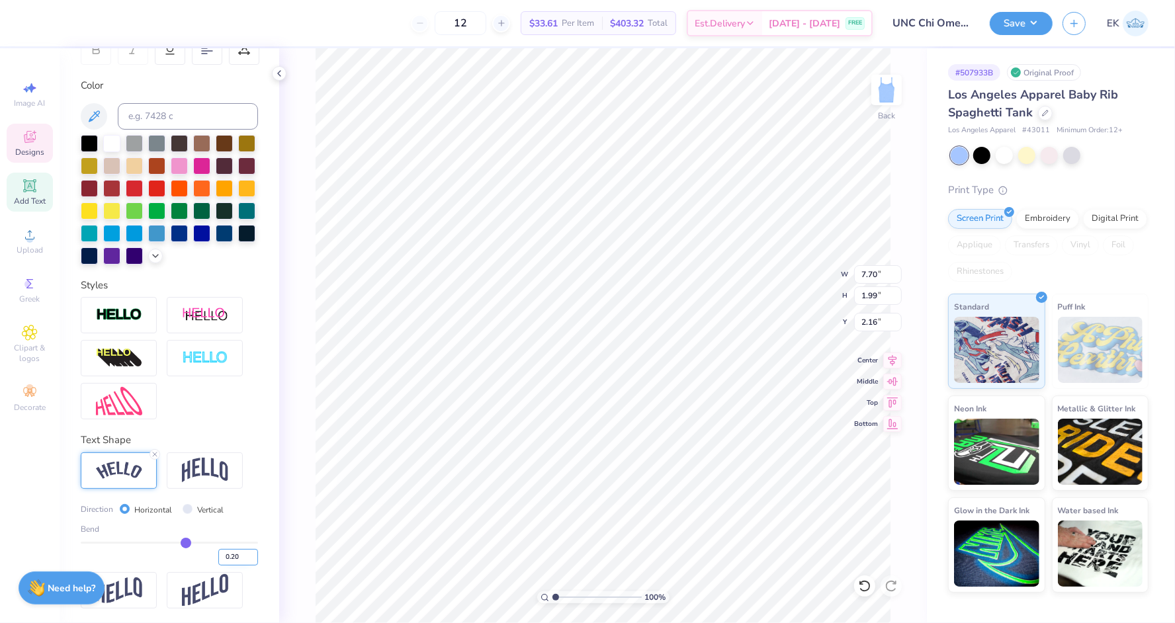
click at [240, 552] on input "0.20" at bounding box center [238, 557] width 40 height 17
type input "0.25"
type input "7.87"
type input "2.02"
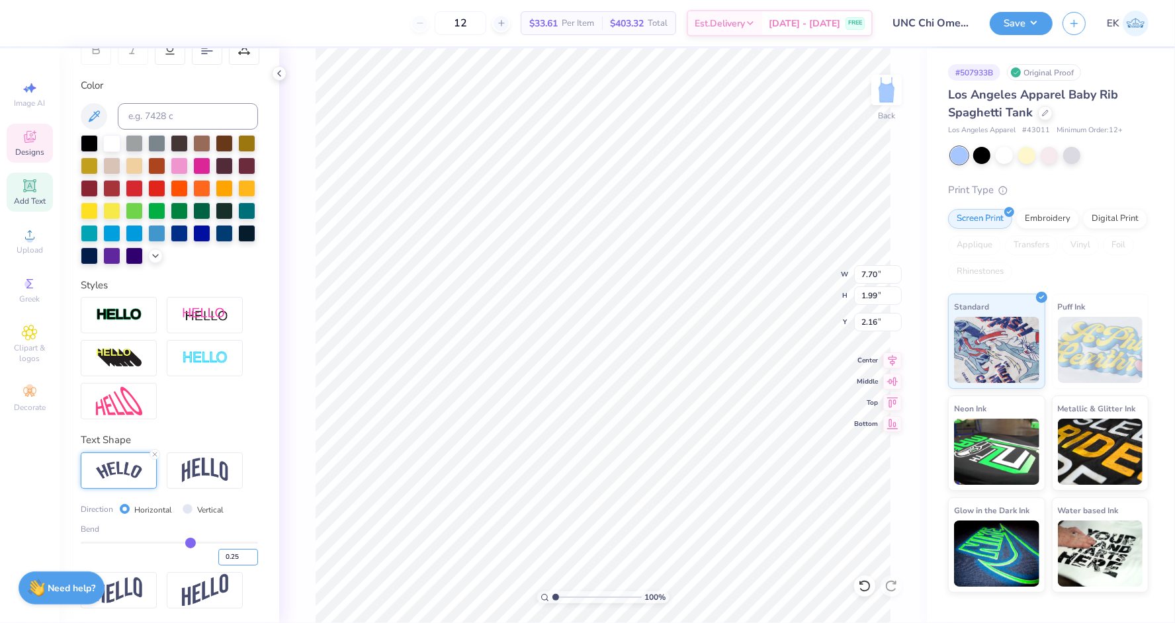
type input "2.14"
type input "10.25"
type input "1"
type input "1.00"
type input "8.93"
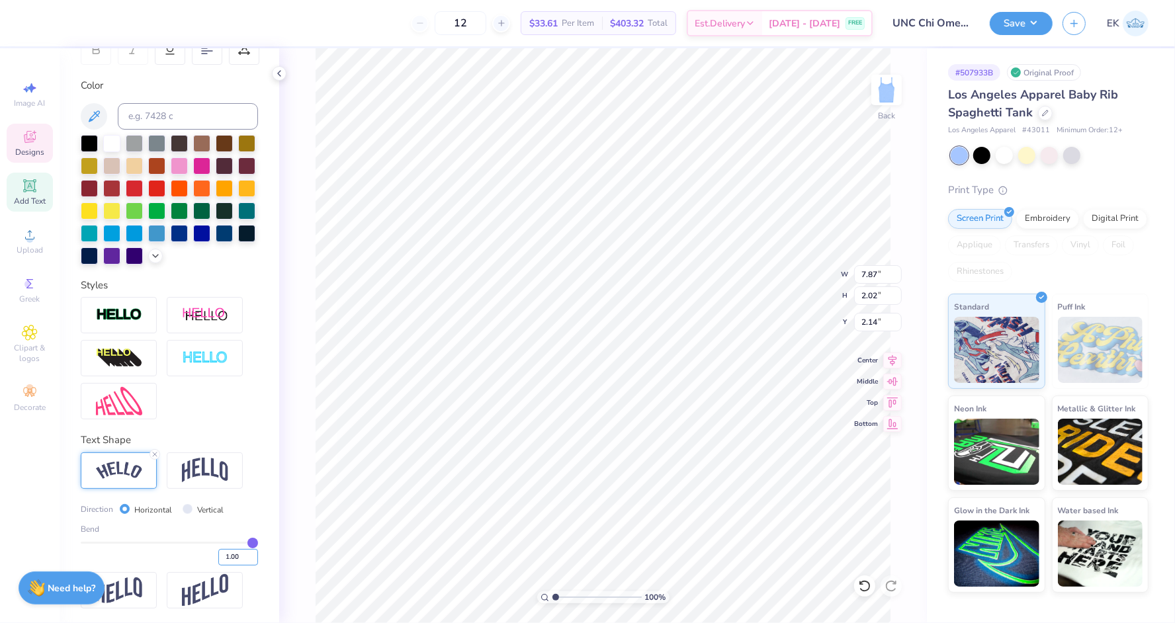
type input "4.94"
type input "0.68"
type input "1.00"
type input "1"
type input "-.25"
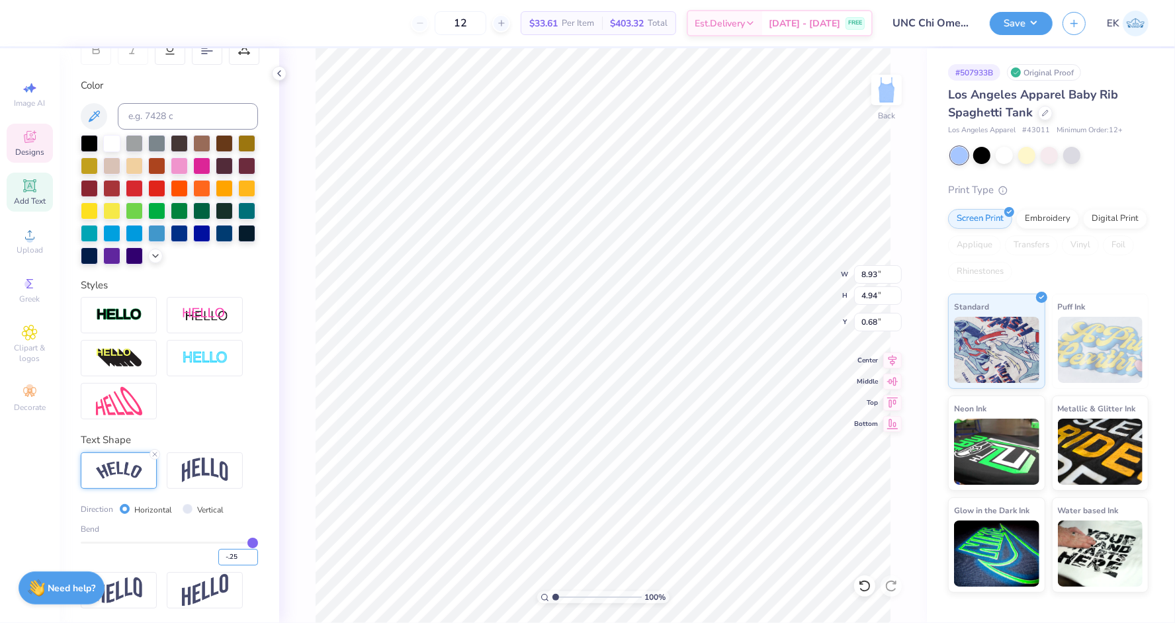
type input "-0.25"
type input "7.22"
type input "1.72"
type input "2.29"
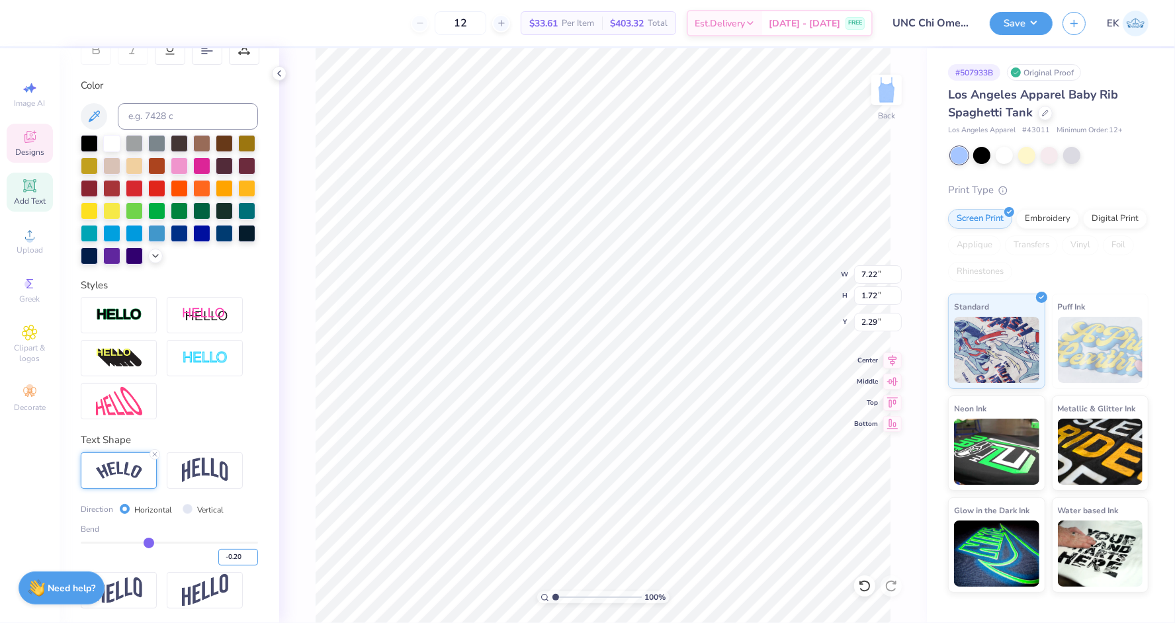
type input "-0.20"
type input "-0.2"
type input "7.06"
type input "1.74"
type input "2.28"
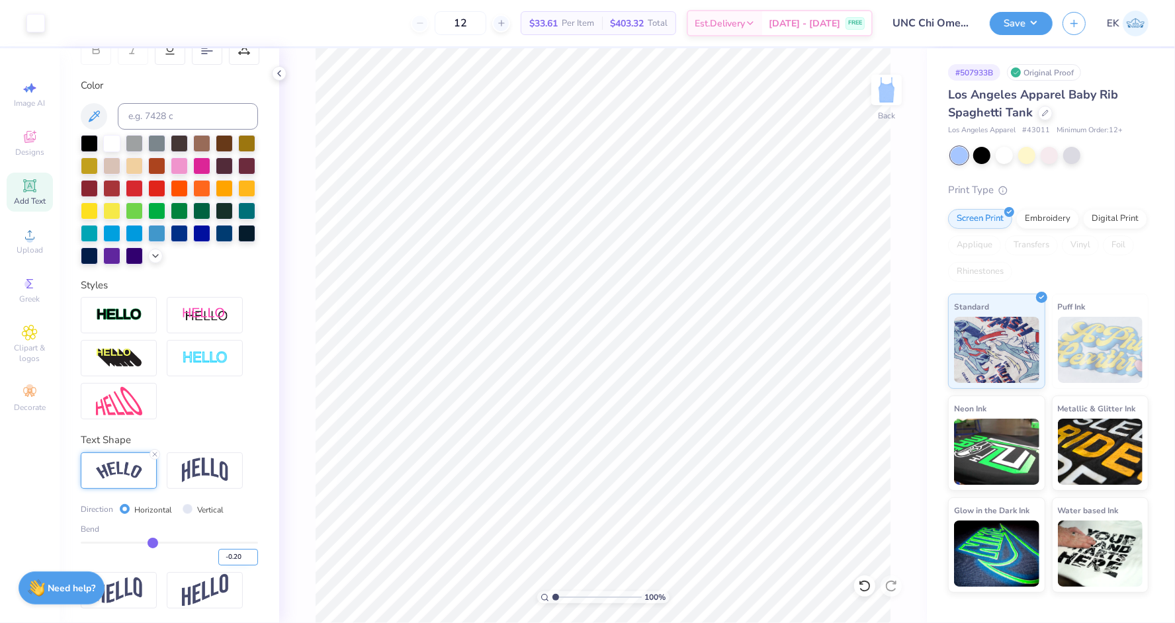
click at [238, 558] on input "-0.20" at bounding box center [238, 557] width 40 height 17
type input "-0.15"
type input "-0"
type input "0"
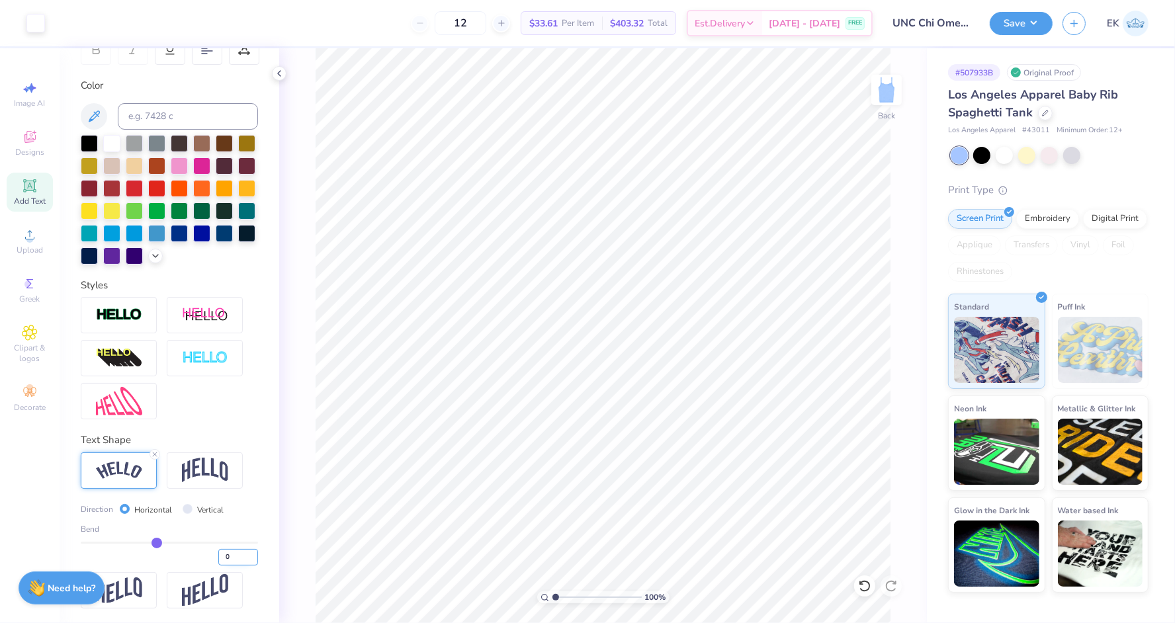
type input "0"
type input "0.00"
type textarea "V"
type textarea "Chi Omega"
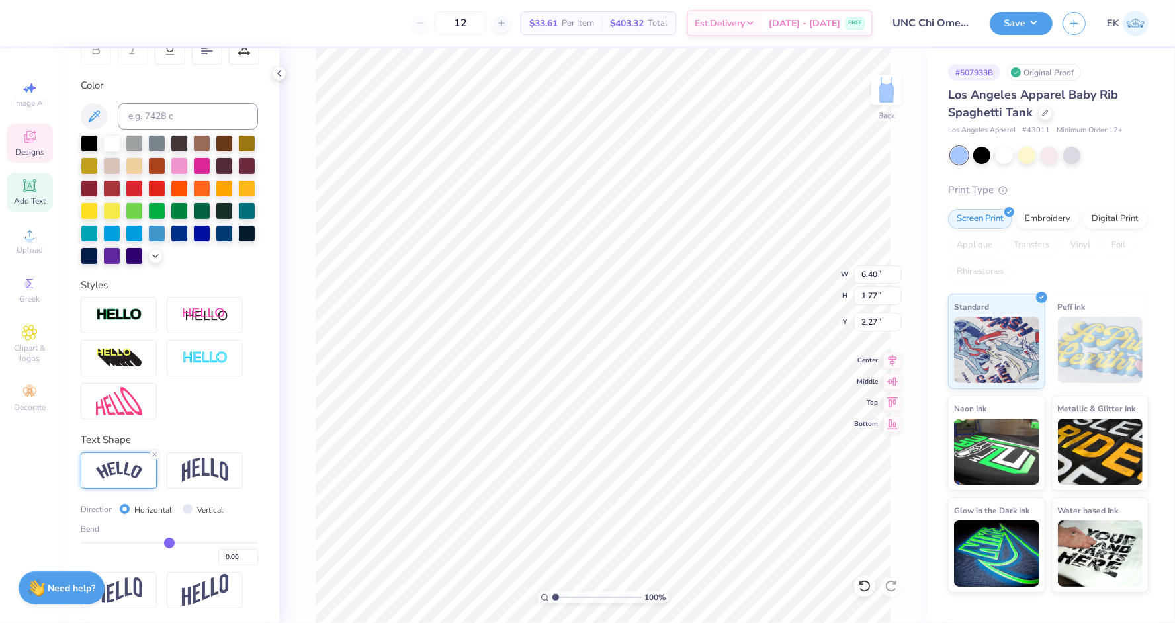
scroll to position [0, 2]
type input "2.36"
click at [1038, 30] on button "Save" at bounding box center [1021, 21] width 63 height 23
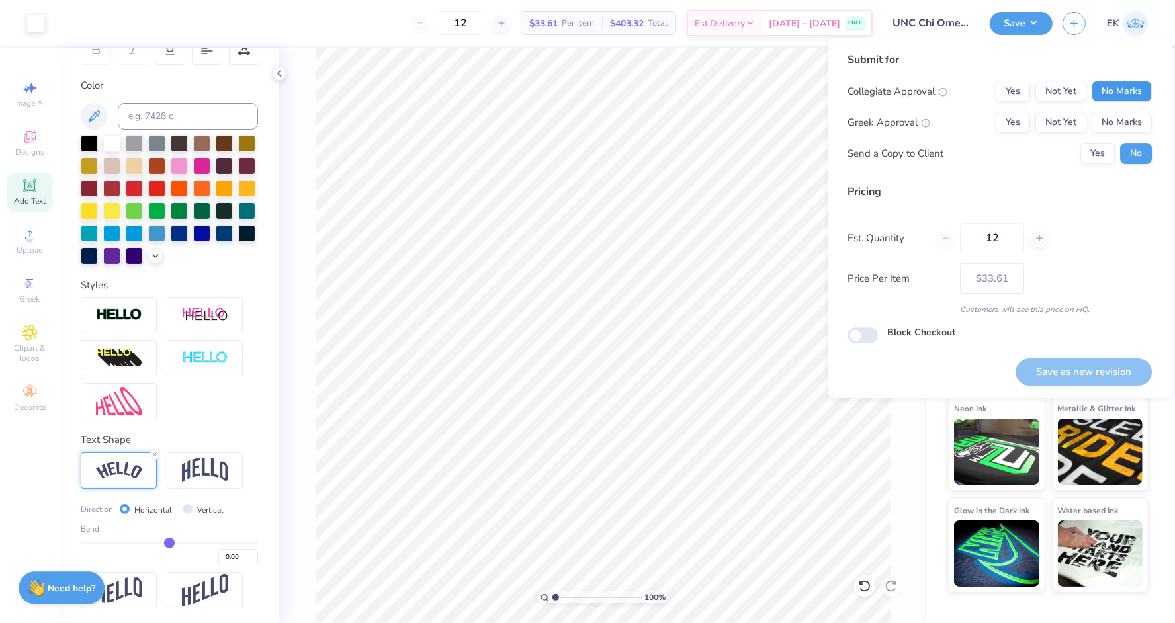
click at [1116, 97] on button "No Marks" at bounding box center [1121, 91] width 60 height 21
click at [1116, 111] on div "Collegiate Approval Yes Not Yet No Marks Greek Approval Yes Not Yet No Marks Se…" at bounding box center [999, 122] width 304 height 83
click at [1116, 128] on button "No Marks" at bounding box center [1121, 122] width 60 height 21
click at [1014, 118] on button "Yes" at bounding box center [1012, 122] width 34 height 21
click at [1105, 159] on button "Yes" at bounding box center [1097, 153] width 34 height 21
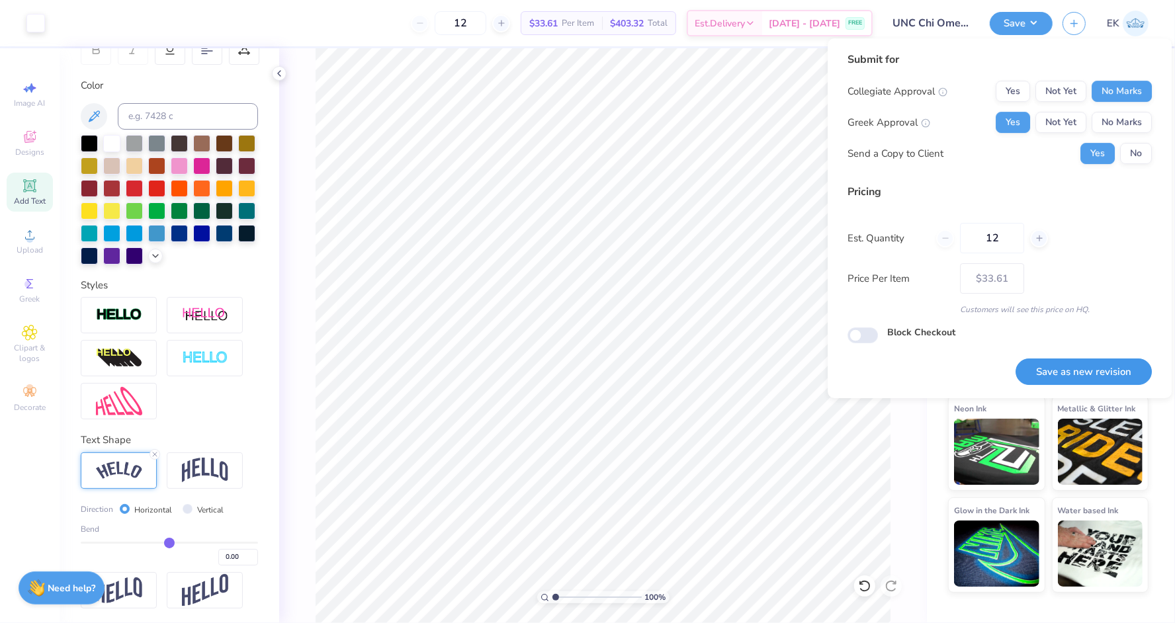
click at [1088, 374] on button "Save as new revision" at bounding box center [1083, 371] width 136 height 27
click at [1134, 151] on button "No" at bounding box center [1136, 153] width 32 height 21
type input "– –"
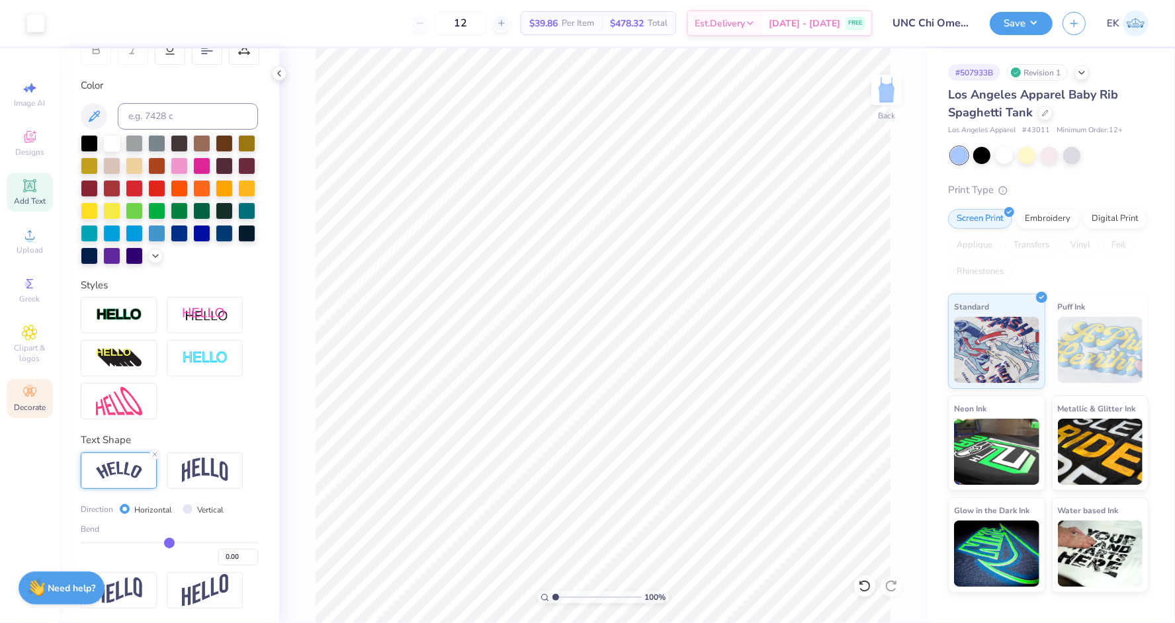
click at [49, 400] on div "Decorate" at bounding box center [30, 398] width 46 height 39
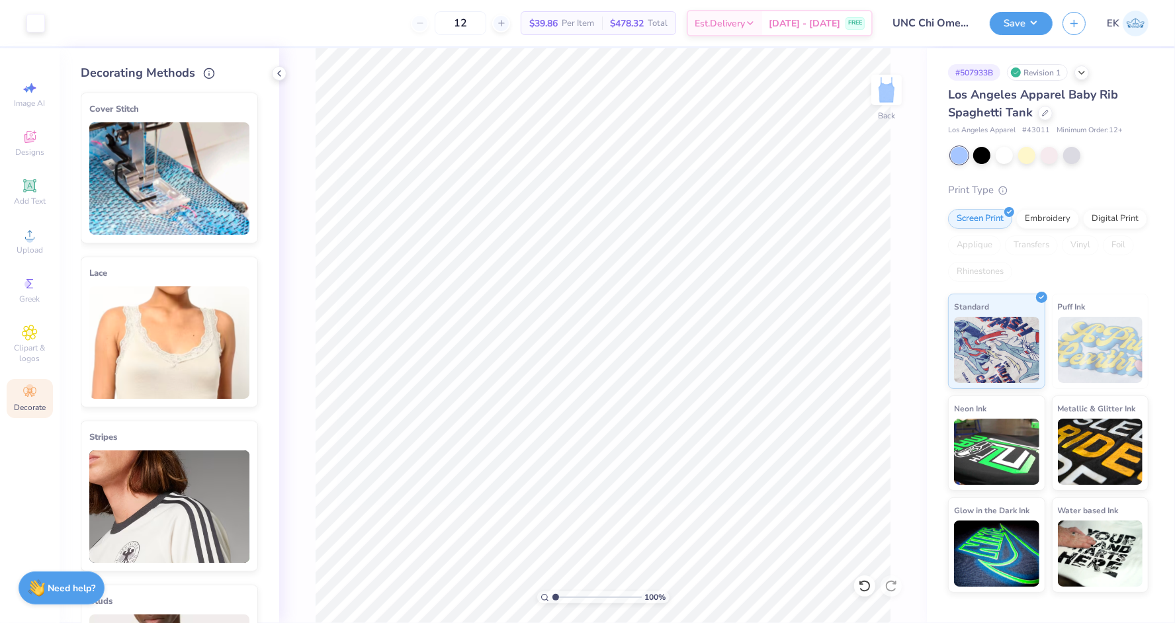
click at [177, 464] on img at bounding box center [169, 506] width 160 height 112
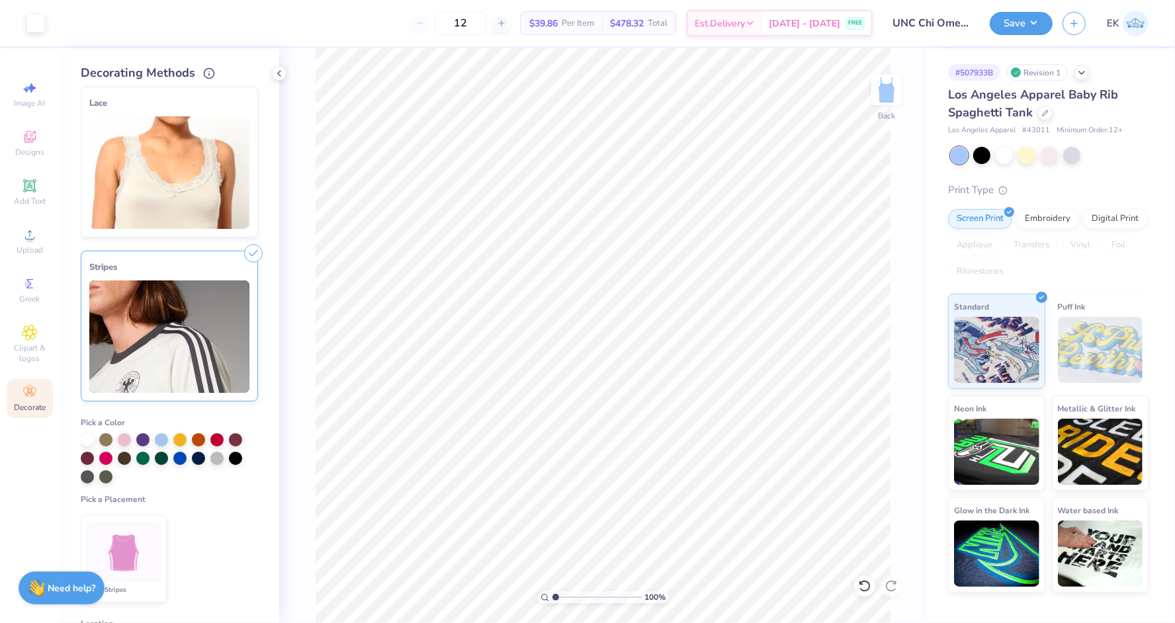
scroll to position [173, 0]
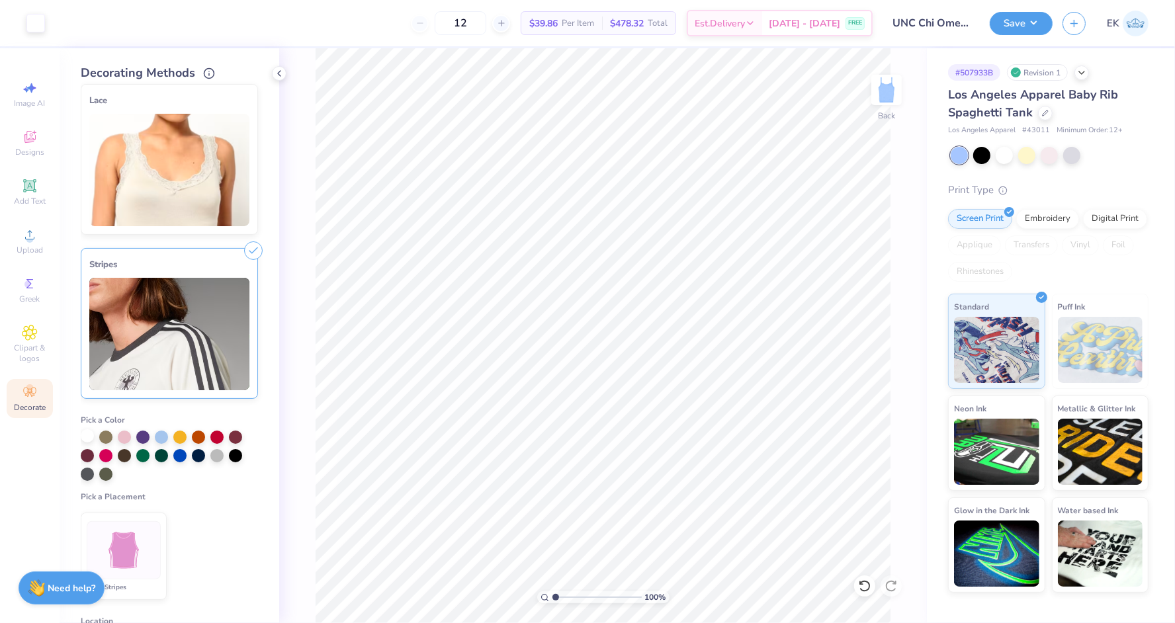
click at [89, 433] on div at bounding box center [87, 435] width 13 height 13
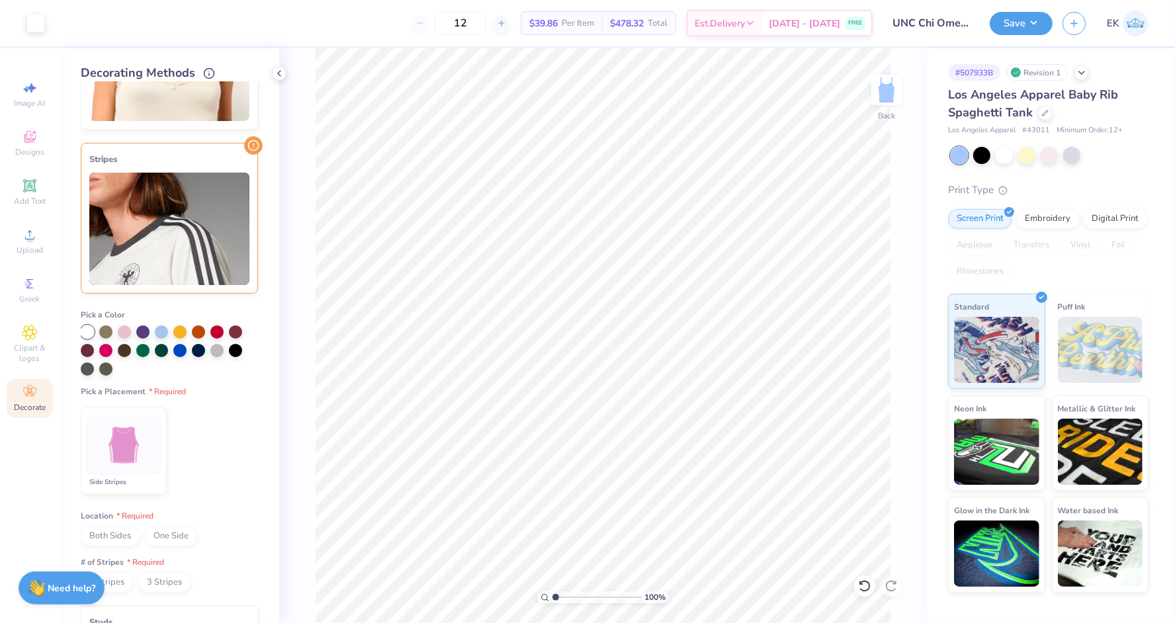
click at [135, 452] on img at bounding box center [124, 446] width 50 height 50
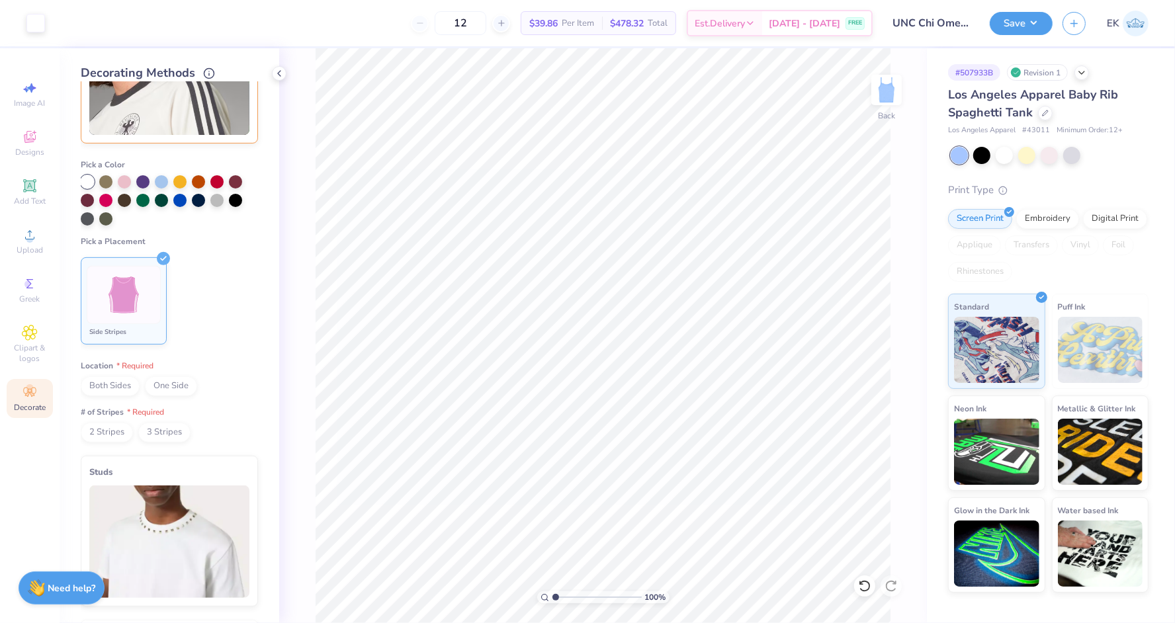
scroll to position [427, 0]
drag, startPoint x: 115, startPoint y: 387, endPoint x: 115, endPoint y: 412, distance: 25.1
click at [115, 387] on span "Both Sides" at bounding box center [110, 388] width 59 height 20
click at [120, 427] on span "2 Stripes" at bounding box center [107, 434] width 52 height 20
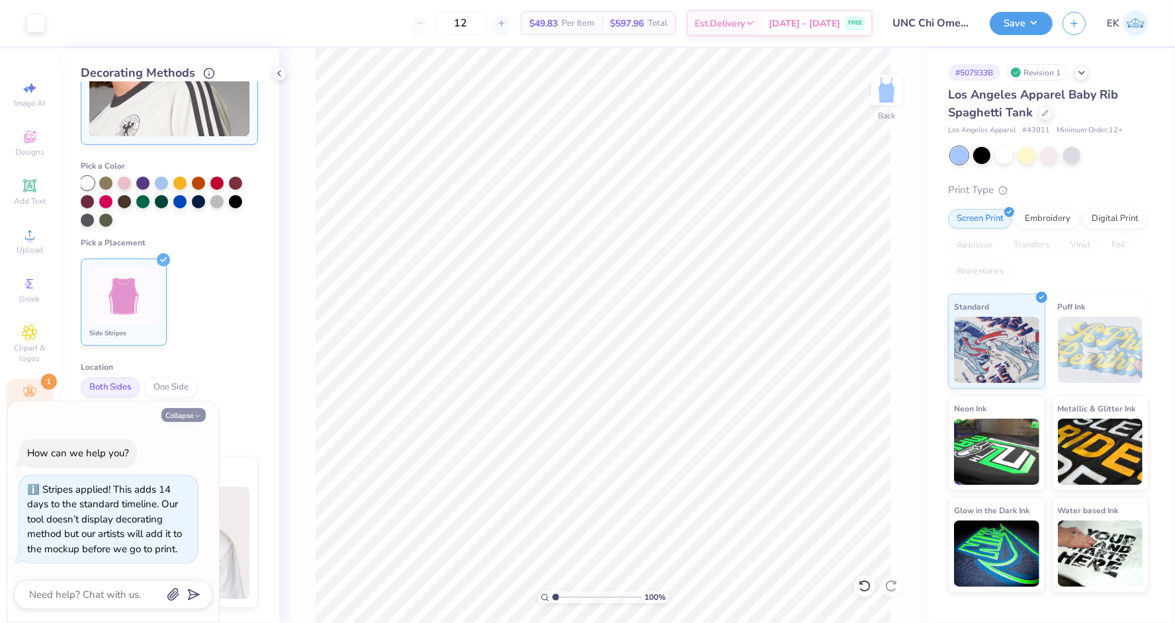
click at [189, 416] on button "Collapse" at bounding box center [183, 415] width 44 height 14
type textarea "x"
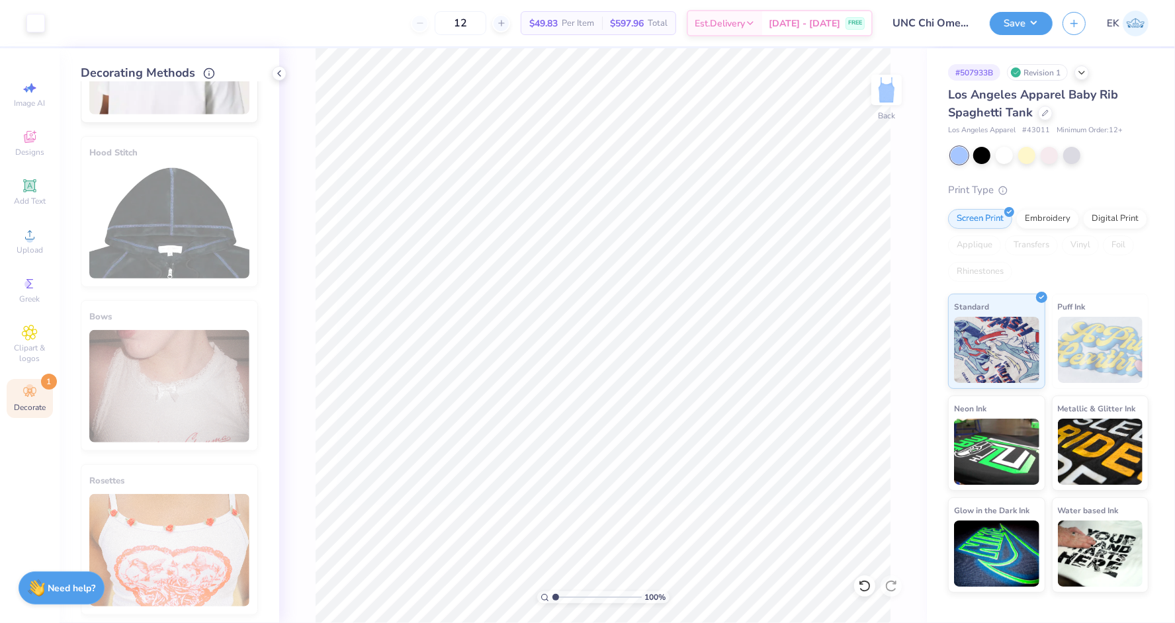
scroll to position [0, 0]
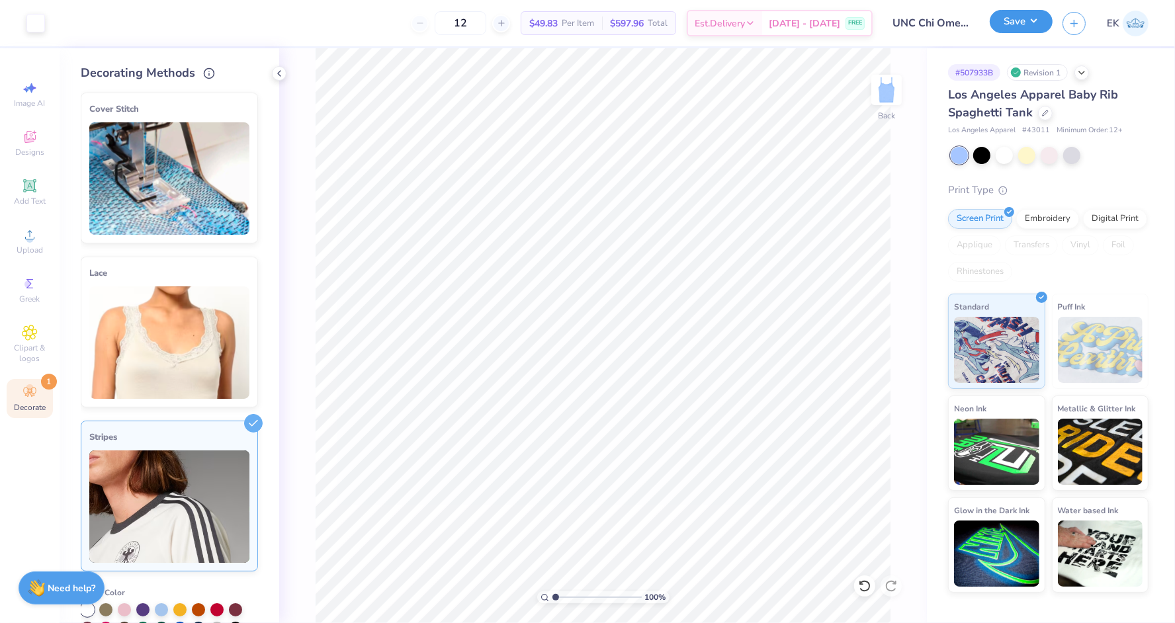
click at [1031, 22] on button "Save" at bounding box center [1021, 21] width 63 height 23
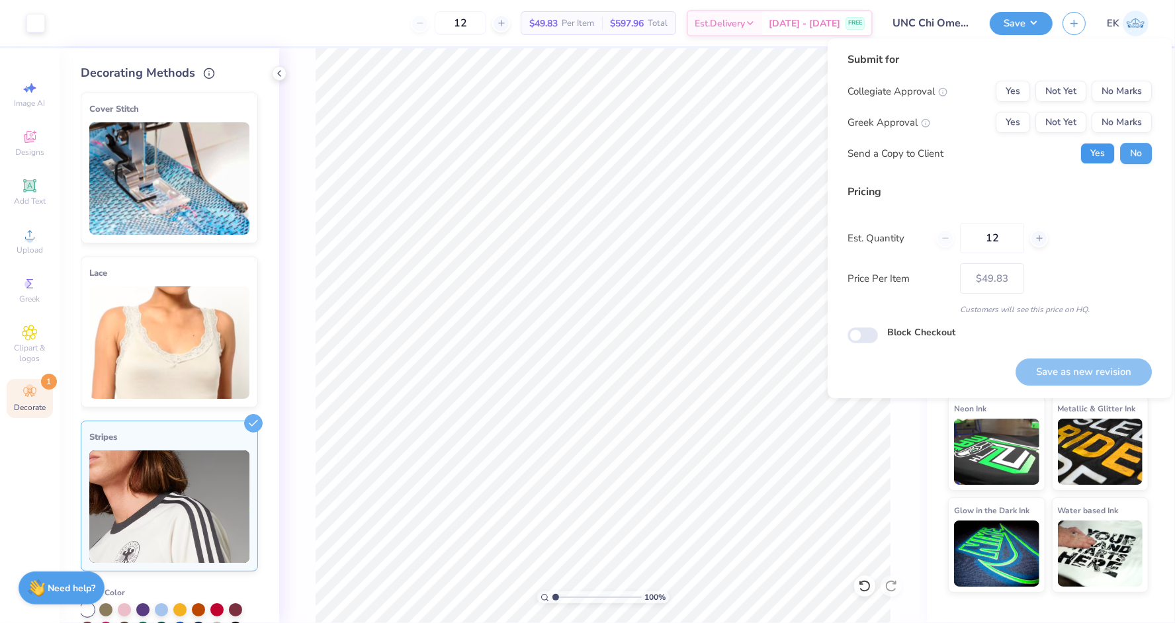
click at [1107, 149] on button "Yes" at bounding box center [1097, 153] width 34 height 21
click at [1119, 88] on button "No Marks" at bounding box center [1121, 91] width 60 height 21
click at [1020, 126] on button "Yes" at bounding box center [1012, 122] width 34 height 21
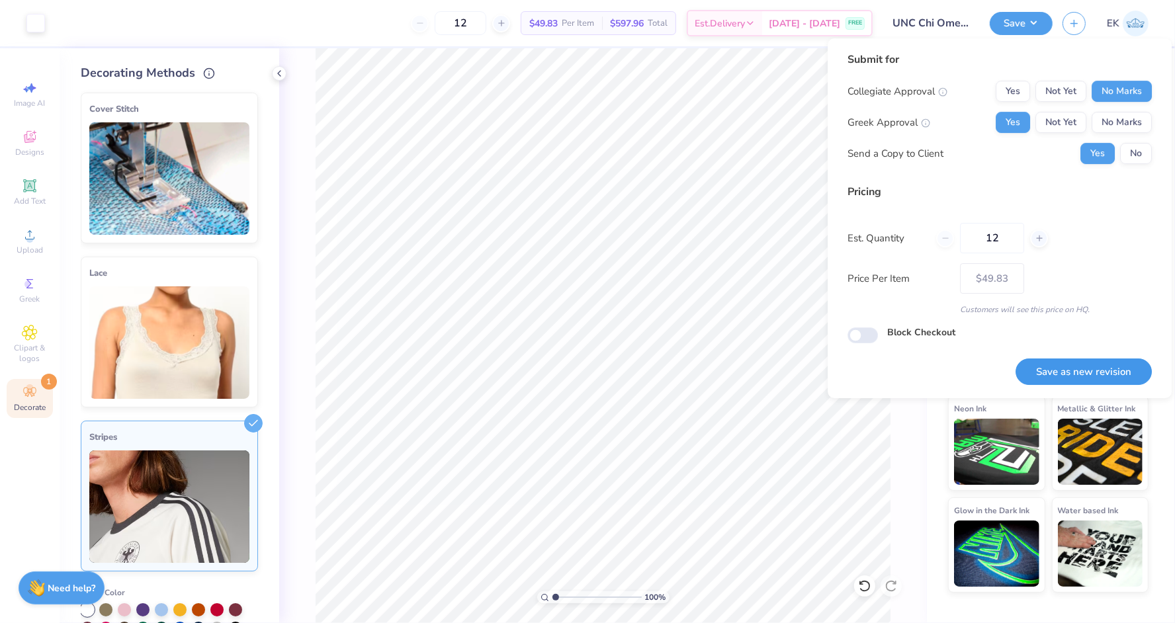
click at [1111, 372] on button "Save as new revision" at bounding box center [1083, 371] width 136 height 27
type input "$49.83"
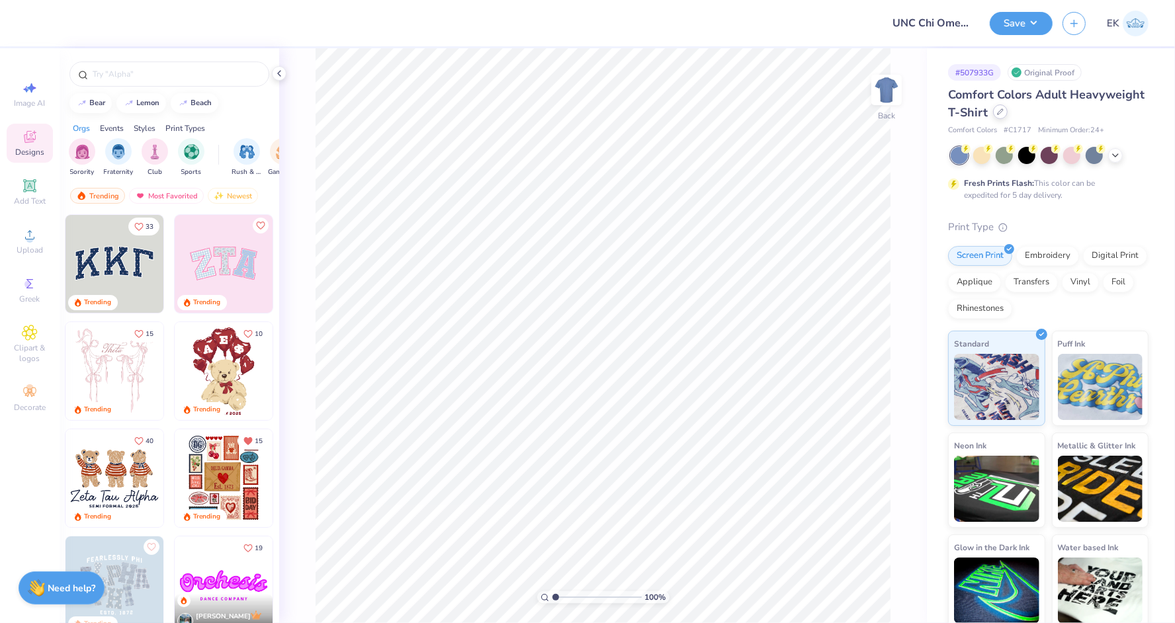
click at [999, 110] on icon at bounding box center [1000, 111] width 7 height 7
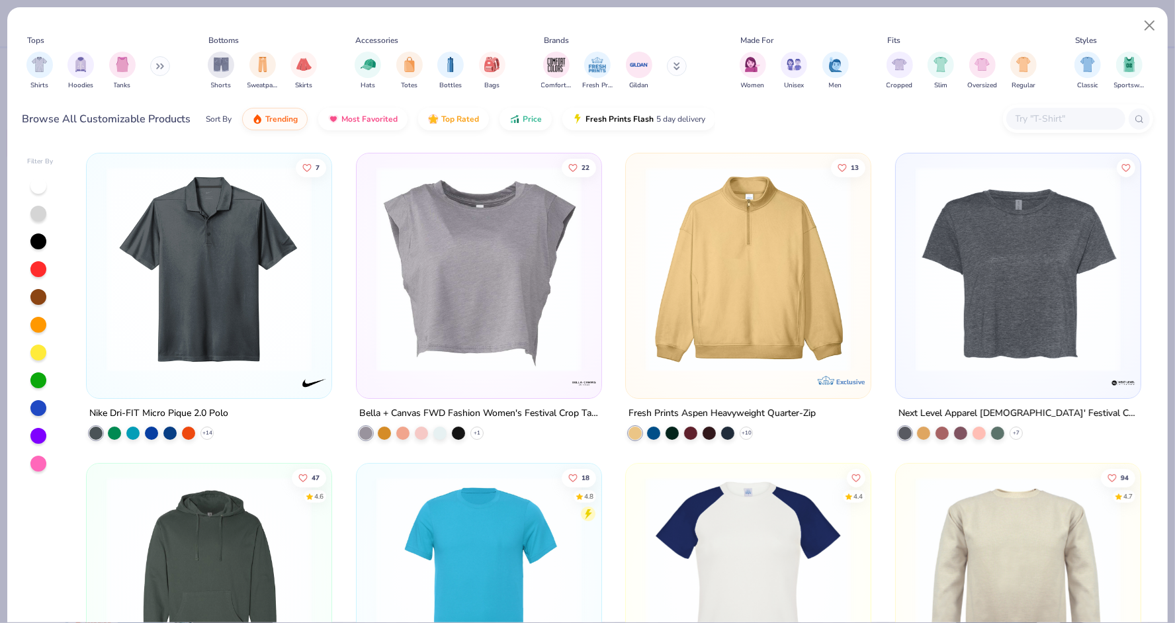
click at [1050, 120] on input "text" at bounding box center [1065, 118] width 102 height 15
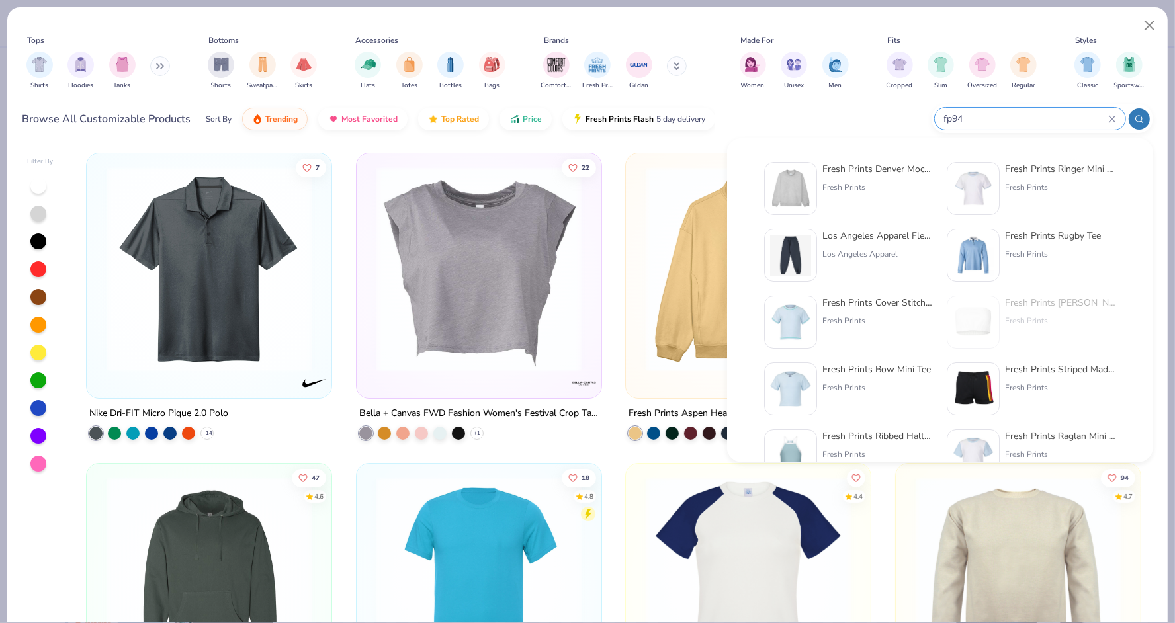
type input "fp94"
click at [818, 183] on div "Fresh Prints Denver Mock Neck Heavyweight Sweatshirt Fresh Prints" at bounding box center [848, 188] width 169 height 53
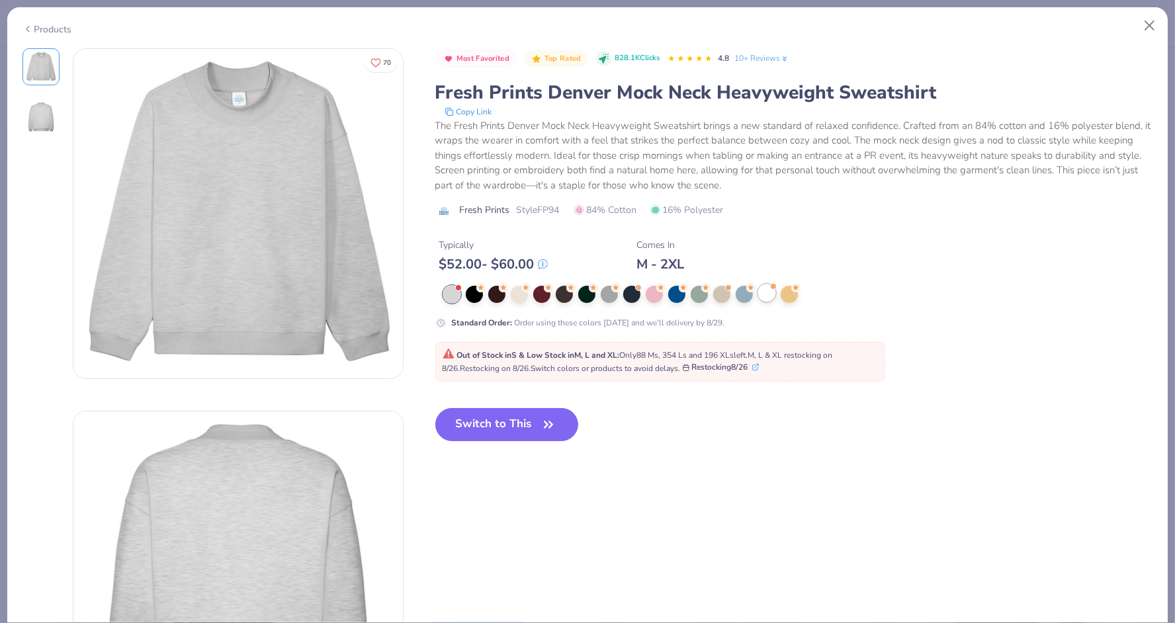
click at [765, 291] on div at bounding box center [766, 292] width 17 height 17
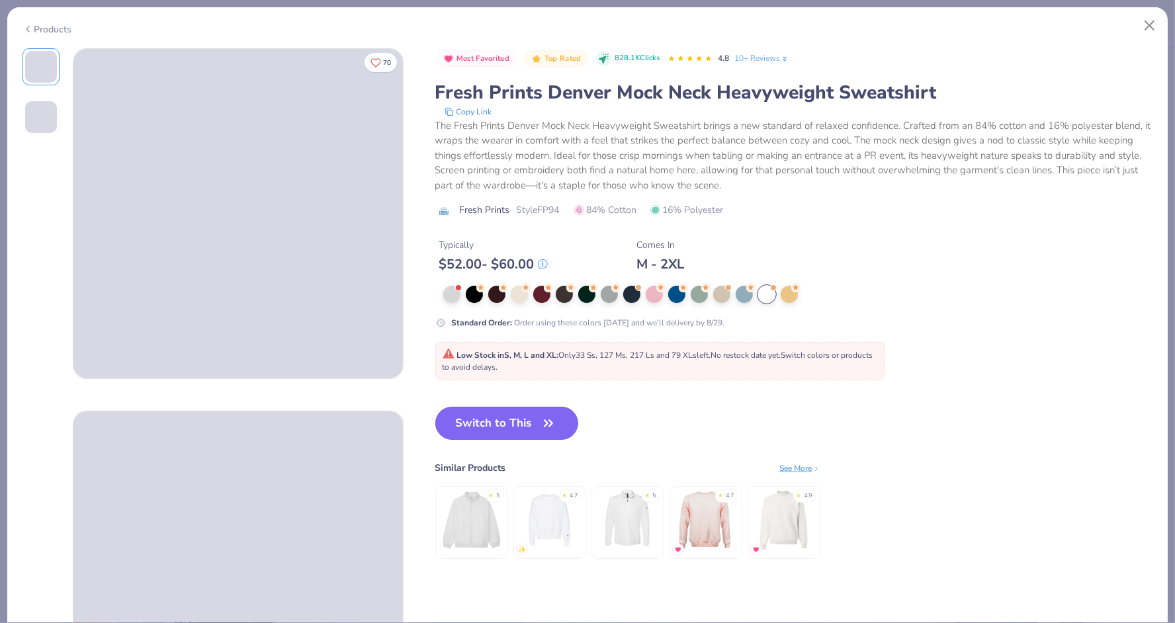
click at [501, 425] on button "Switch to This" at bounding box center [507, 423] width 144 height 33
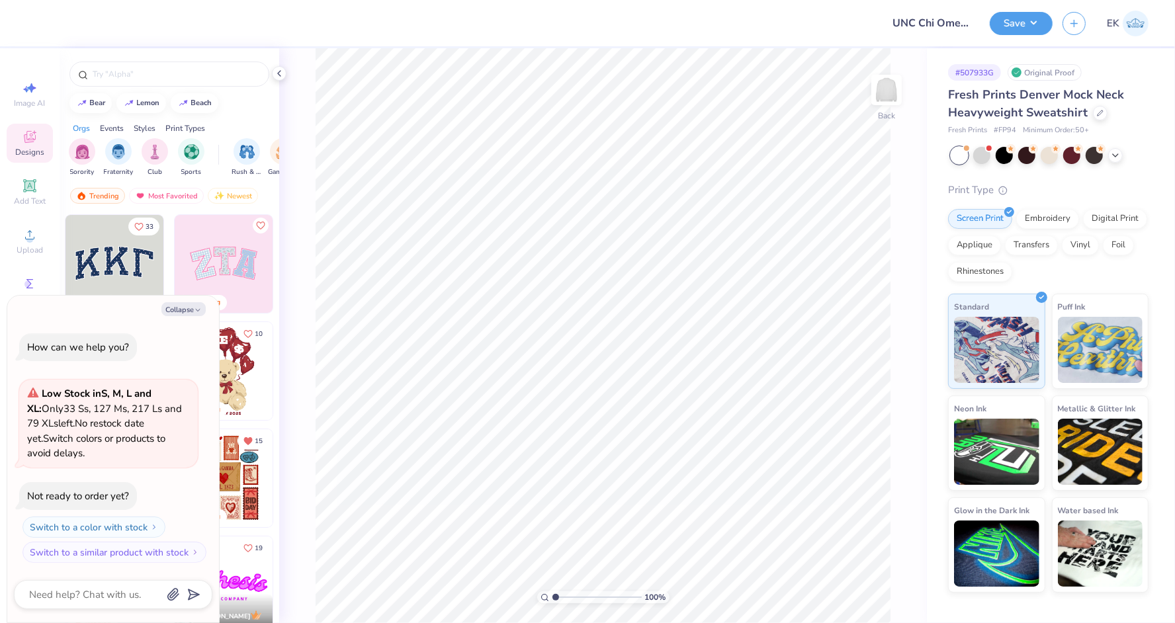
scroll to position [73, 0]
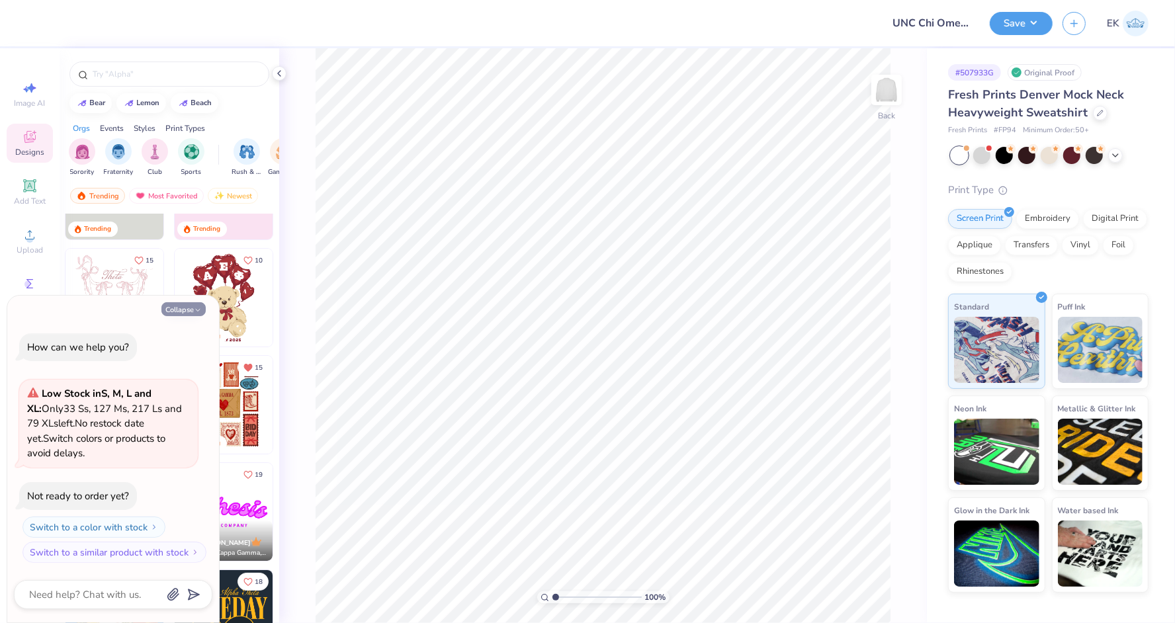
click at [198, 312] on icon "button" at bounding box center [198, 310] width 8 height 8
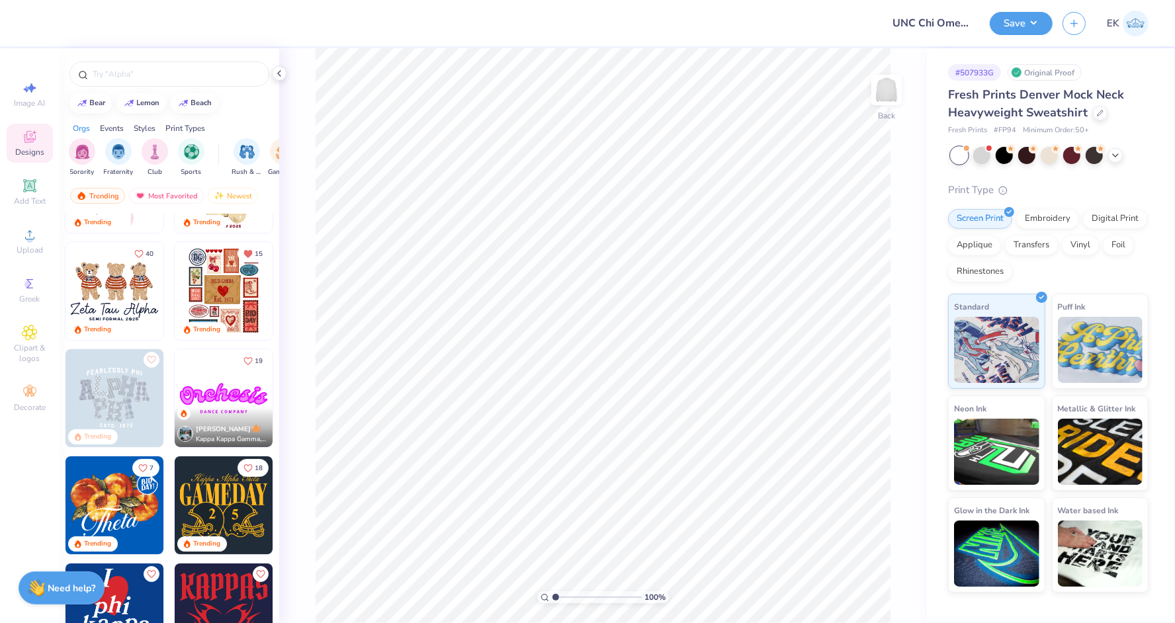
scroll to position [185, 0]
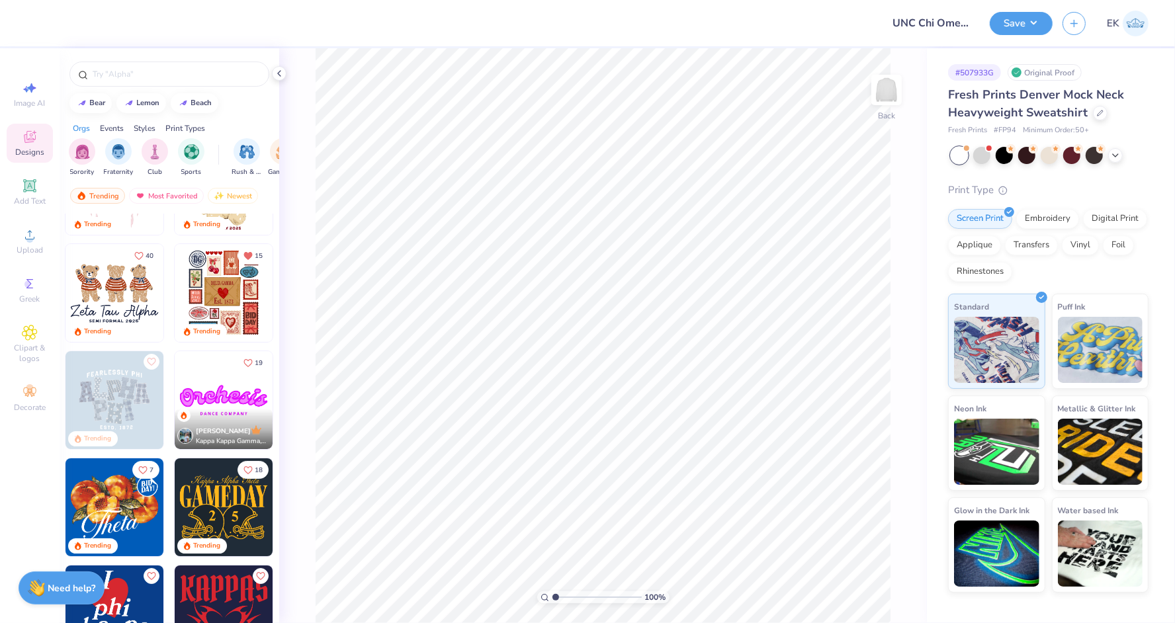
click at [99, 397] on img at bounding box center [114, 400] width 98 height 98
click at [115, 392] on img at bounding box center [114, 400] width 98 height 98
click at [116, 421] on img at bounding box center [114, 400] width 98 height 98
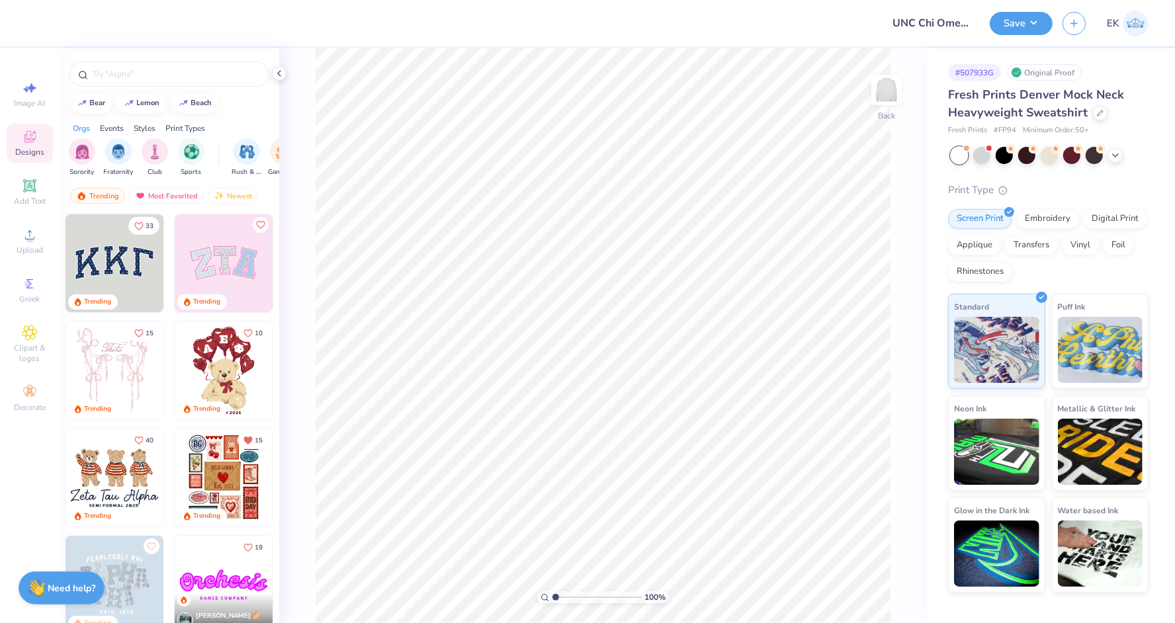
scroll to position [0, 0]
click at [198, 254] on img at bounding box center [224, 264] width 98 height 98
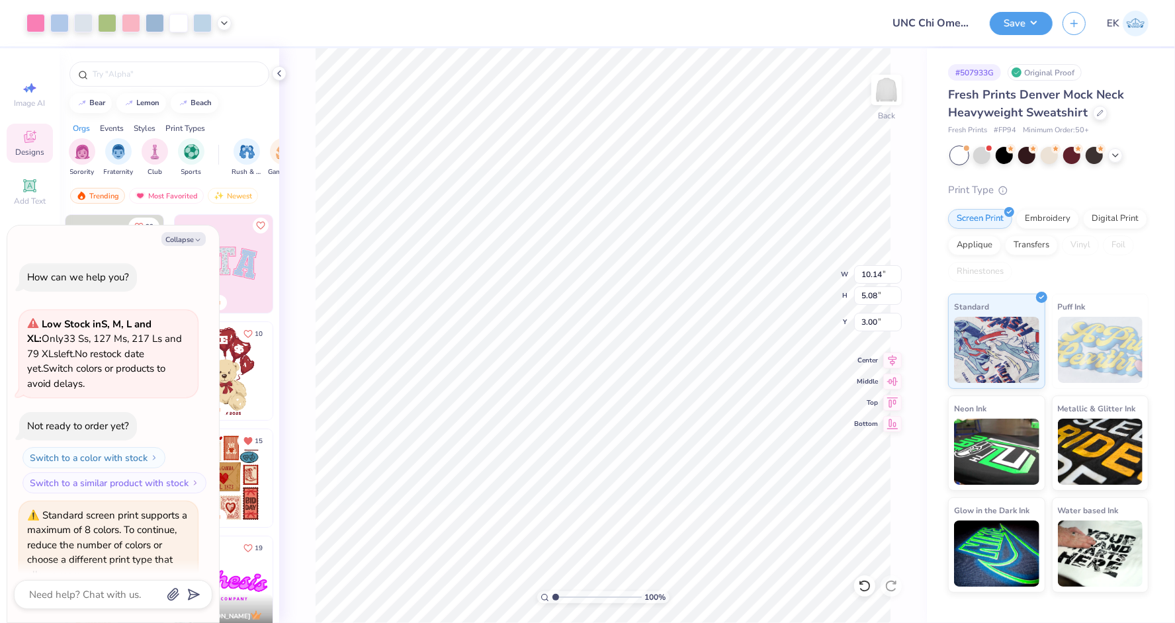
scroll to position [60, 0]
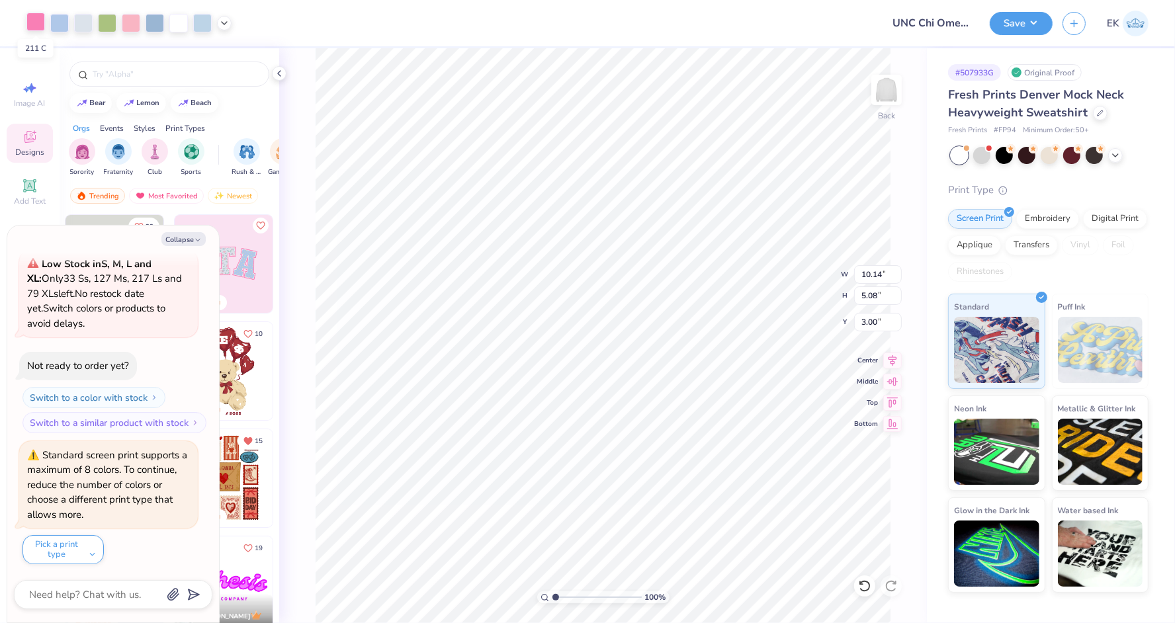
click at [34, 21] on div at bounding box center [35, 22] width 19 height 19
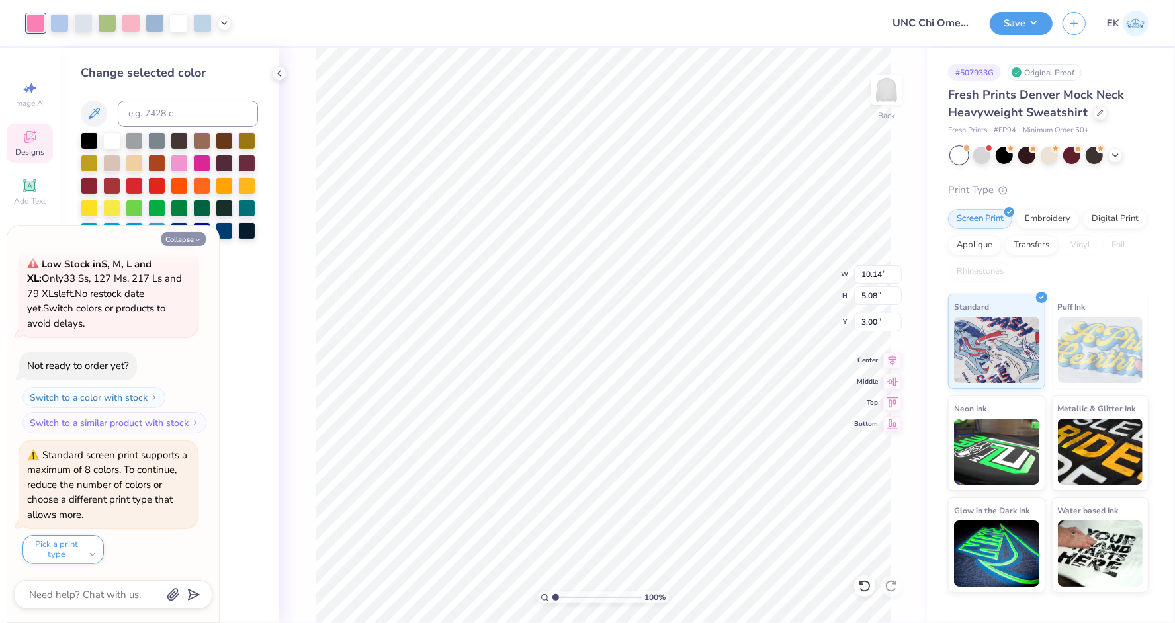
click at [194, 241] on icon "button" at bounding box center [198, 240] width 8 height 8
type textarea "x"
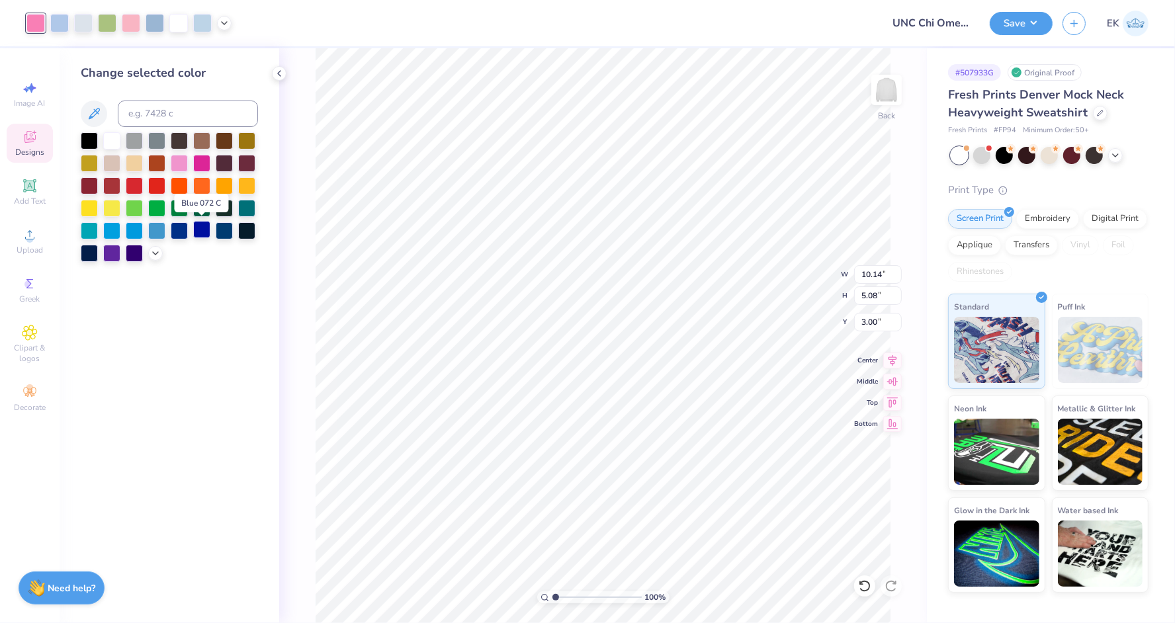
click at [196, 233] on div at bounding box center [201, 229] width 17 height 17
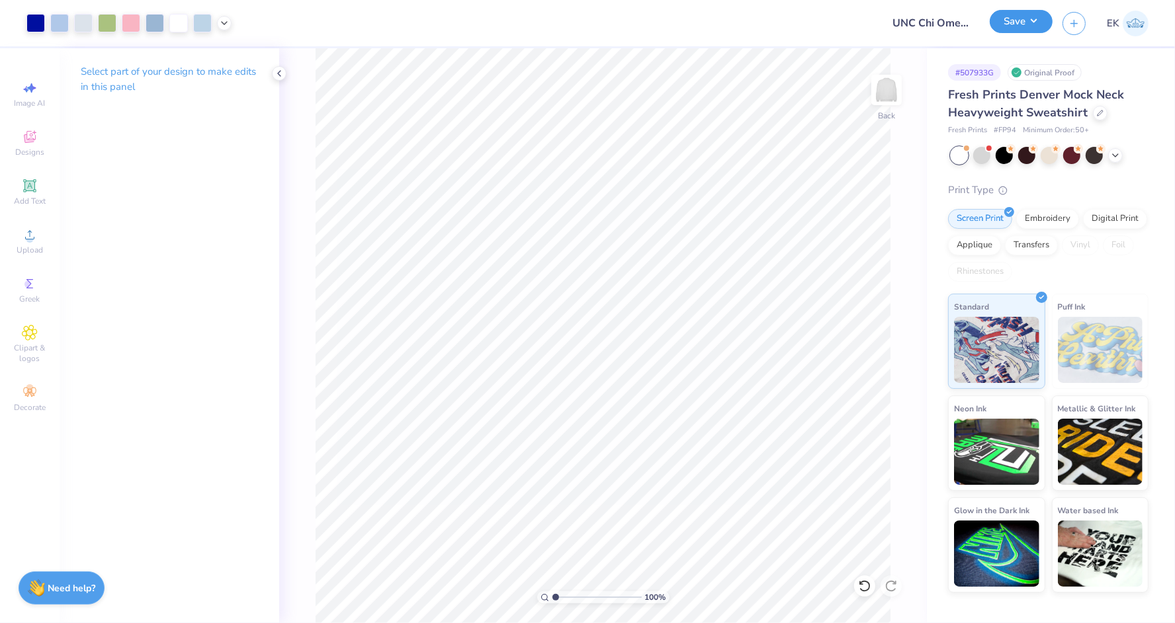
click at [1024, 22] on button "Save" at bounding box center [1021, 21] width 63 height 23
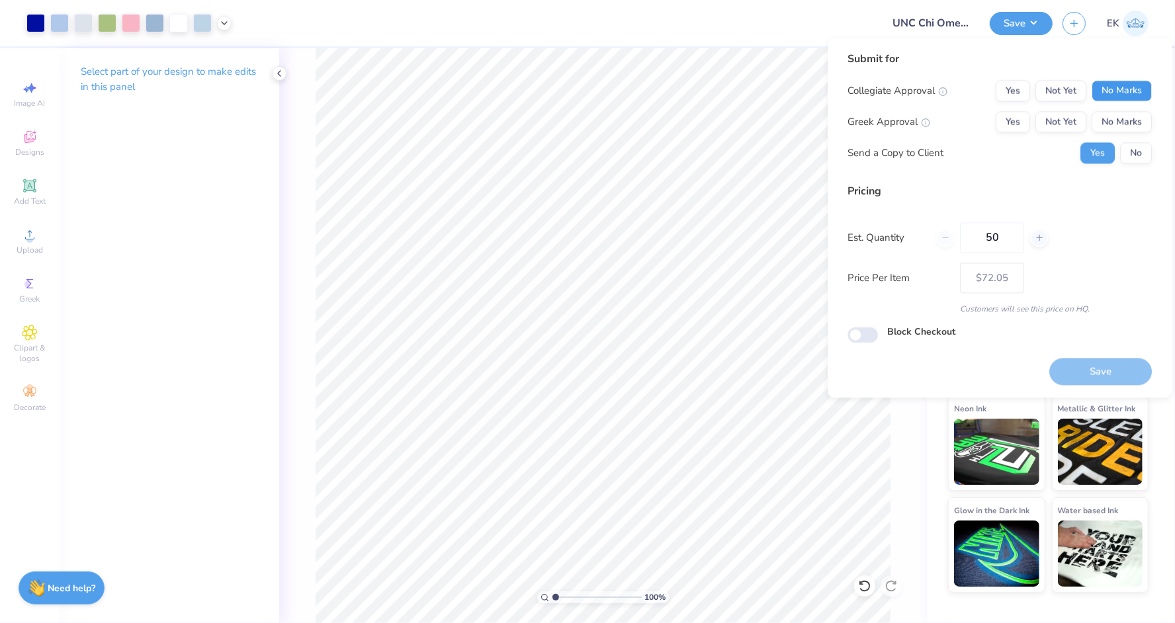
click at [1142, 94] on button "No Marks" at bounding box center [1121, 91] width 60 height 21
click at [1140, 122] on button "No Marks" at bounding box center [1121, 122] width 60 height 21
type input "$60.76"
click at [1137, 152] on button "No" at bounding box center [1136, 153] width 32 height 21
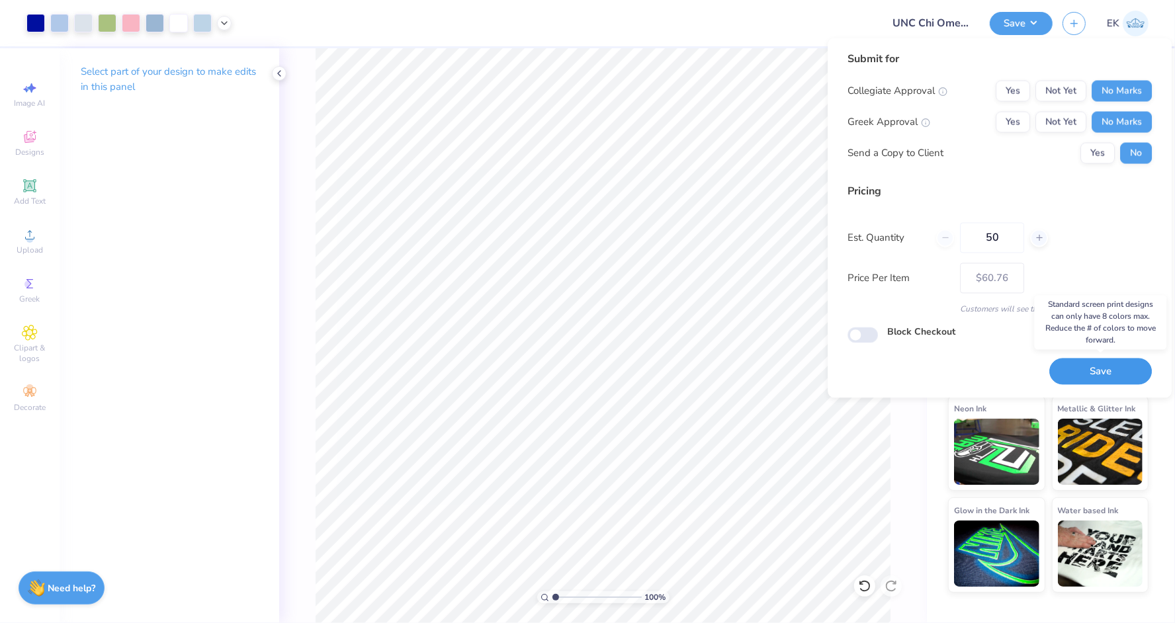
click at [1122, 364] on button "Save" at bounding box center [1100, 371] width 103 height 27
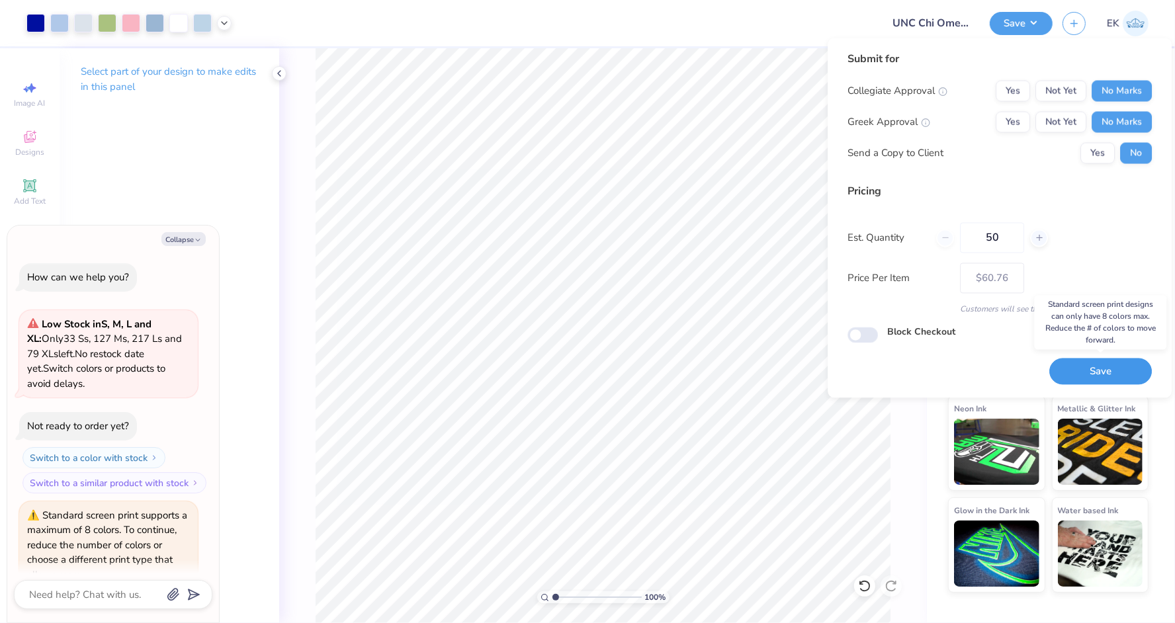
scroll to position [191, 0]
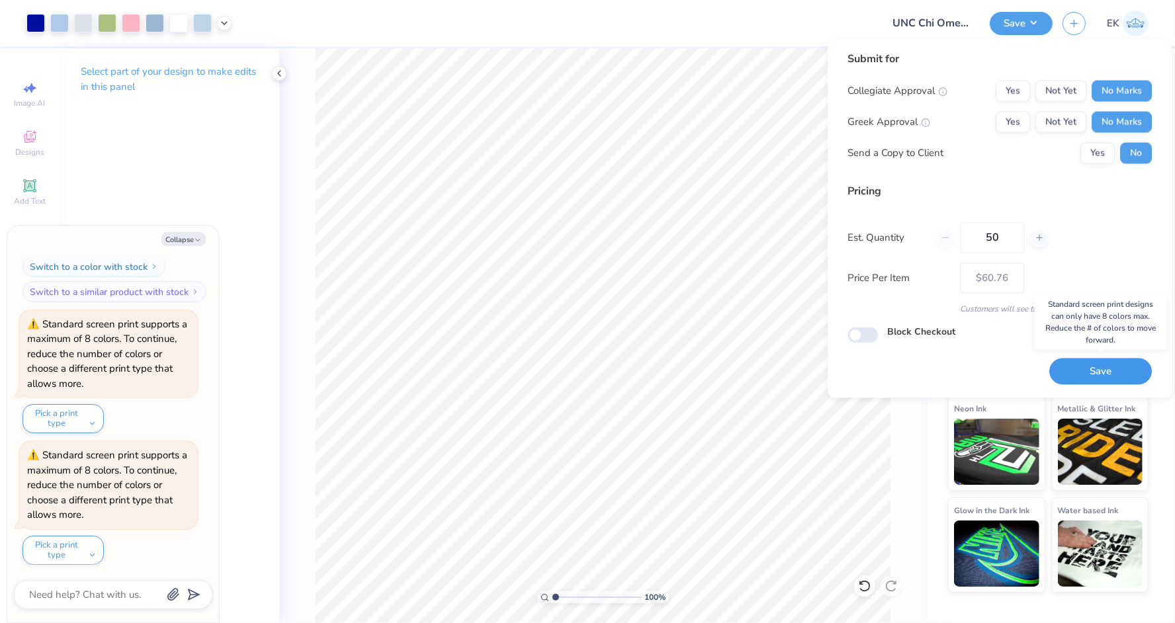
click at [1115, 377] on button "Save" at bounding box center [1100, 371] width 103 height 27
click at [1103, 379] on button "Save" at bounding box center [1100, 371] width 103 height 27
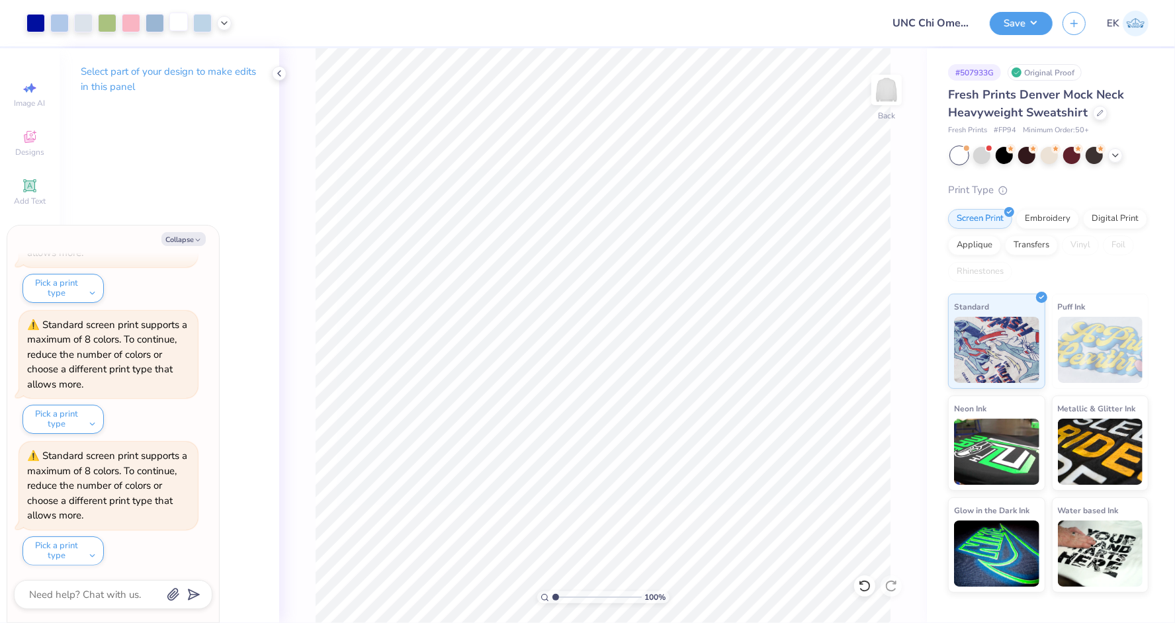
click at [176, 26] on div at bounding box center [178, 22] width 19 height 19
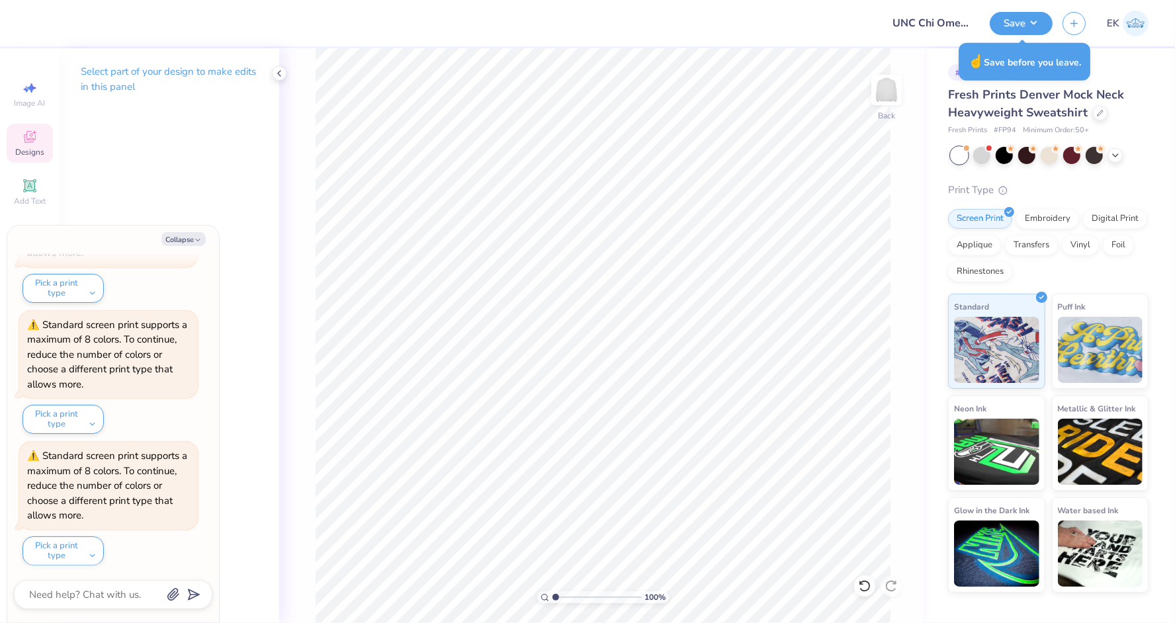
click at [32, 142] on icon at bounding box center [30, 137] width 16 height 16
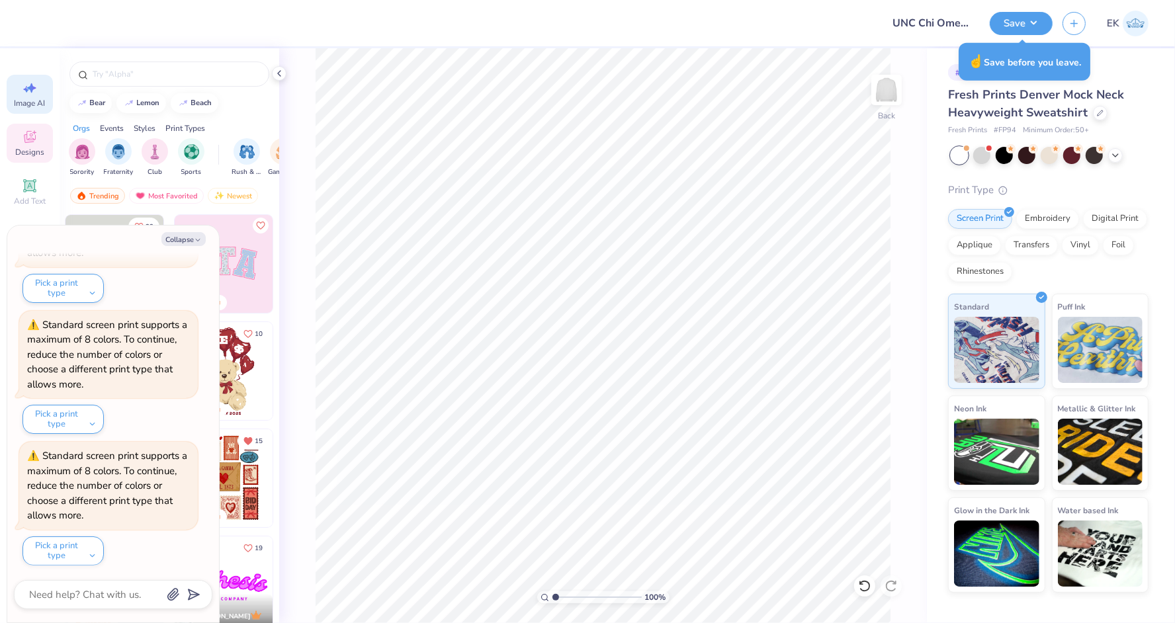
click at [28, 88] on icon at bounding box center [31, 88] width 9 height 10
type textarea "x"
select select "4"
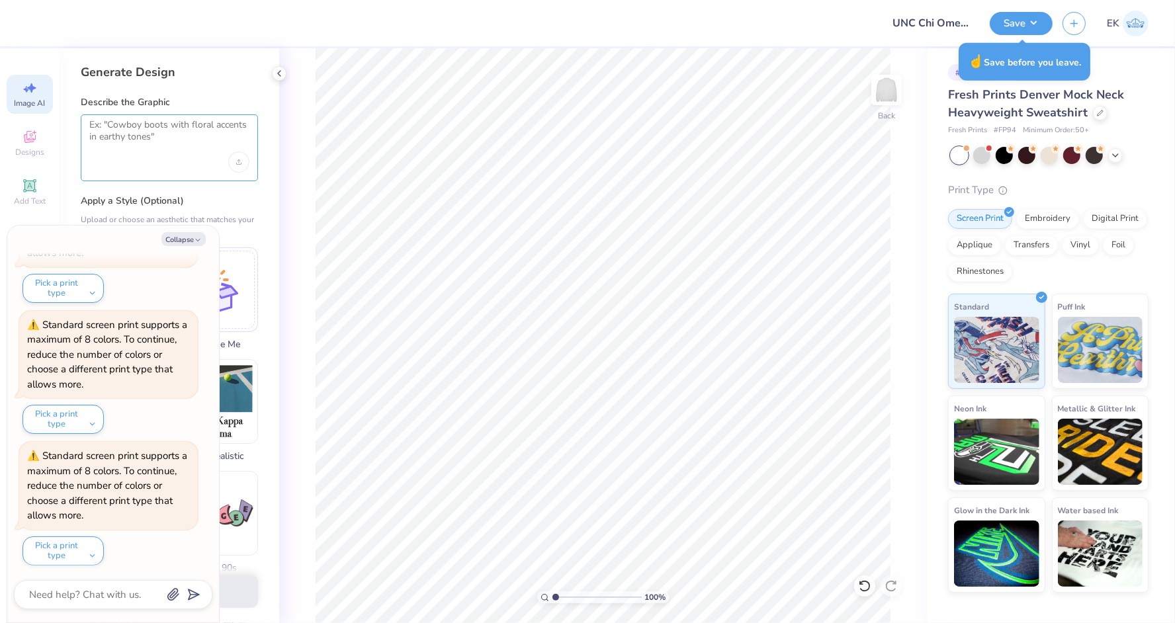
click at [158, 128] on textarea at bounding box center [169, 135] width 160 height 33
type textarea "create a design with the Chi Omega greek letters that lo"
type textarea "x"
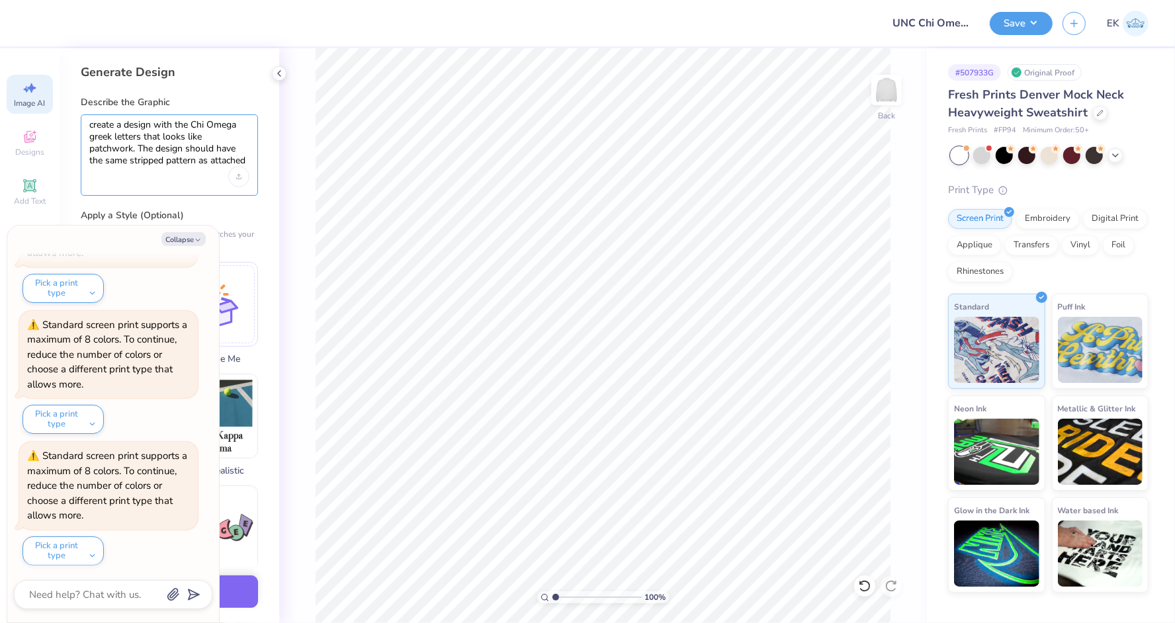
type textarea "create a design with the Chi Omega greek letters that looks like patchwork. The…"
type textarea "x"
